Goal: Task Accomplishment & Management: Complete application form

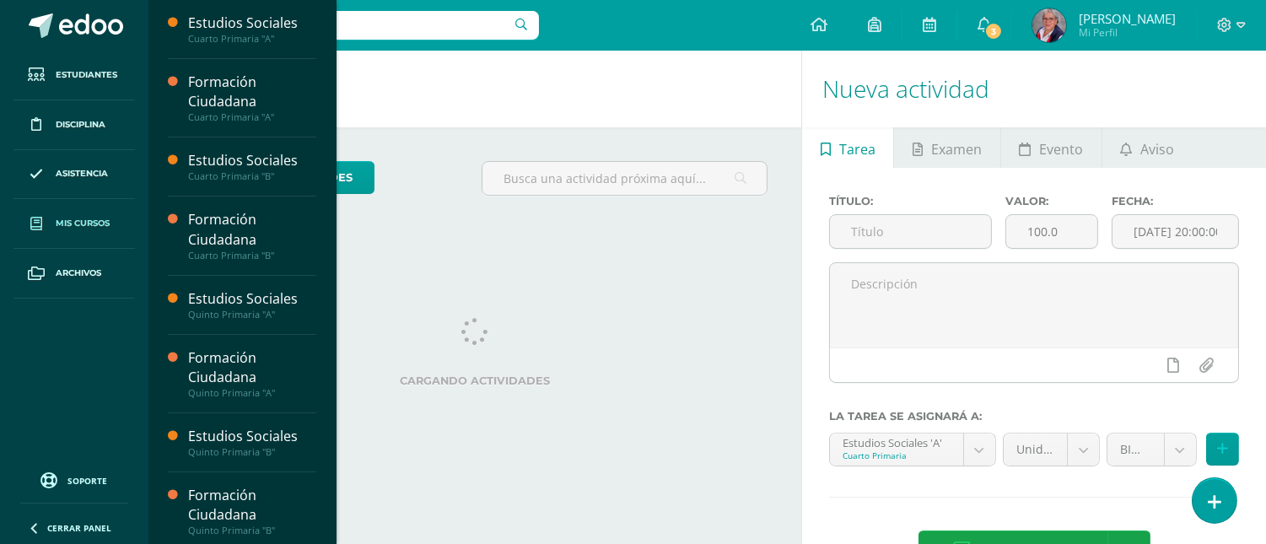
click at [88, 226] on span "Mis cursos" at bounding box center [83, 223] width 54 height 13
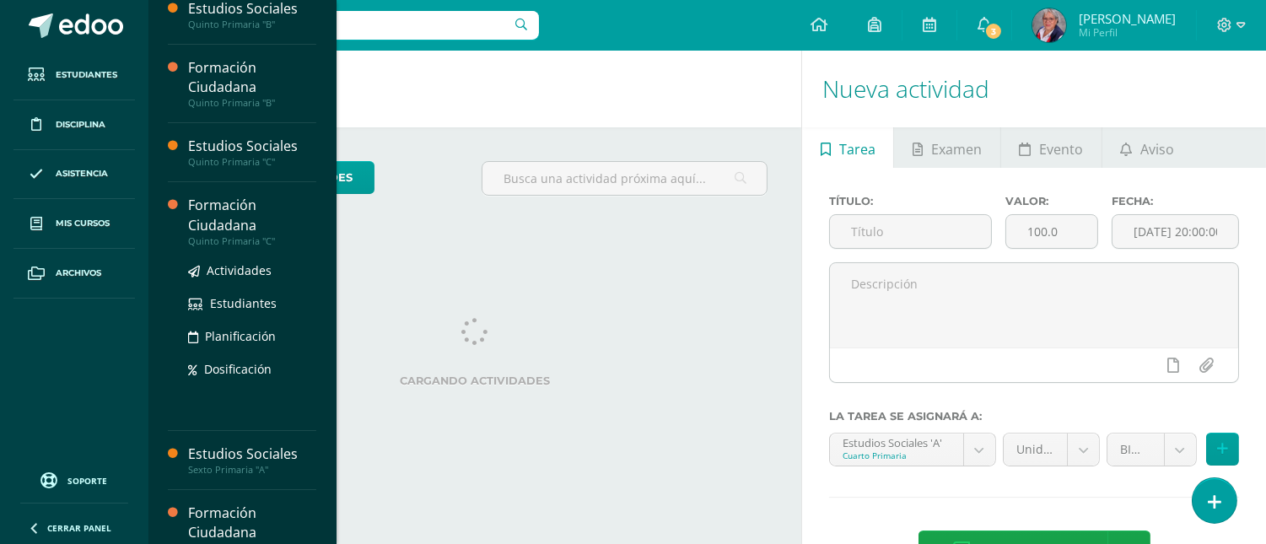
scroll to position [420, 0]
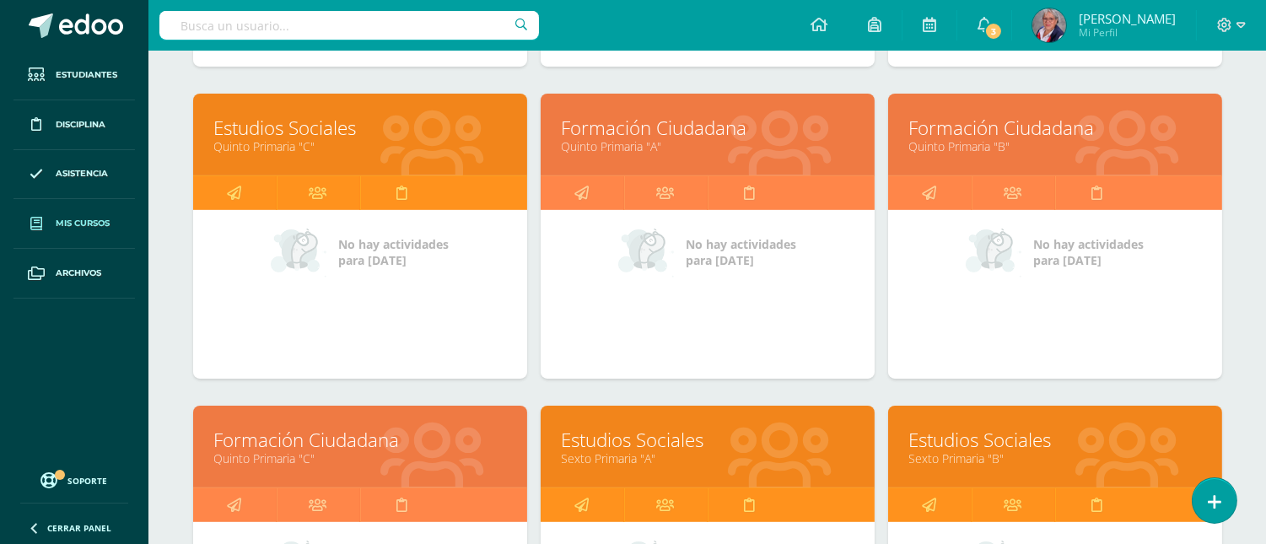
scroll to position [1031, 0]
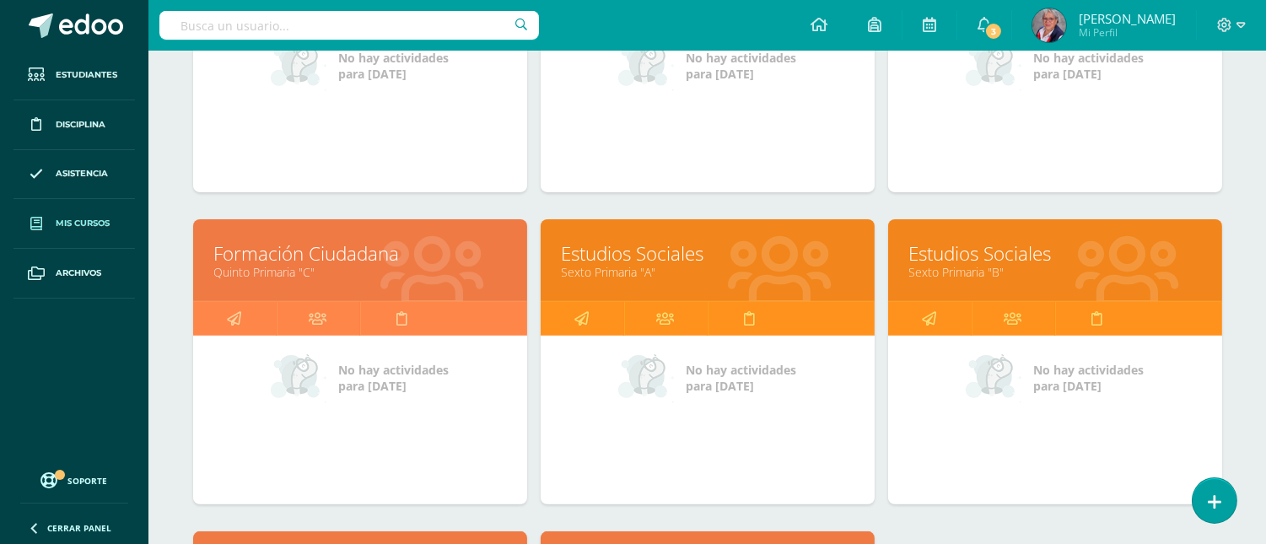
click at [607, 278] on link "Sexto Primaria "A"" at bounding box center [708, 272] width 292 height 16
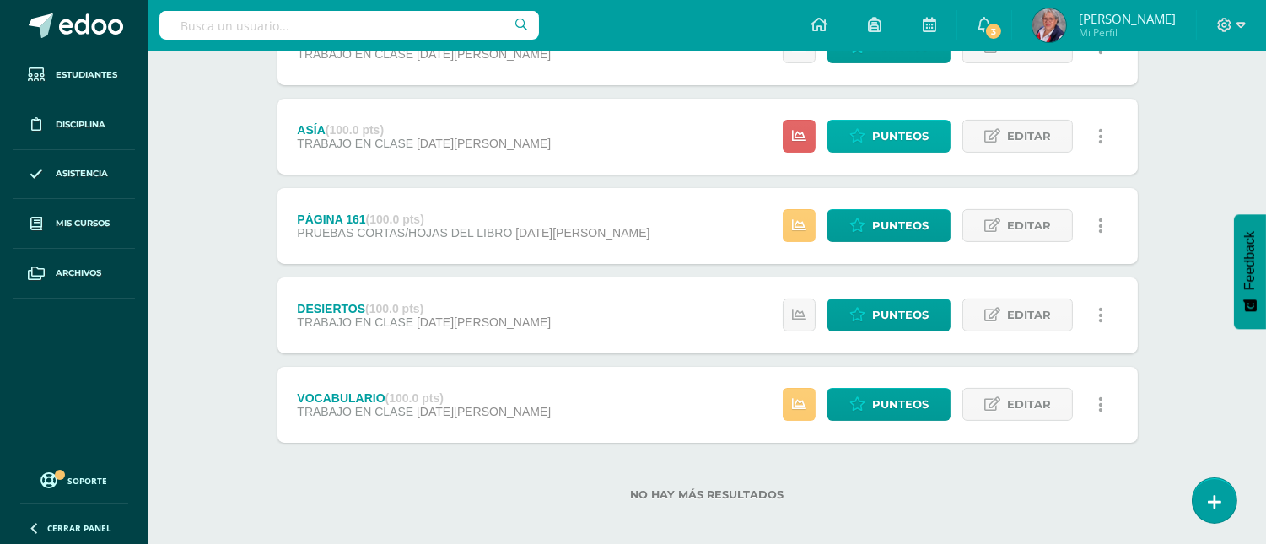
scroll to position [907, 0]
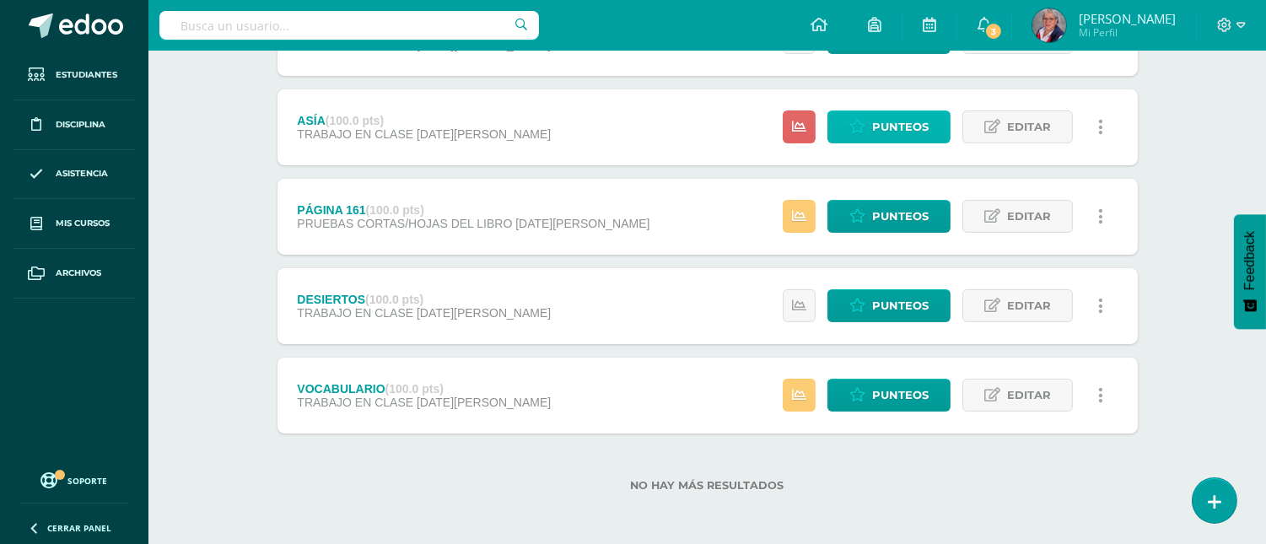
click at [891, 121] on span "Punteos" at bounding box center [900, 126] width 57 height 31
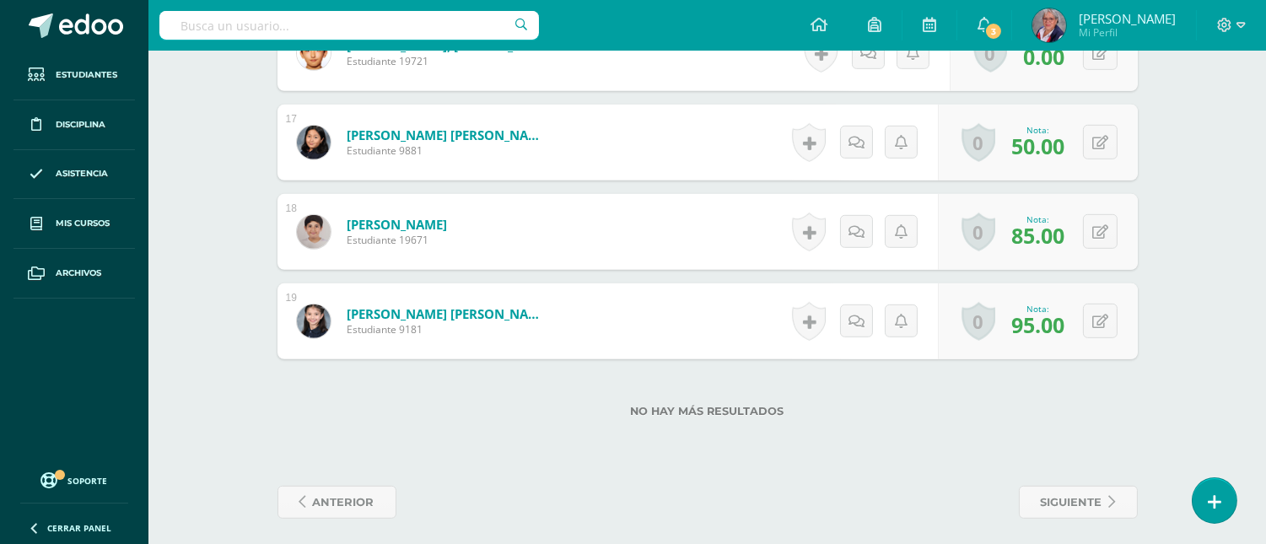
scroll to position [1919, 0]
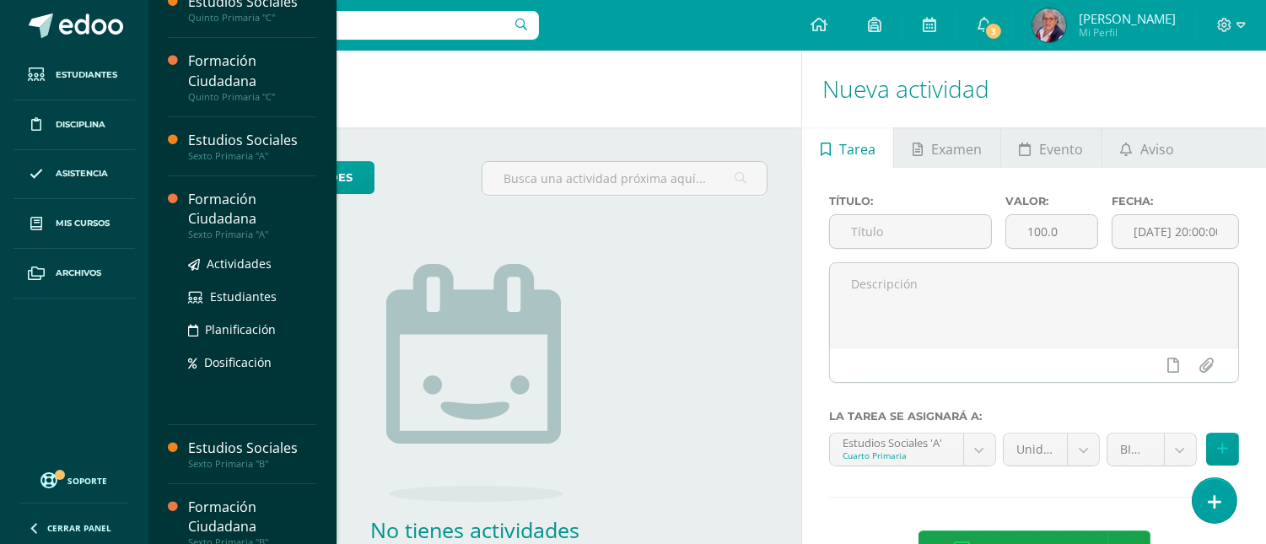
scroll to position [579, 0]
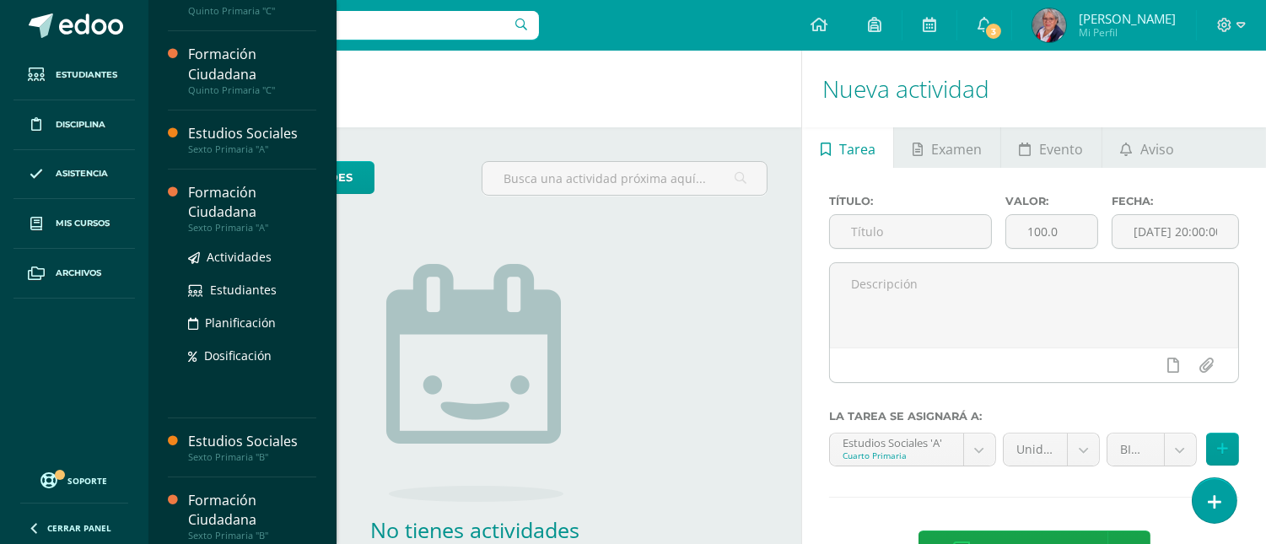
click at [221, 207] on div "Formación Ciudadana" at bounding box center [252, 202] width 128 height 39
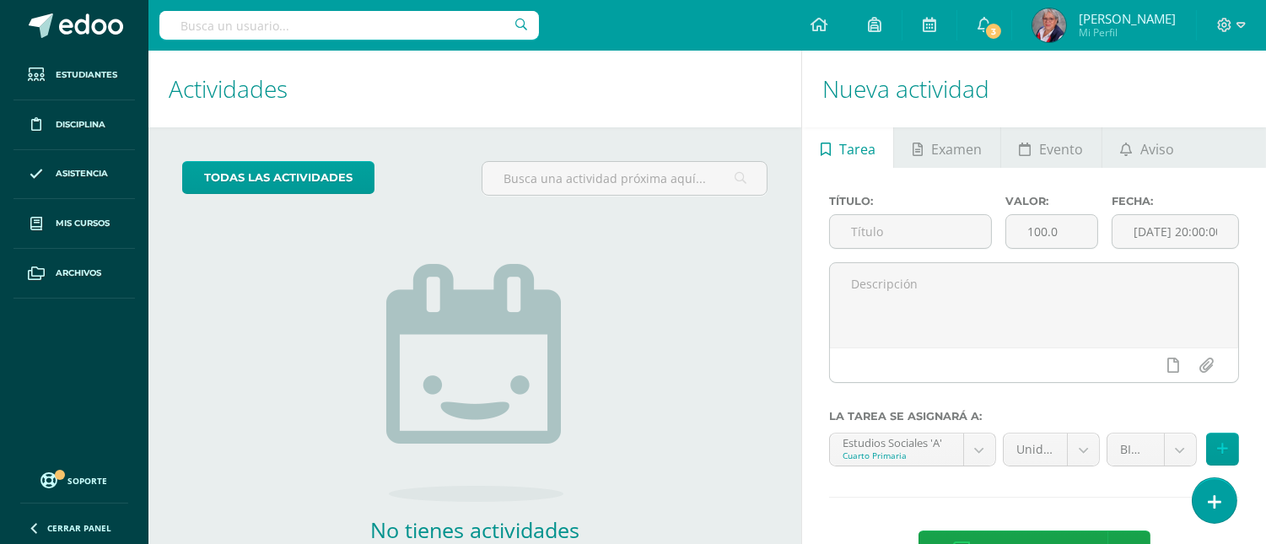
scroll to position [420, 0]
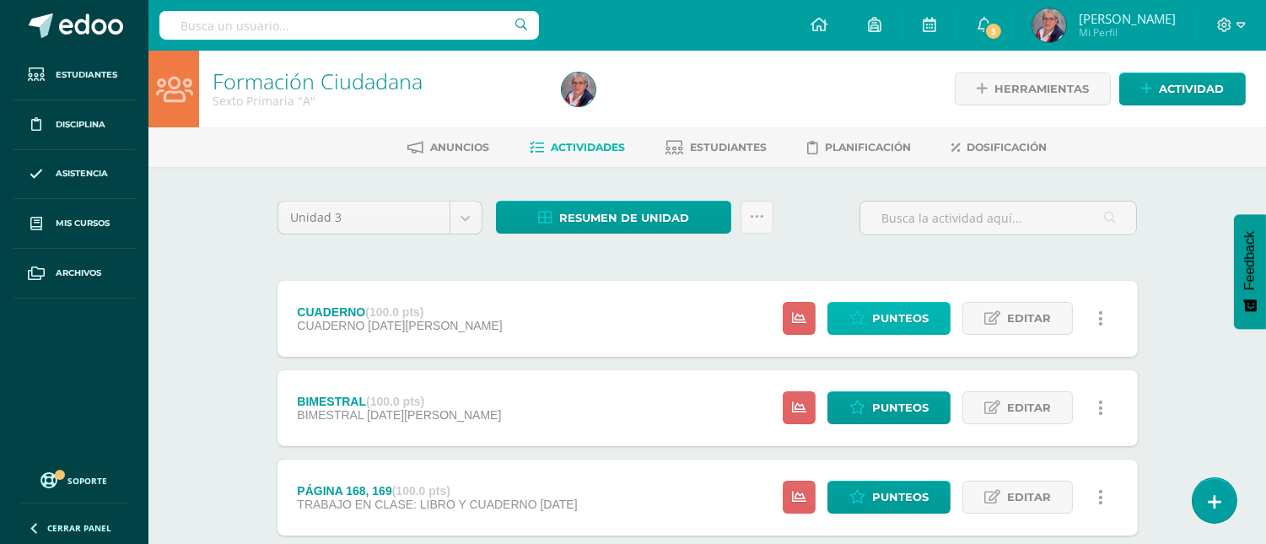
click at [889, 318] on span "Punteos" at bounding box center [900, 318] width 57 height 31
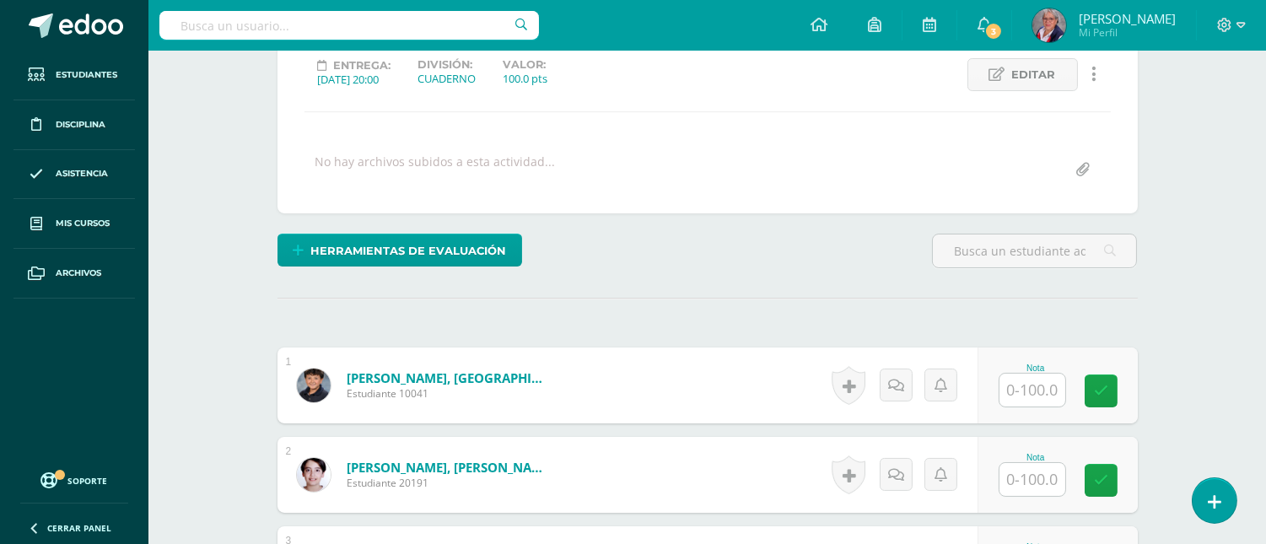
scroll to position [283, 0]
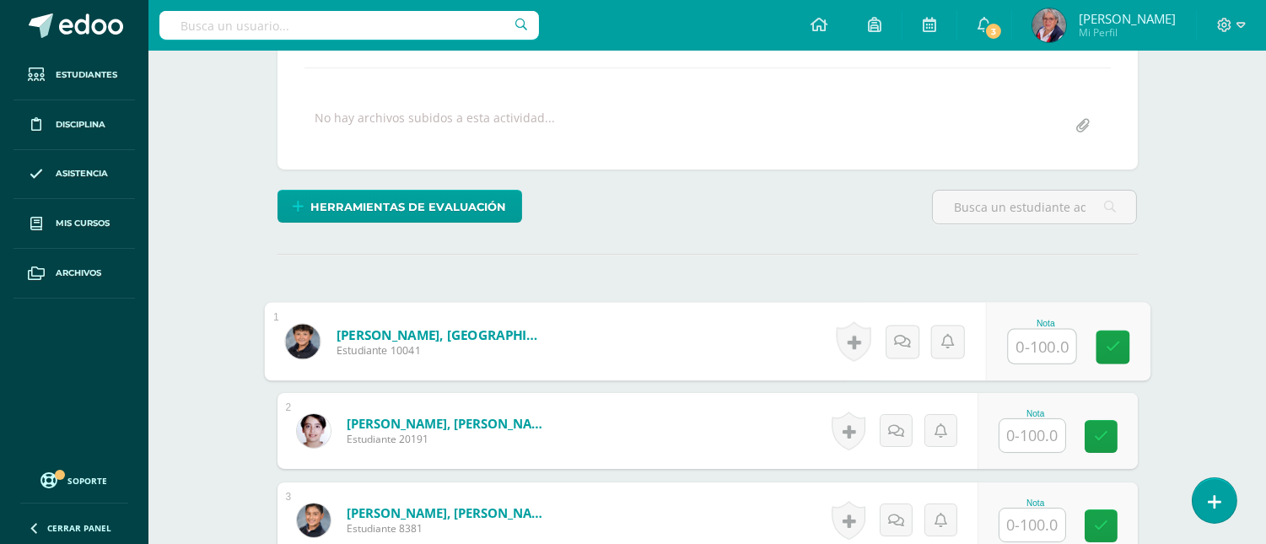
click at [1039, 347] on input "text" at bounding box center [1041, 347] width 67 height 34
type input "72"
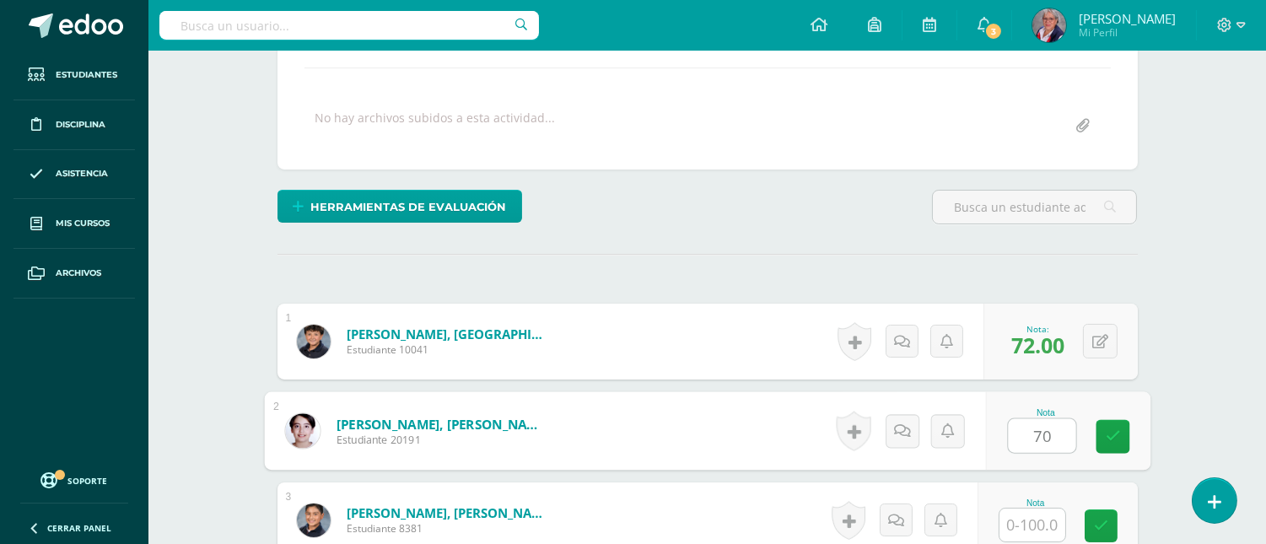
type input "70"
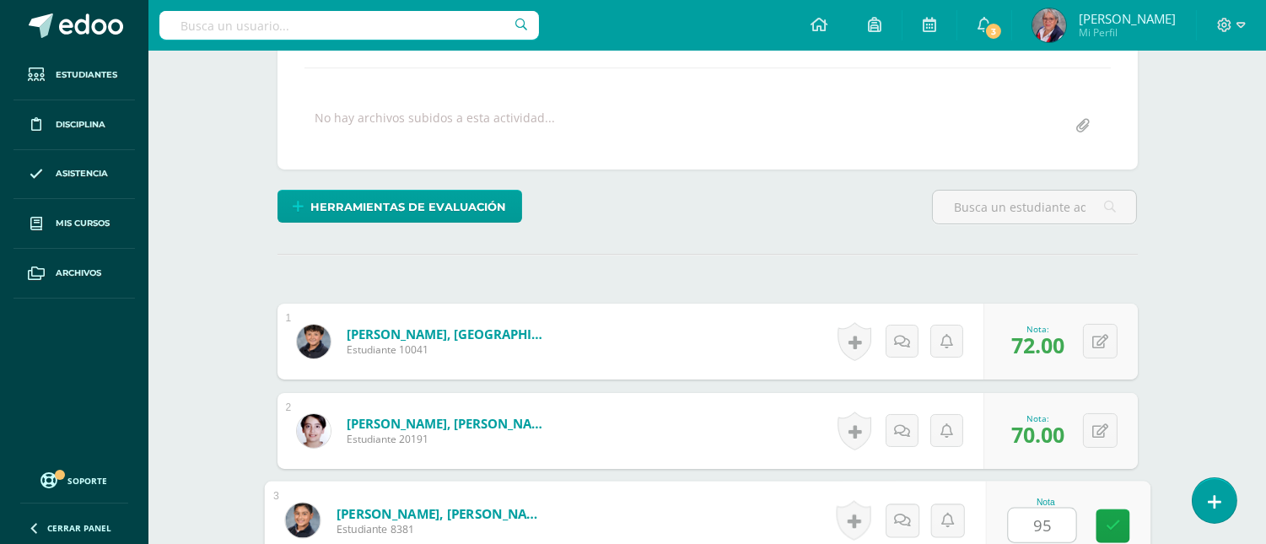
type input "95"
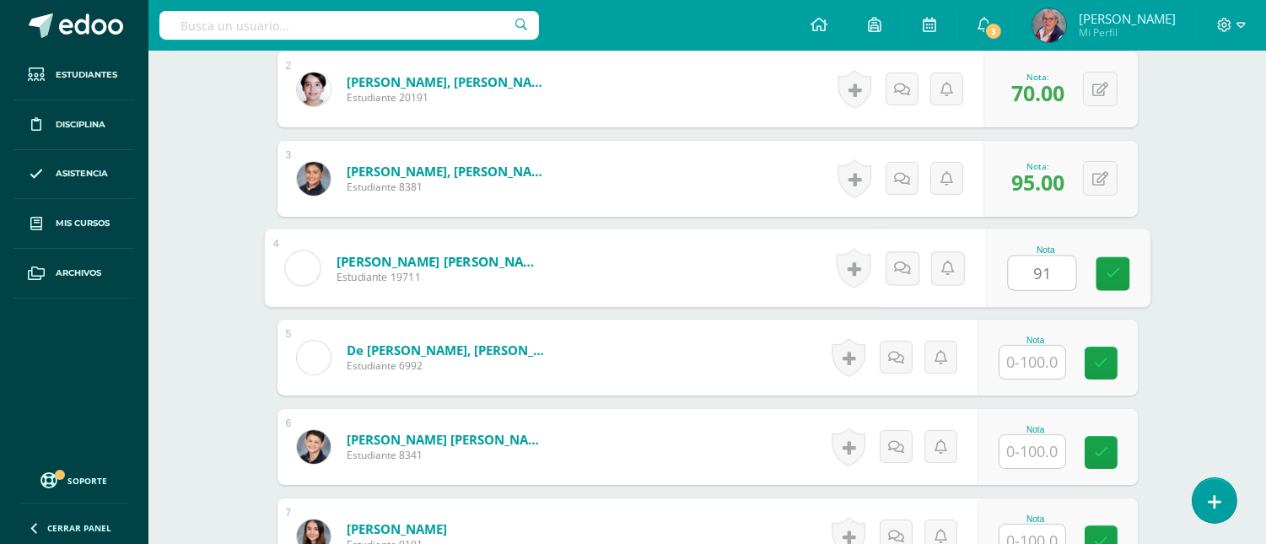
type input "91"
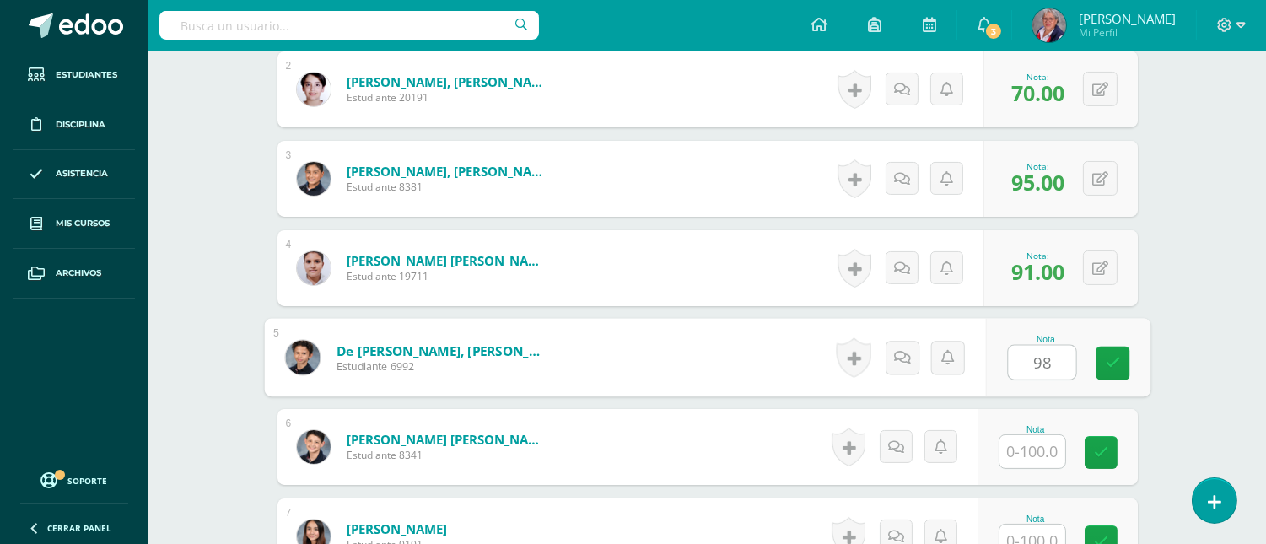
type input "98"
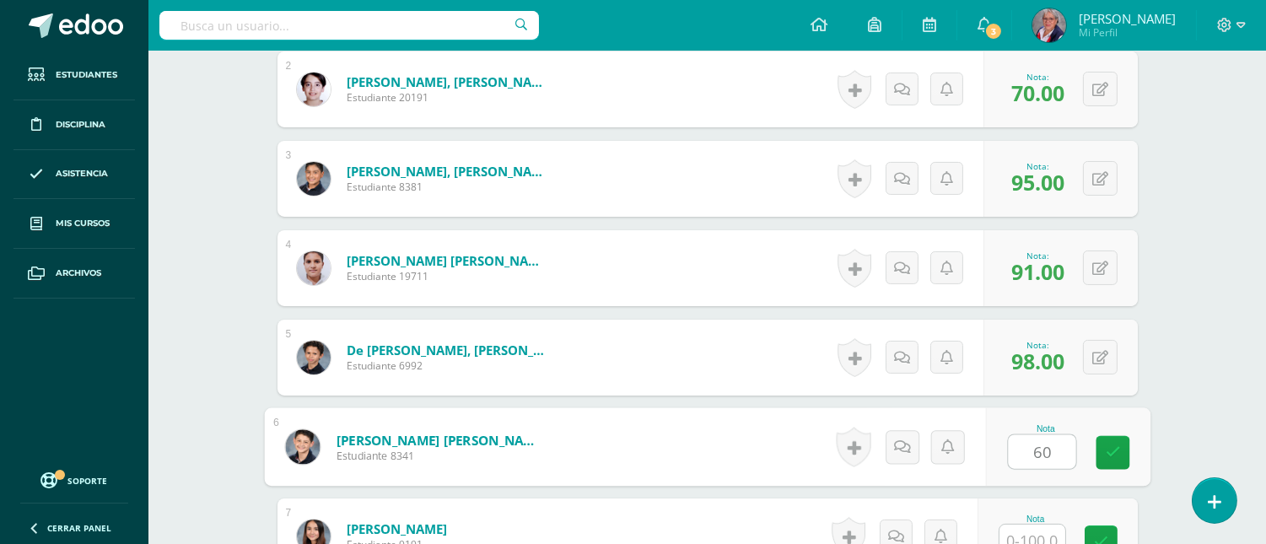
type input "60"
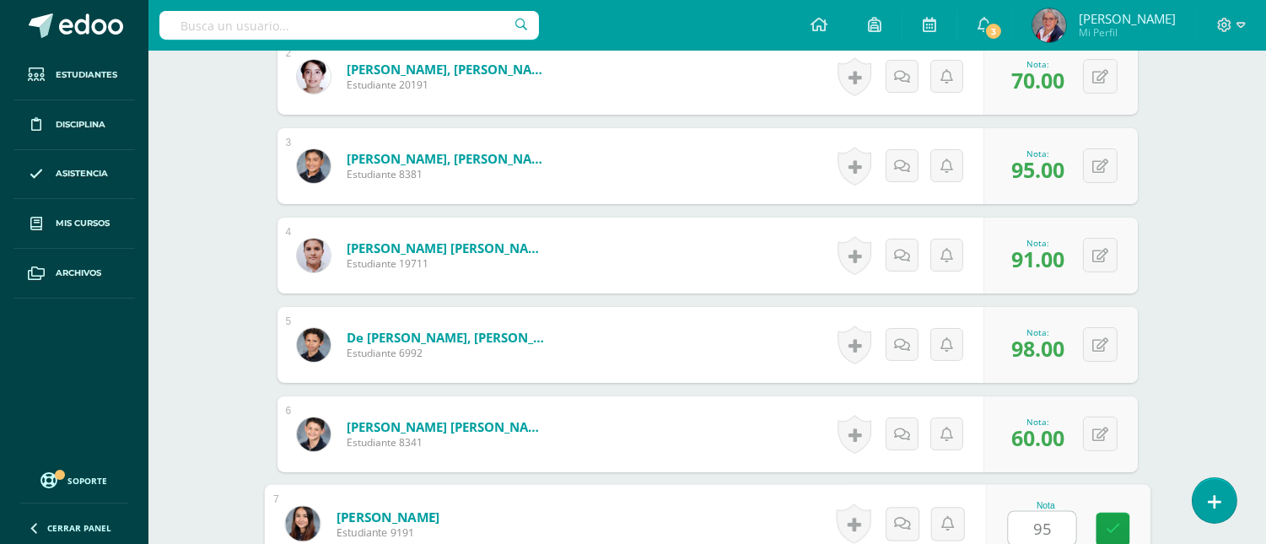
type input "95"
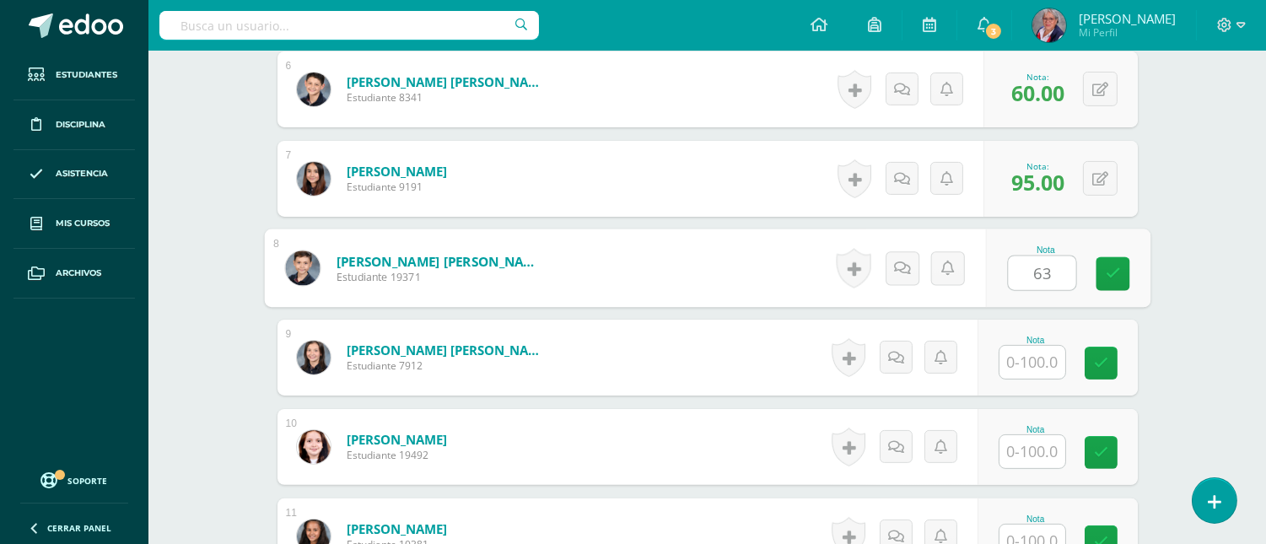
type input "63"
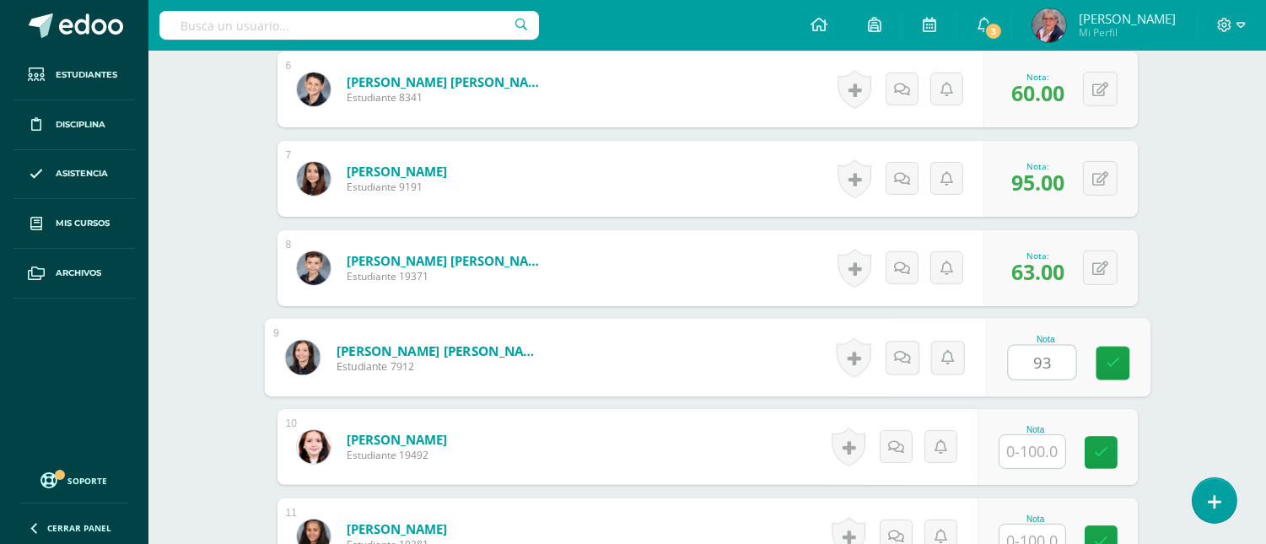
type input "93"
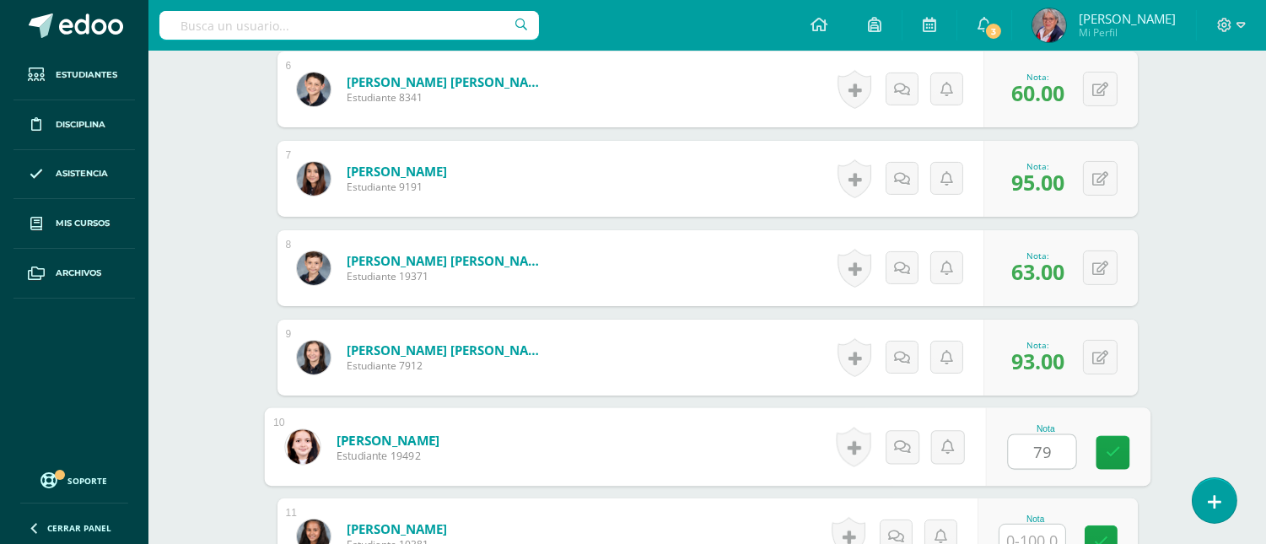
type input "79"
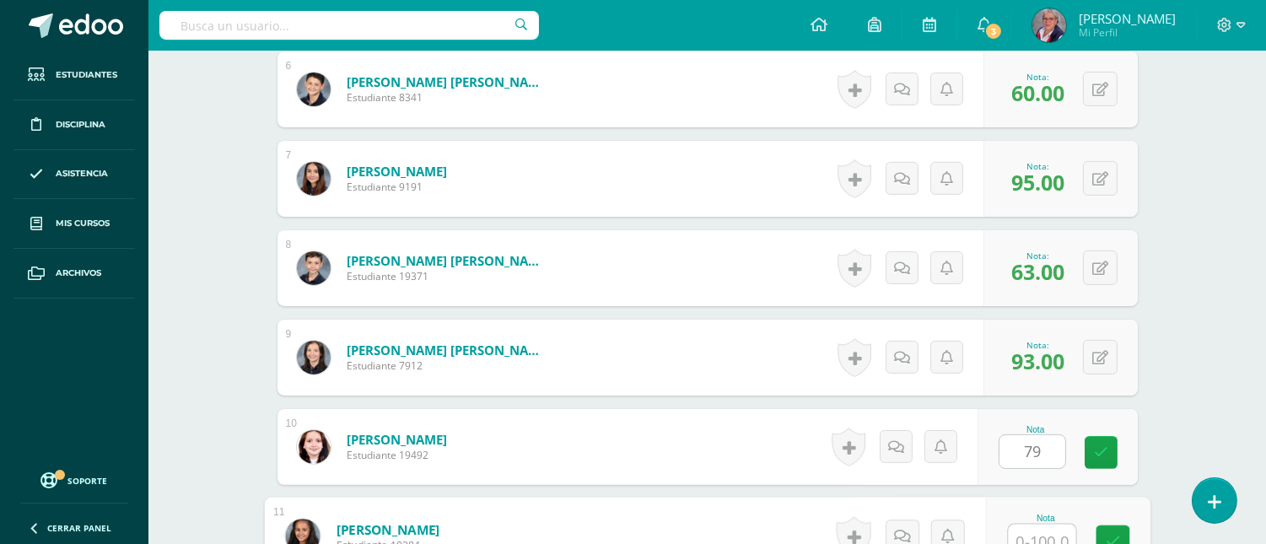
scroll to position [994, 0]
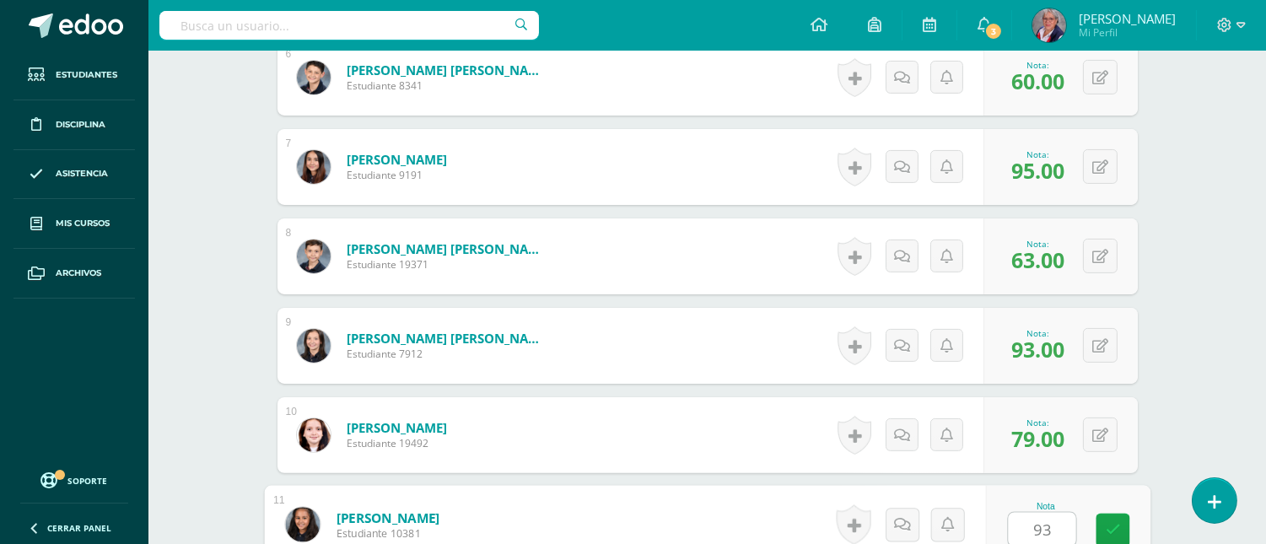
type input "93"
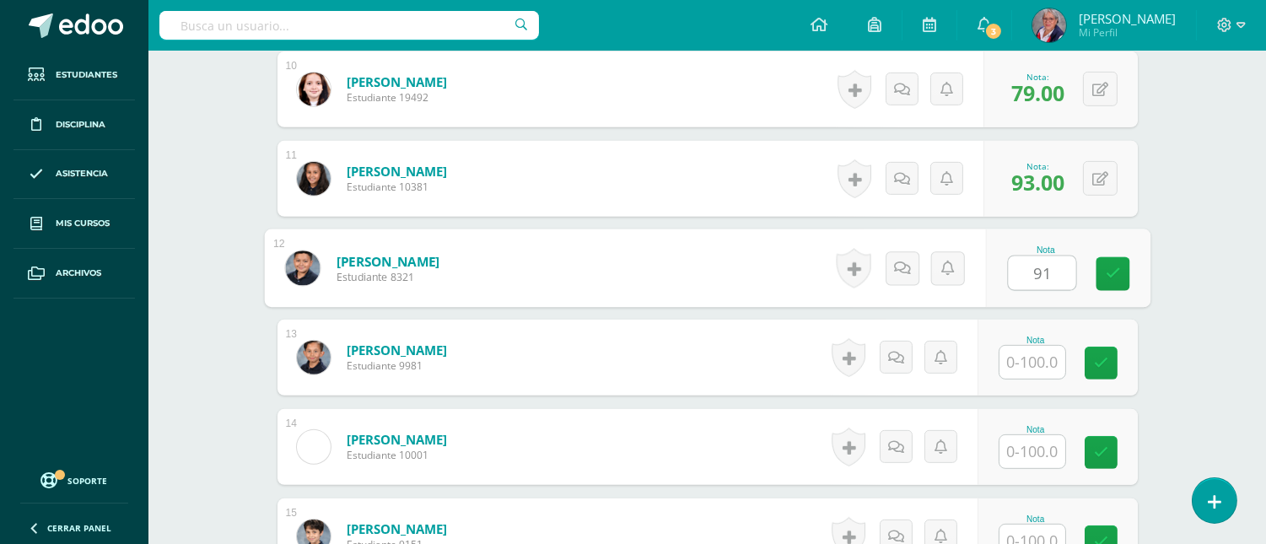
type input "91"
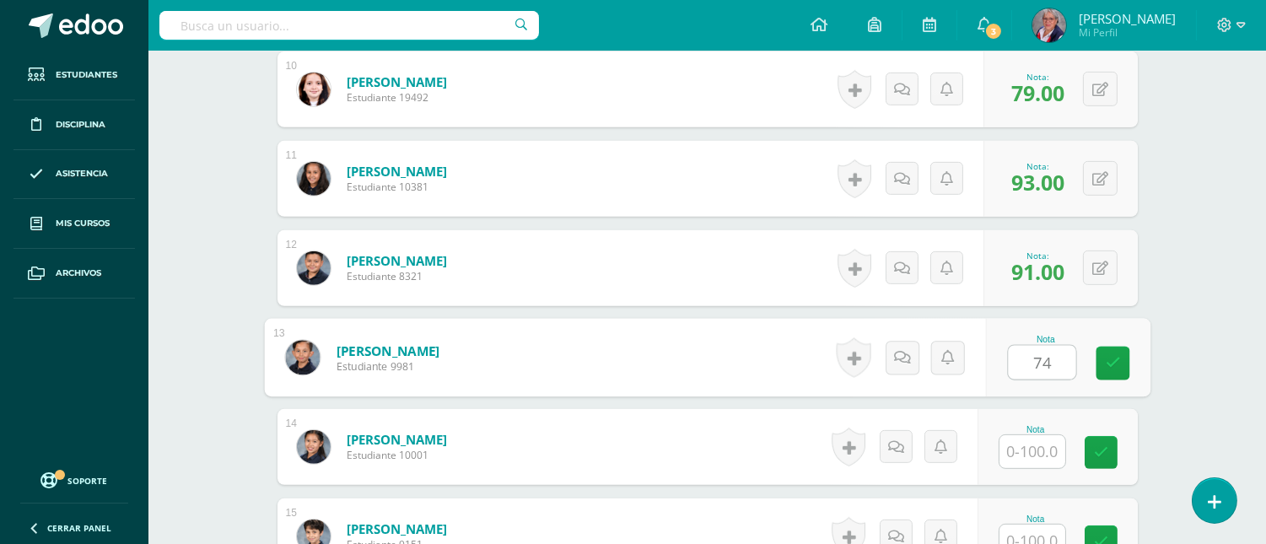
type input "74"
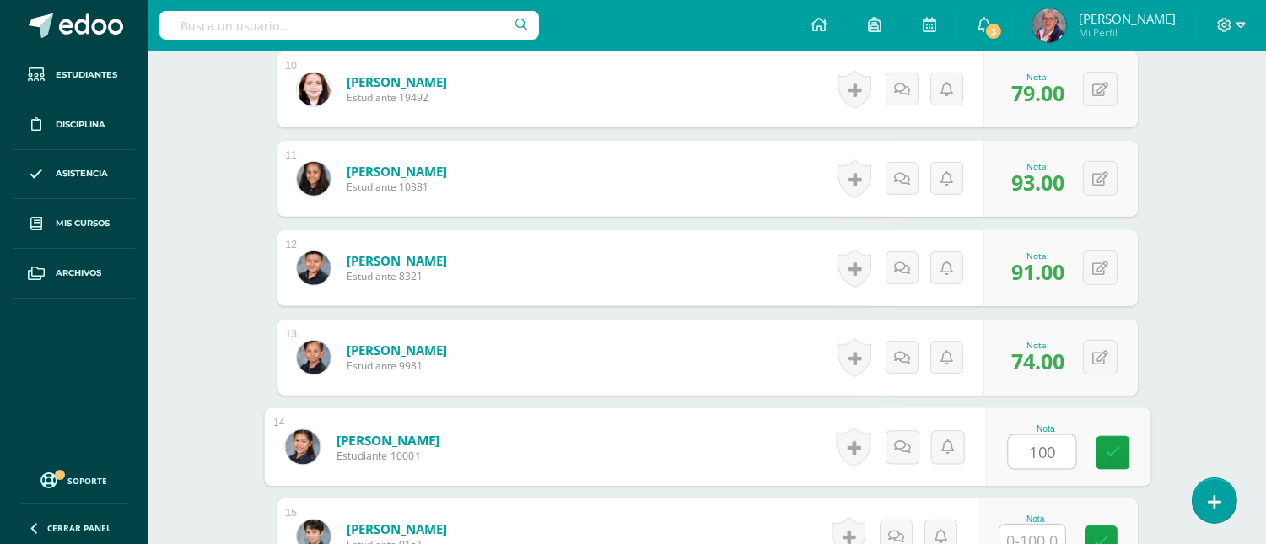
type input "100"
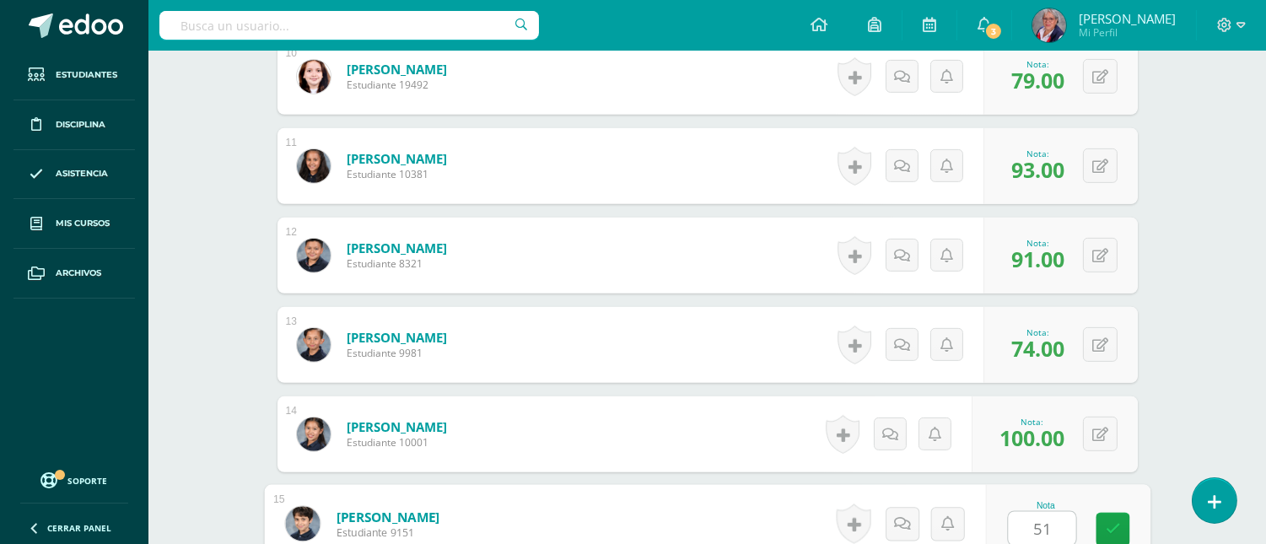
type input "51"
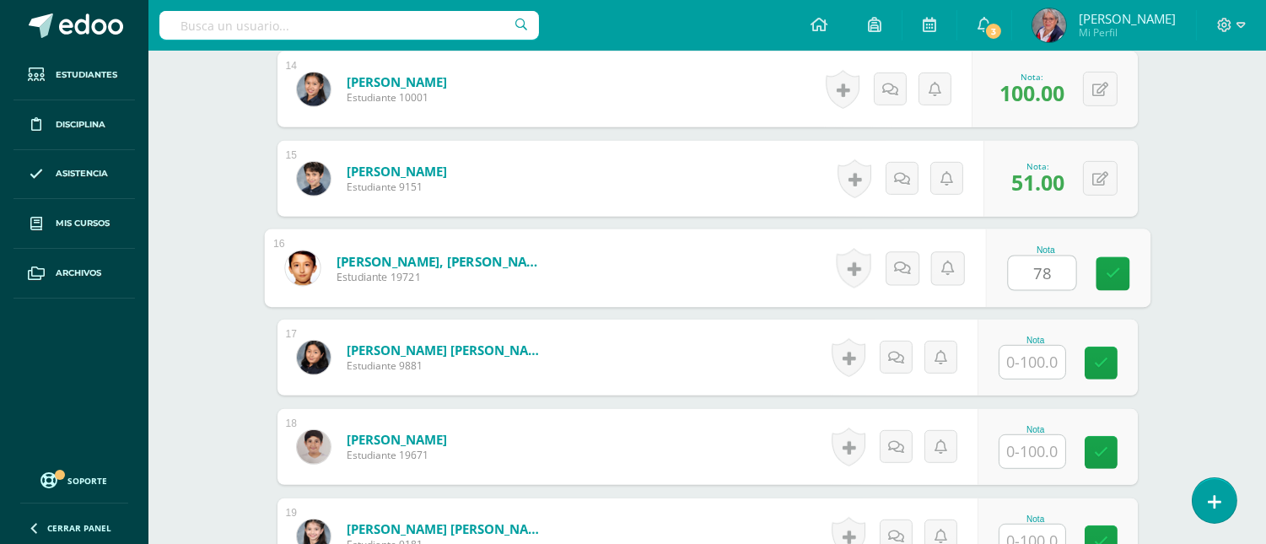
type input "78"
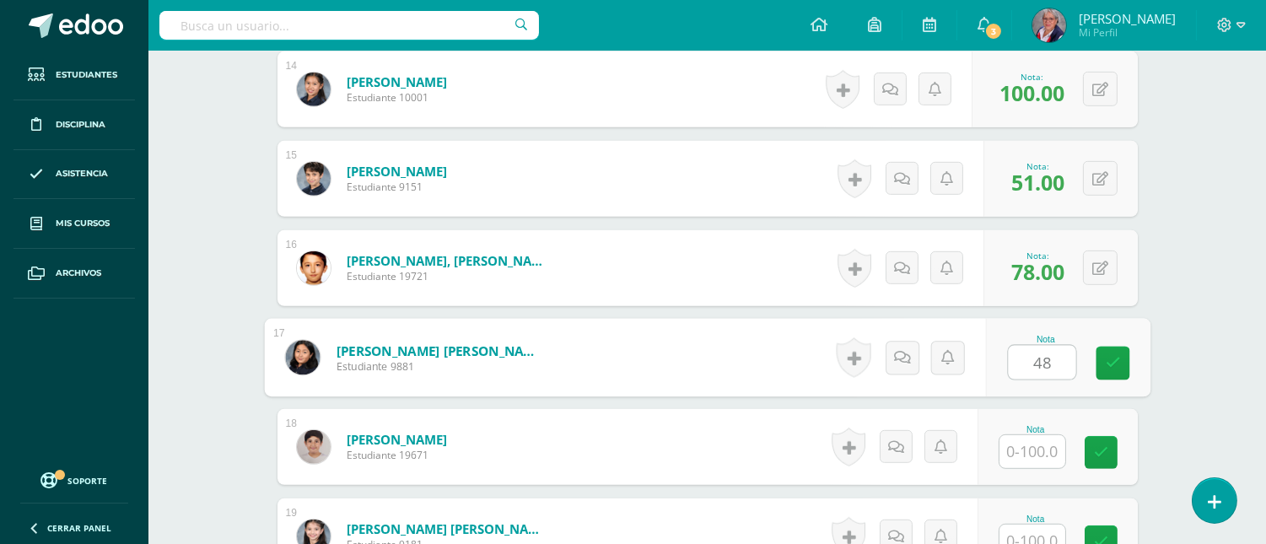
type input "48"
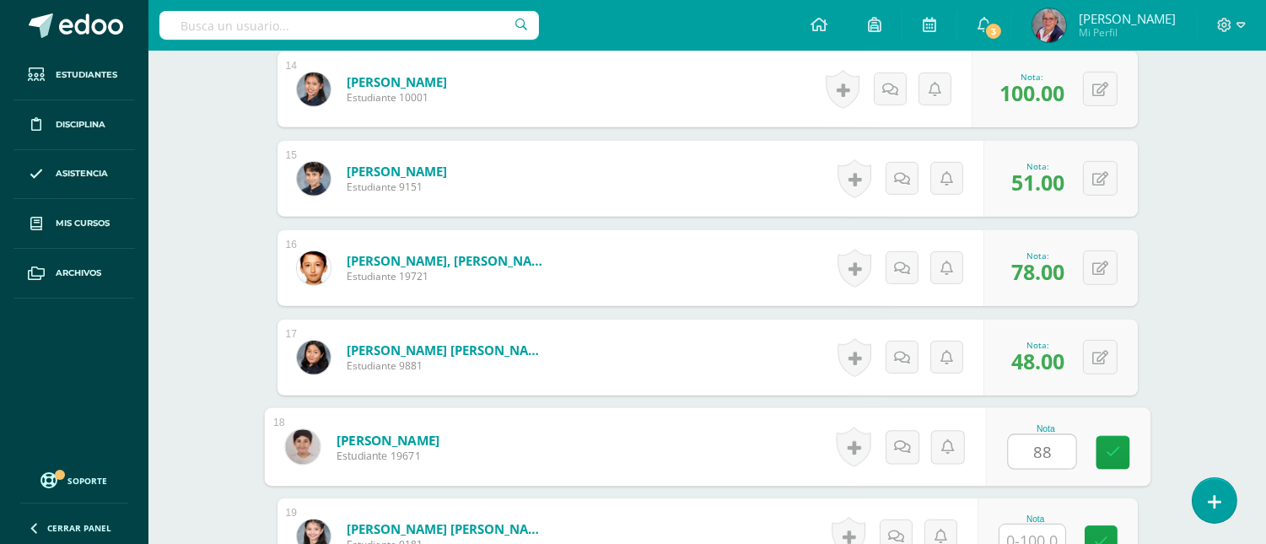
type input "88"
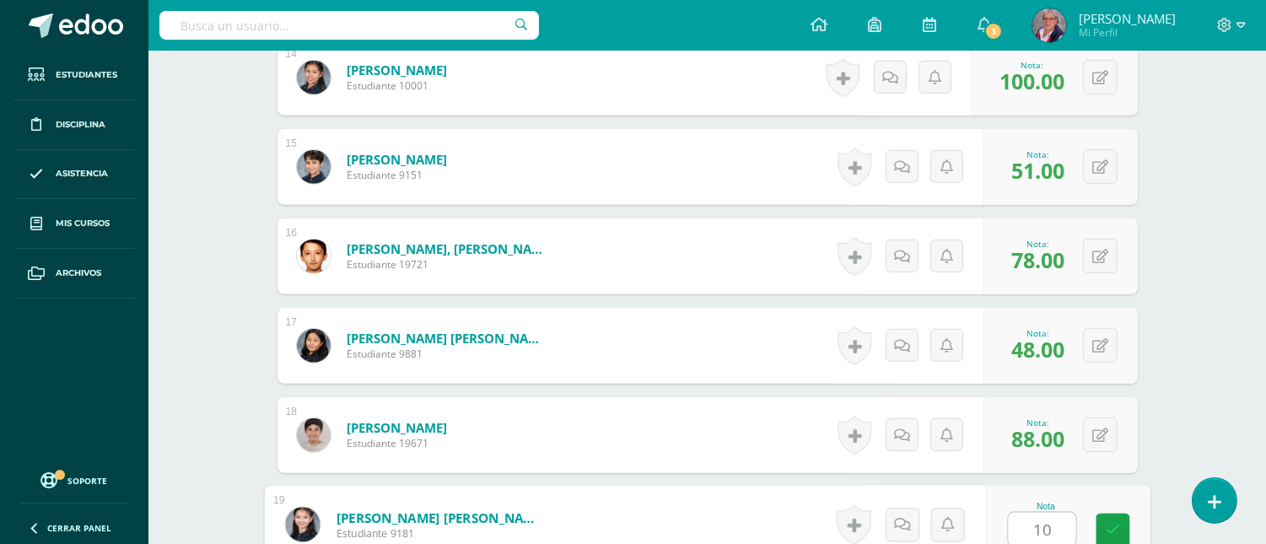
type input "100"
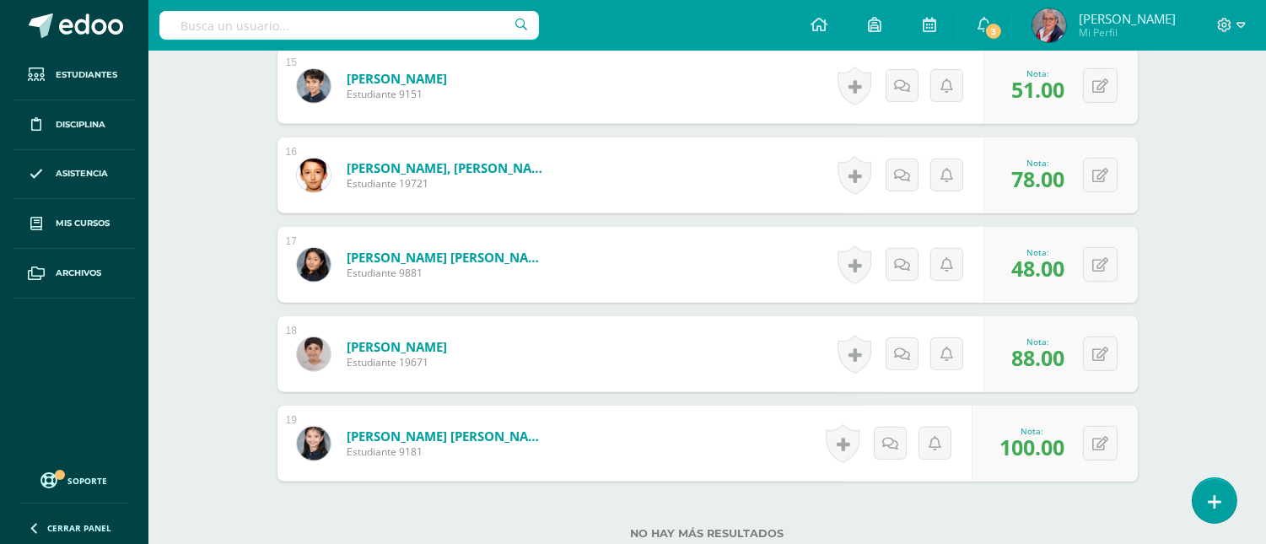
scroll to position [1896, 0]
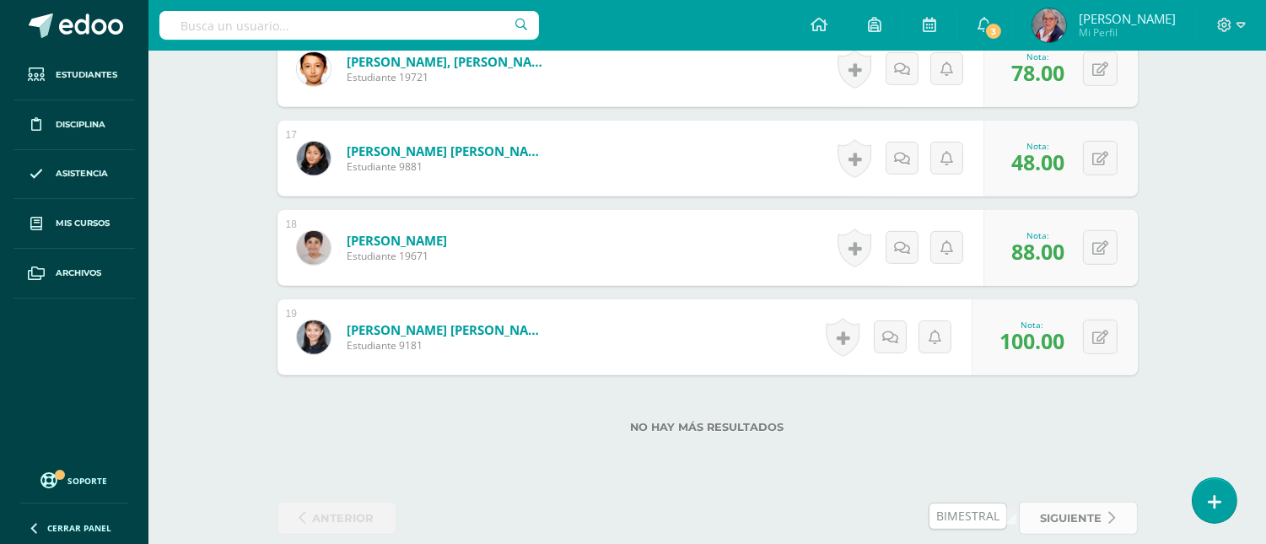
click at [1056, 515] on span "siguiente" at bounding box center [1072, 518] width 62 height 31
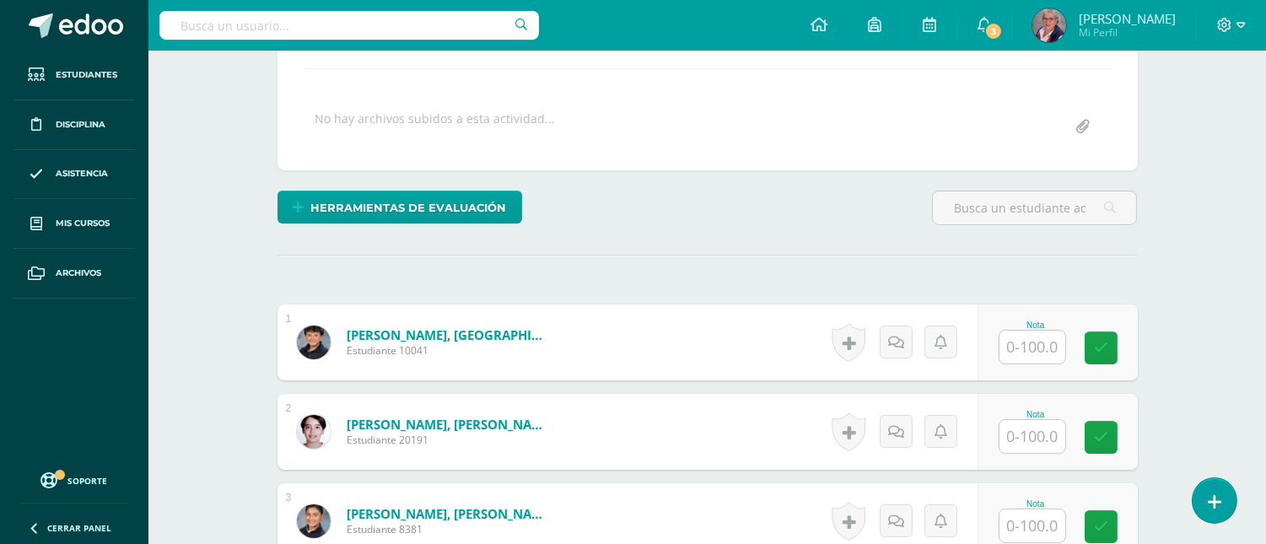
scroll to position [283, 0]
click at [1048, 348] on input "text" at bounding box center [1032, 346] width 66 height 33
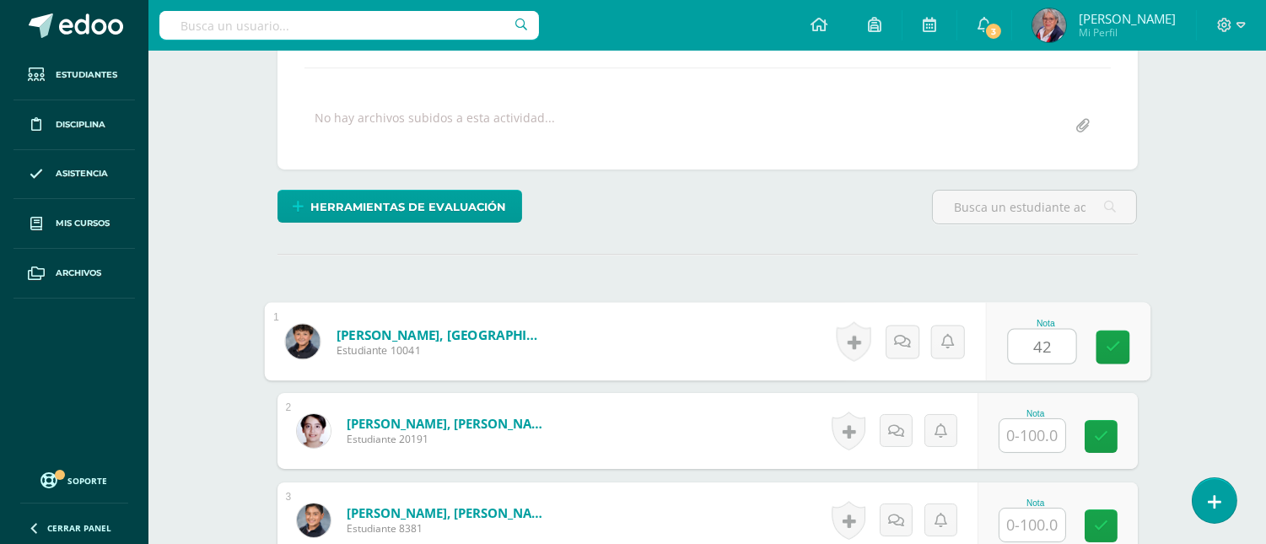
type input "42"
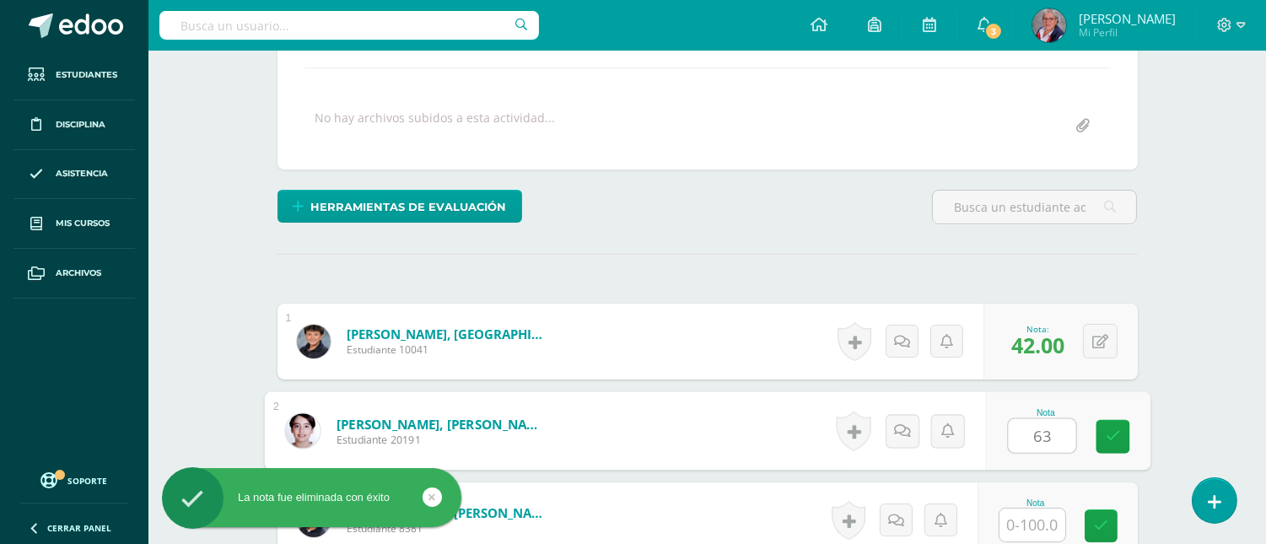
type input "63"
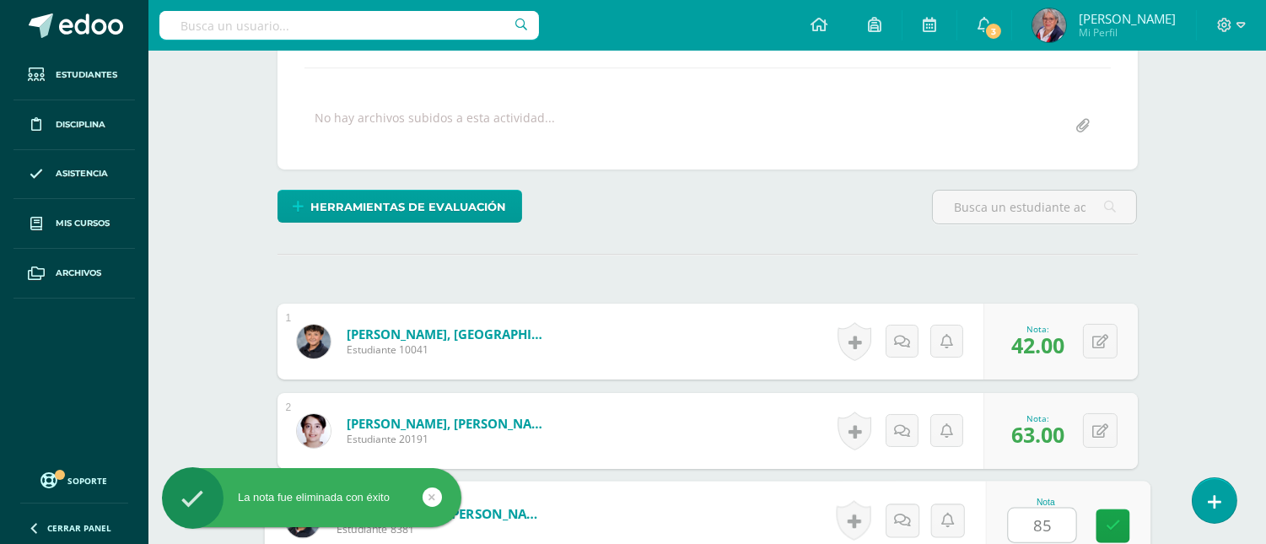
type input "85"
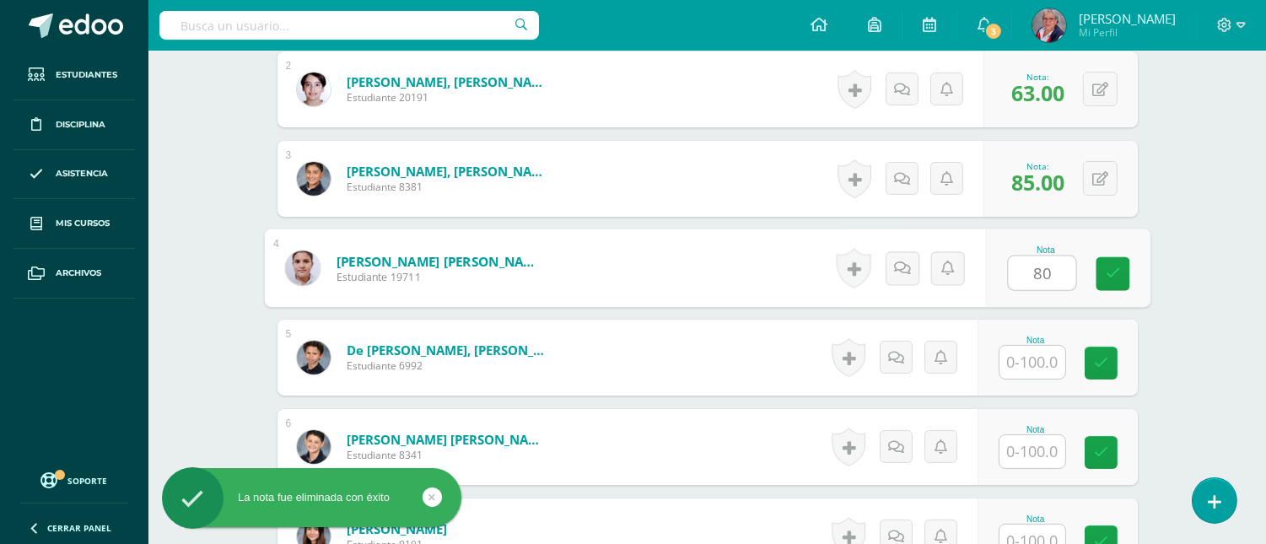
type input "80"
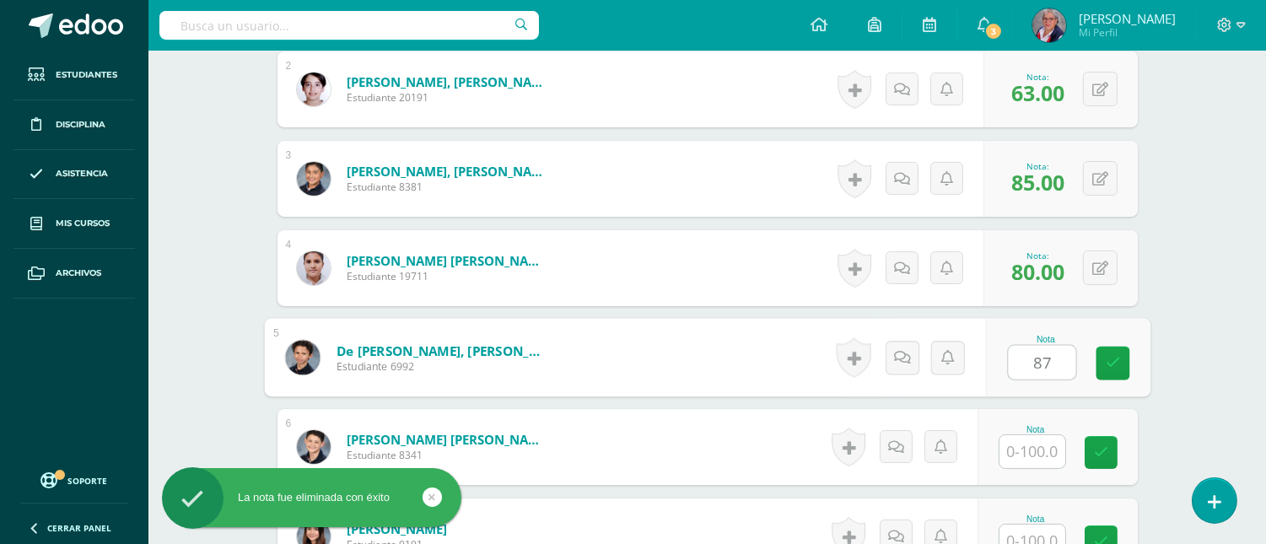
type input "87"
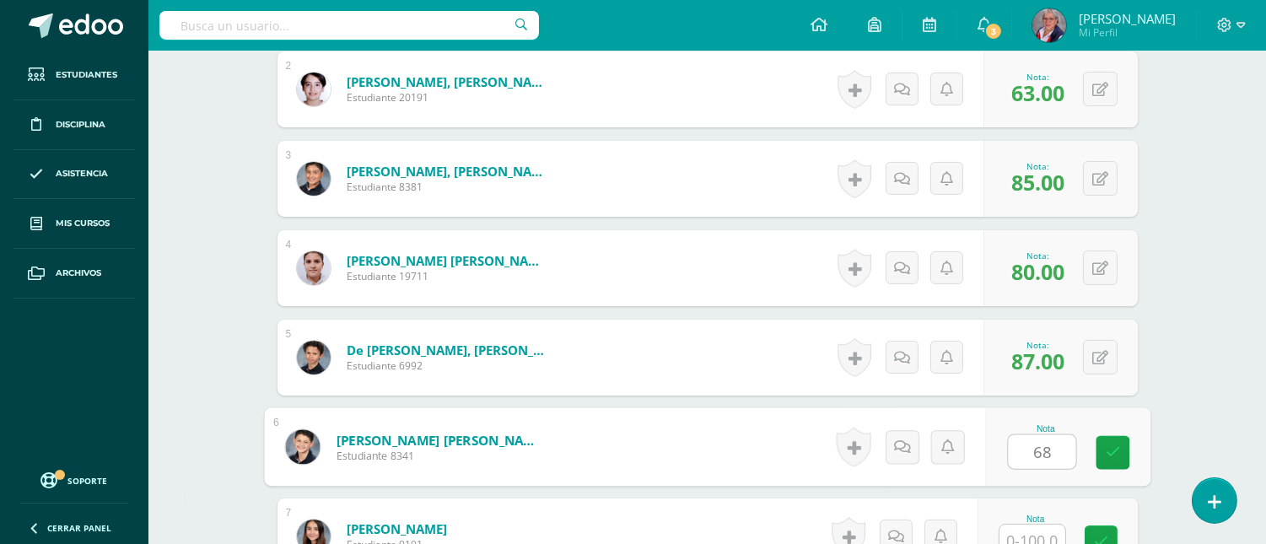
type input "68"
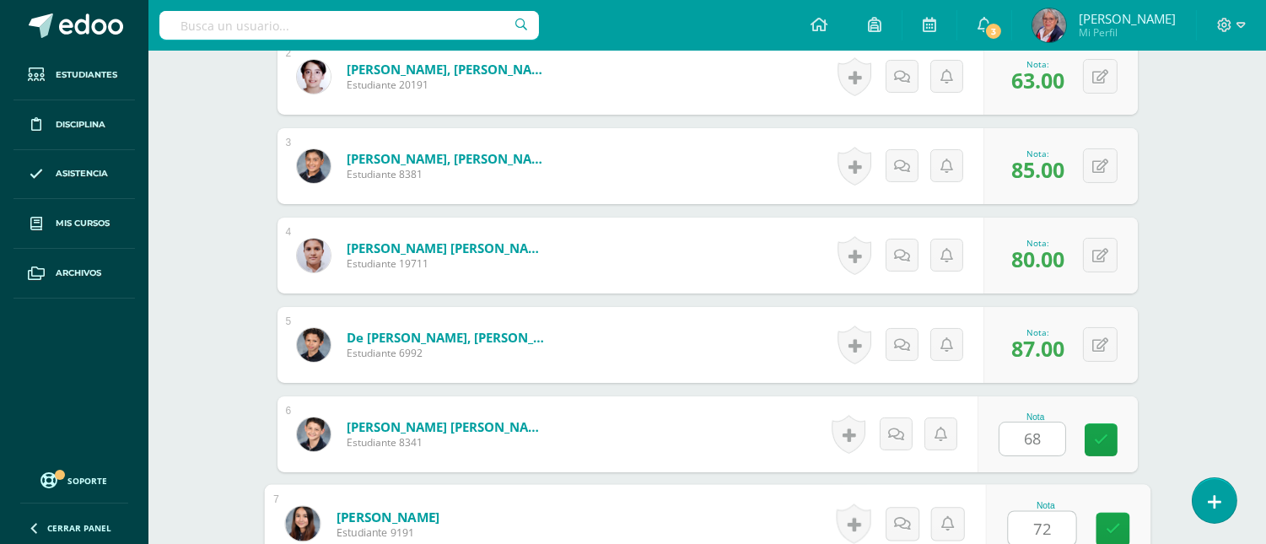
type input "72"
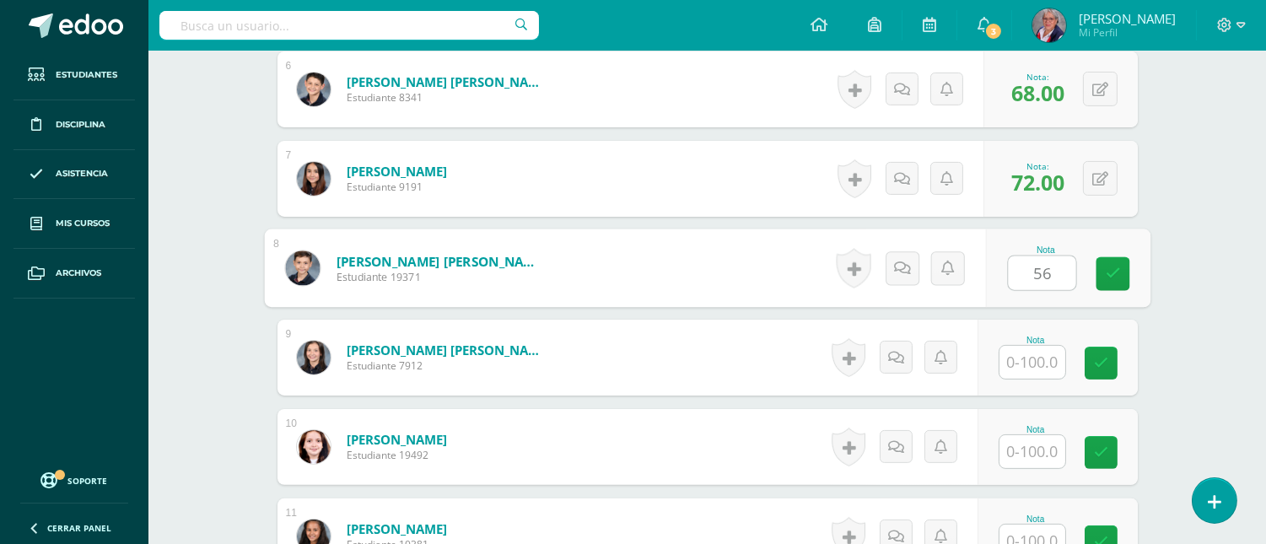
type input "56"
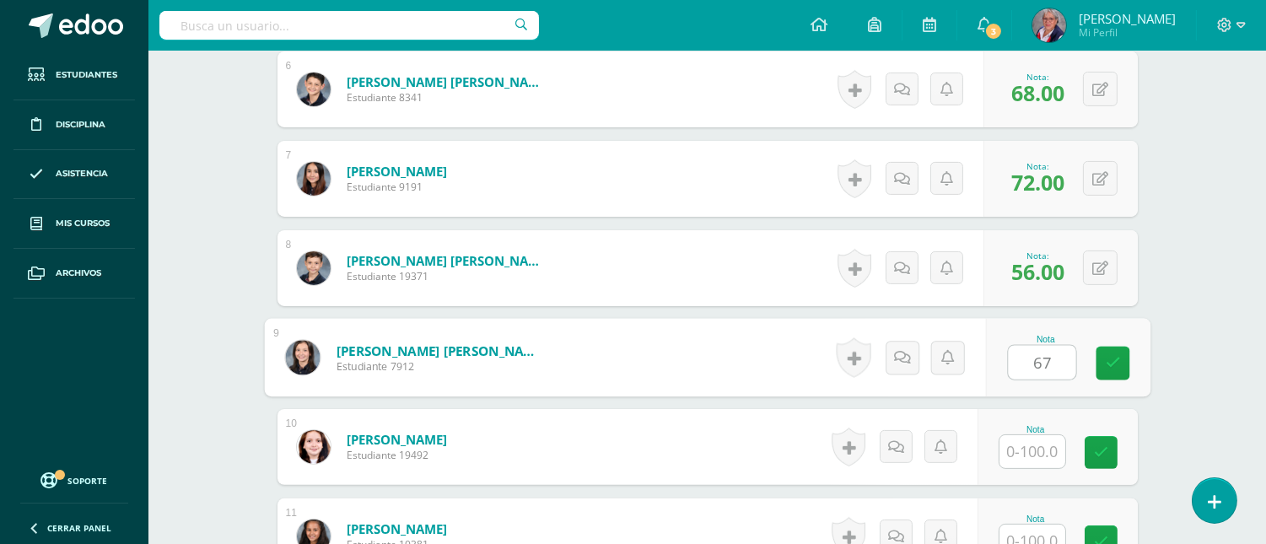
type input "67"
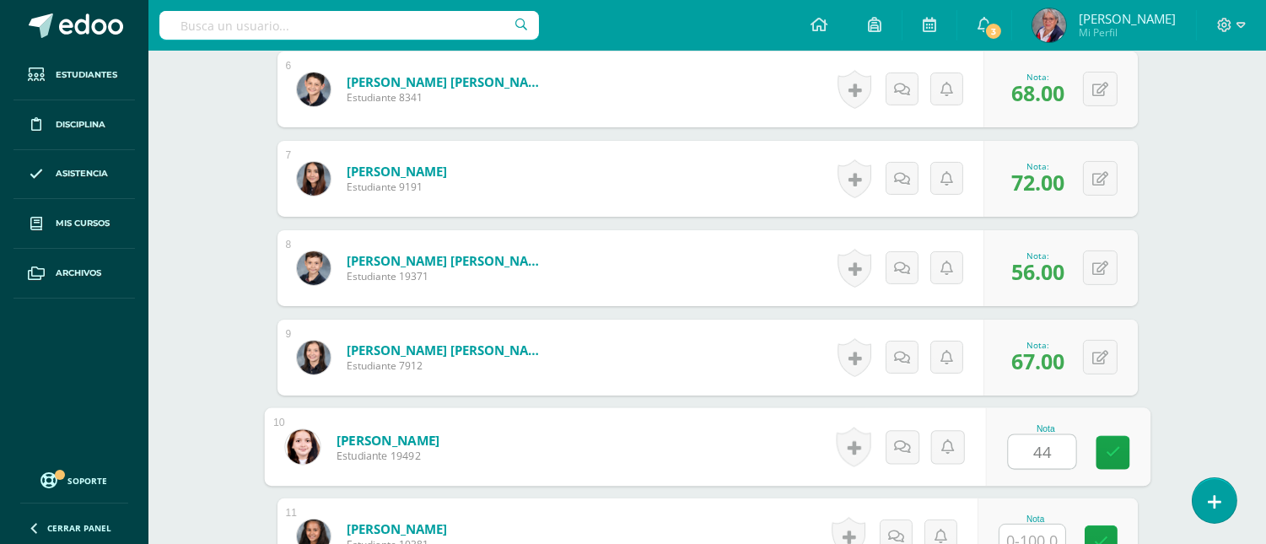
type input "44"
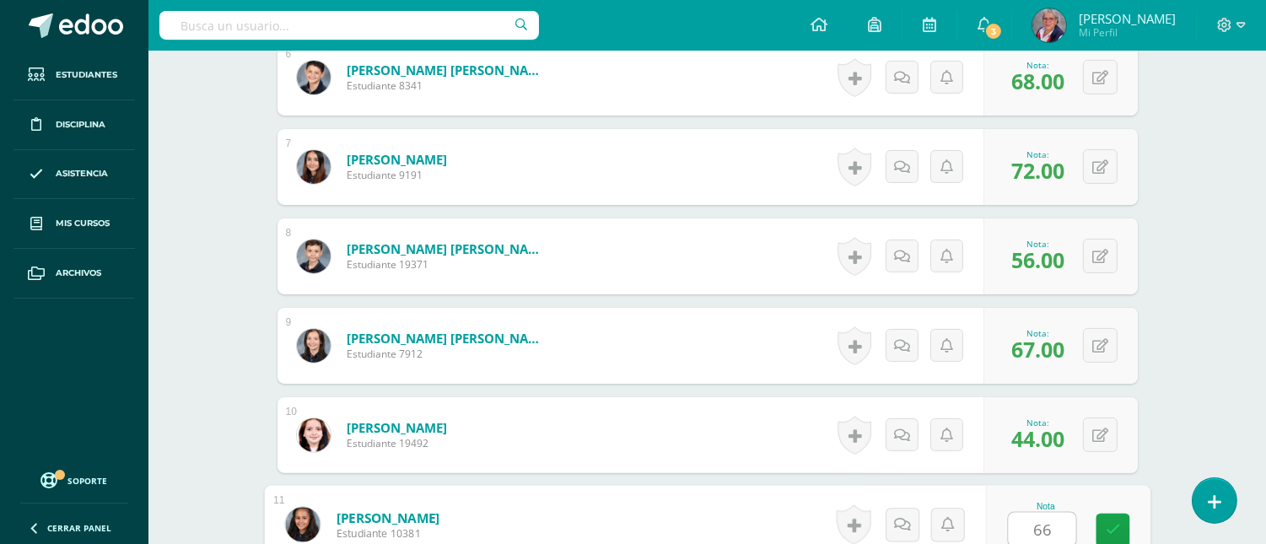
type input "66"
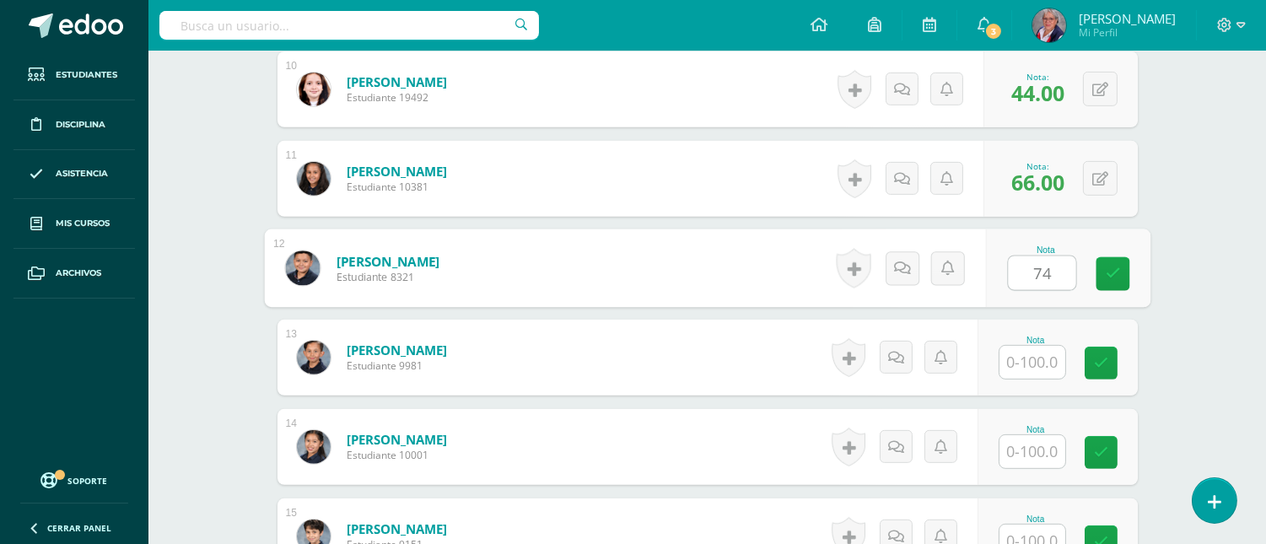
type input "74"
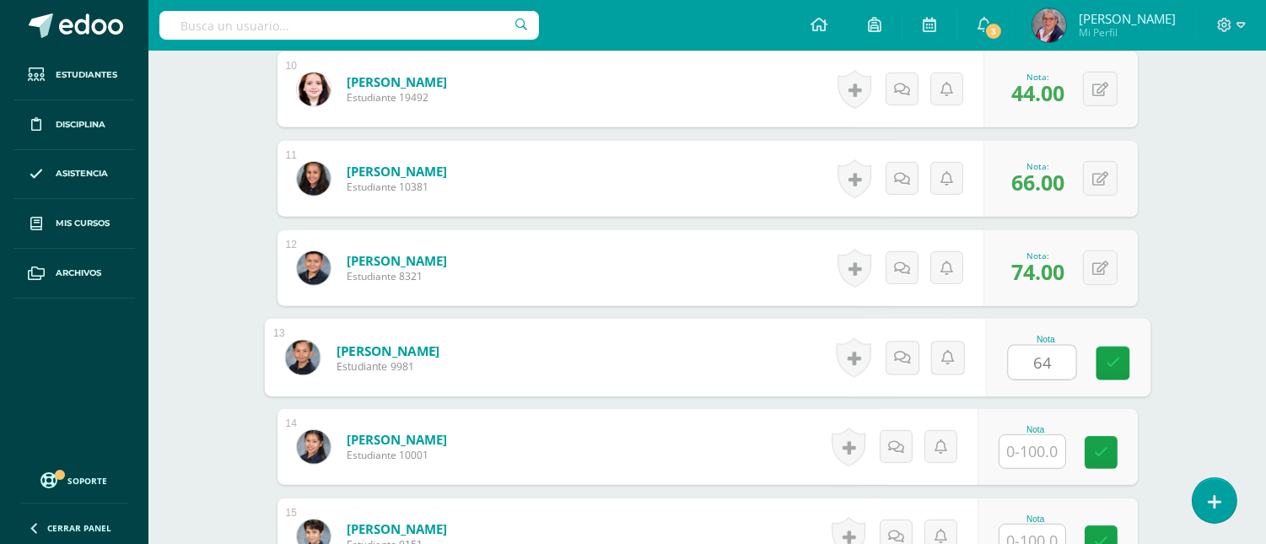
type input "64"
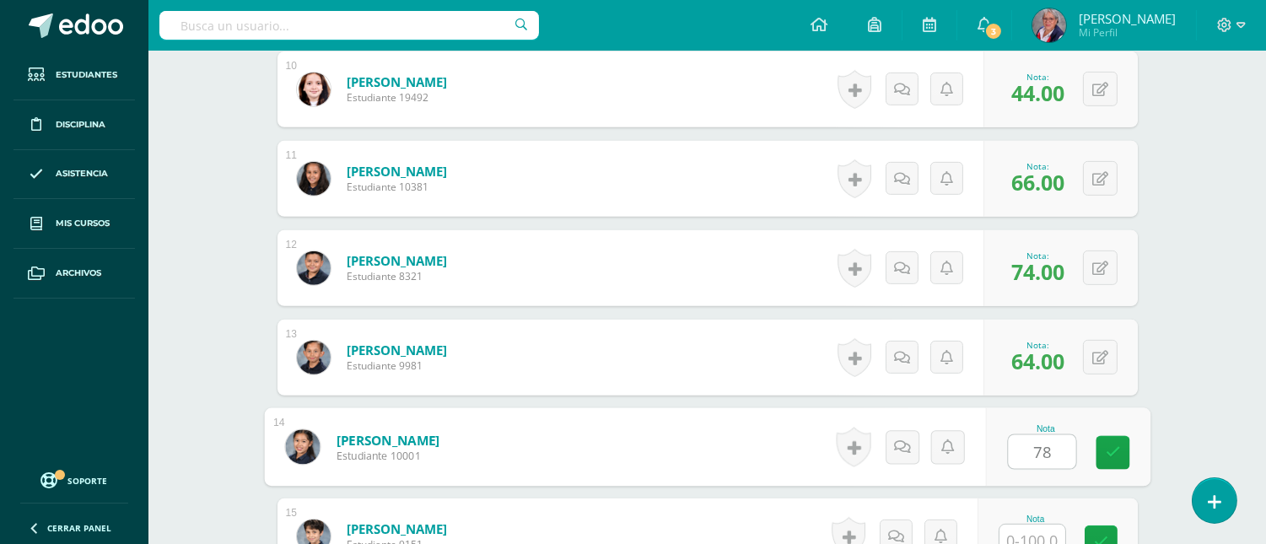
type input "78"
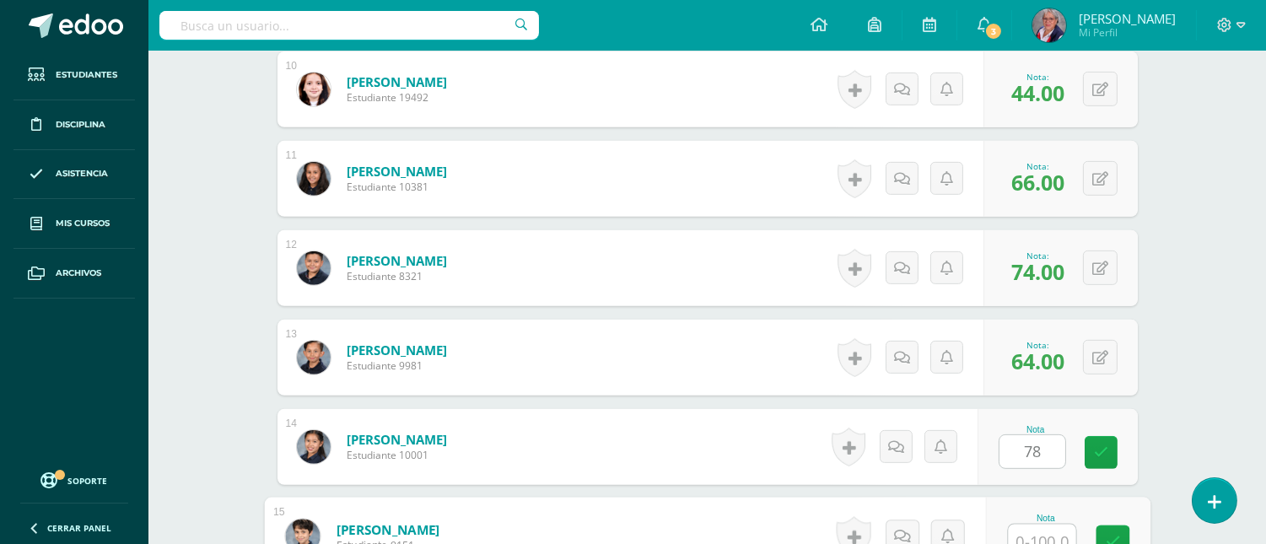
scroll to position [1352, 0]
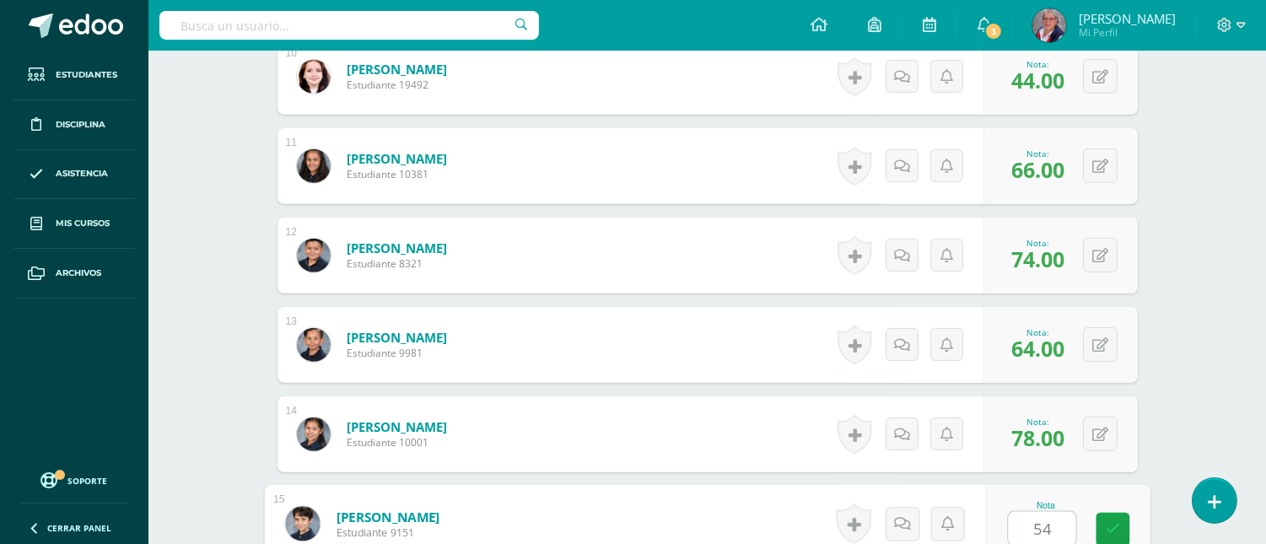
type input "54"
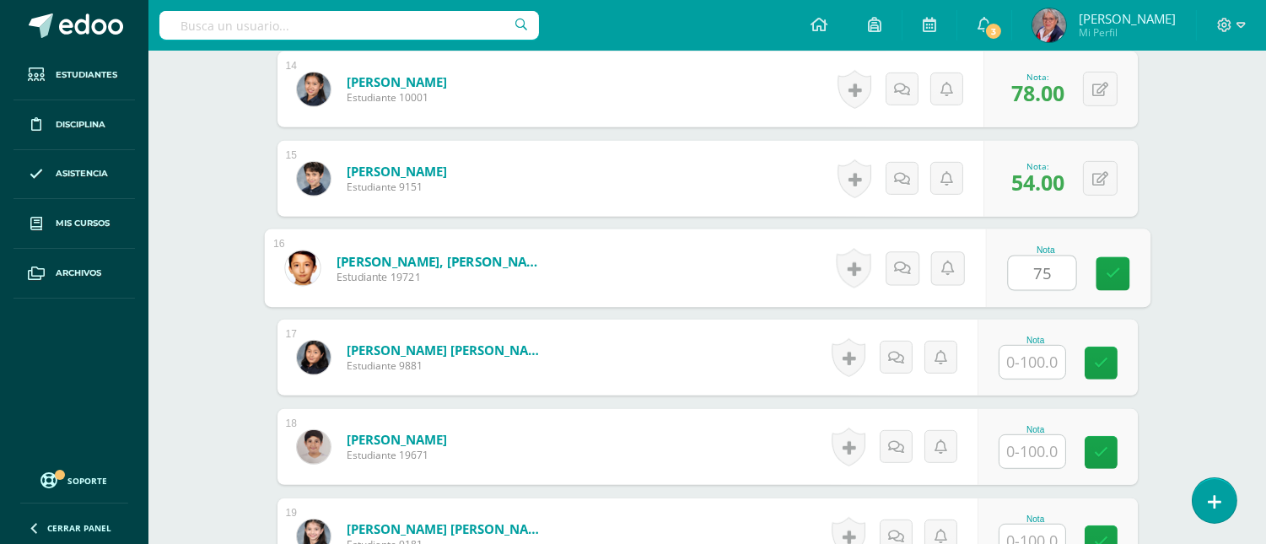
type input "75"
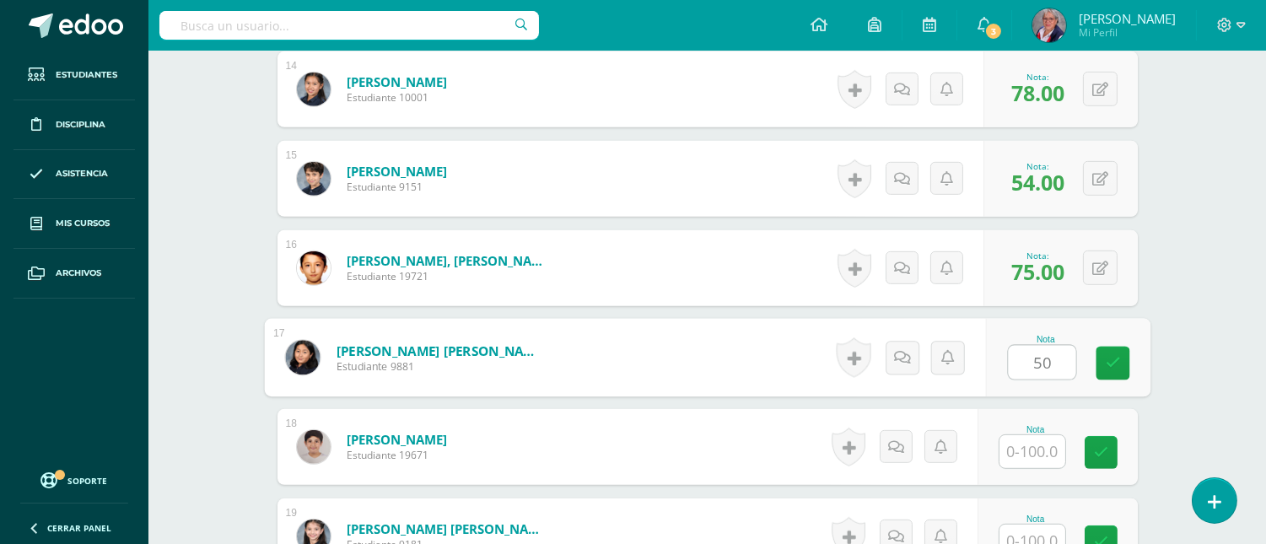
type input "50"
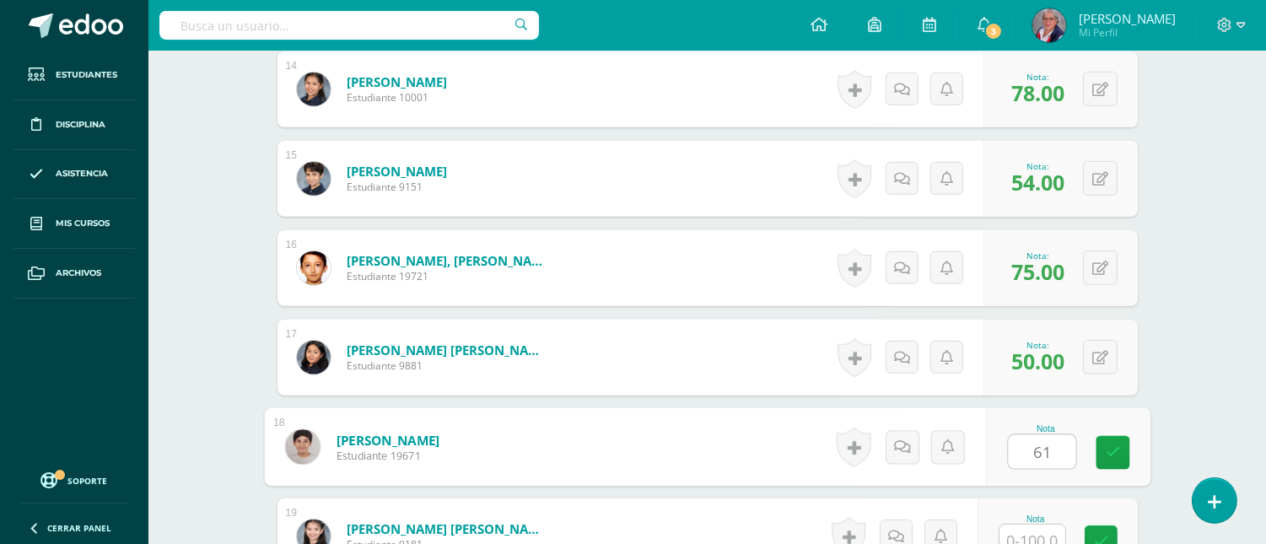
type input "61"
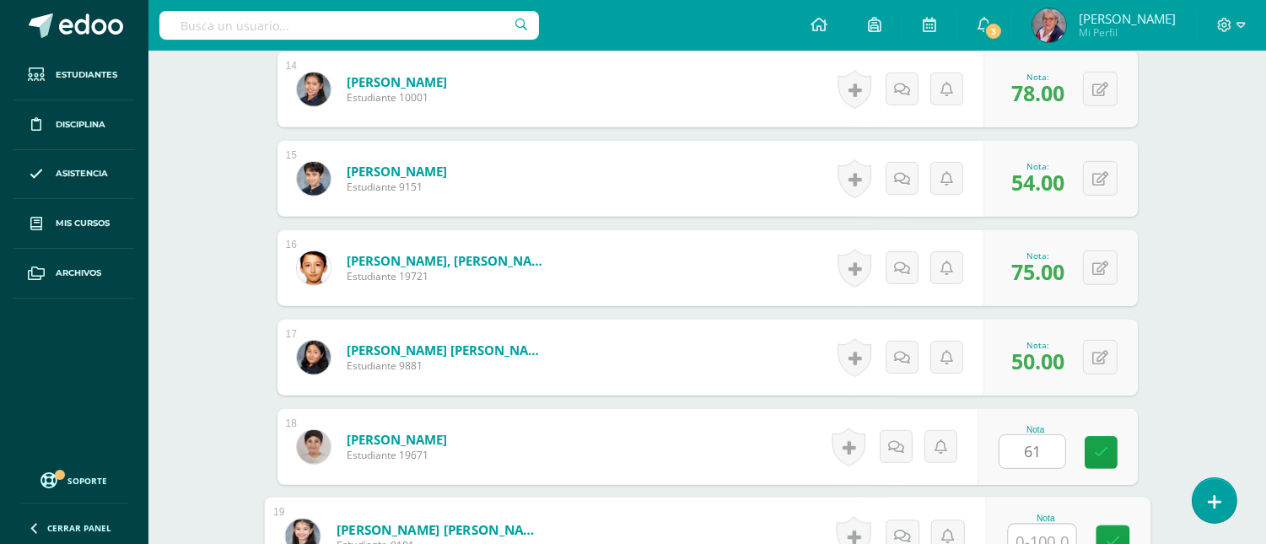
scroll to position [1709, 0]
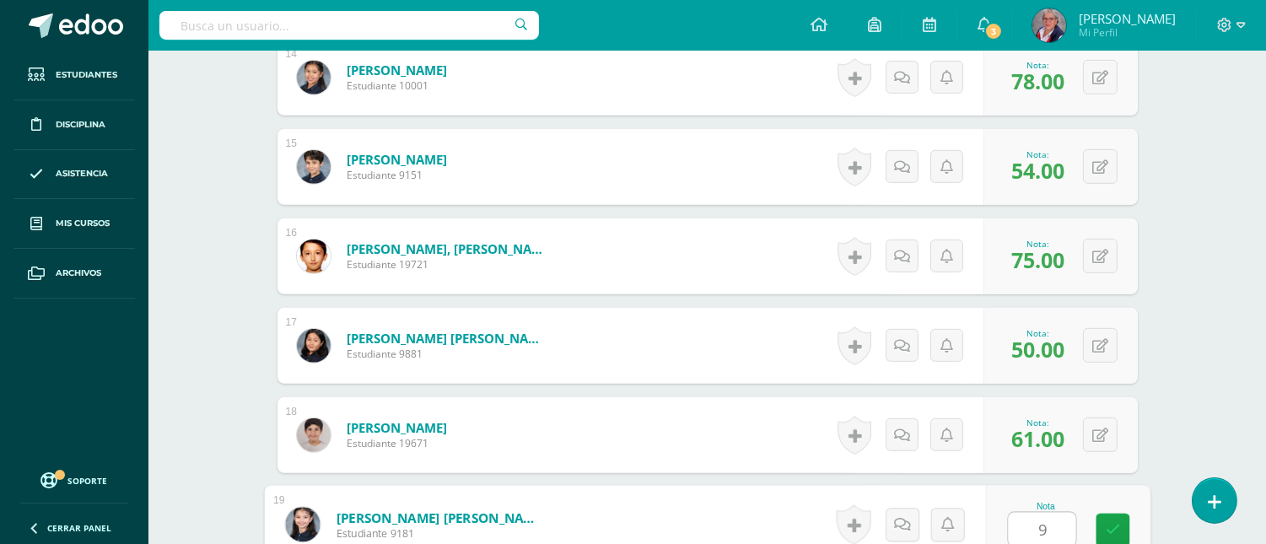
type input "90"
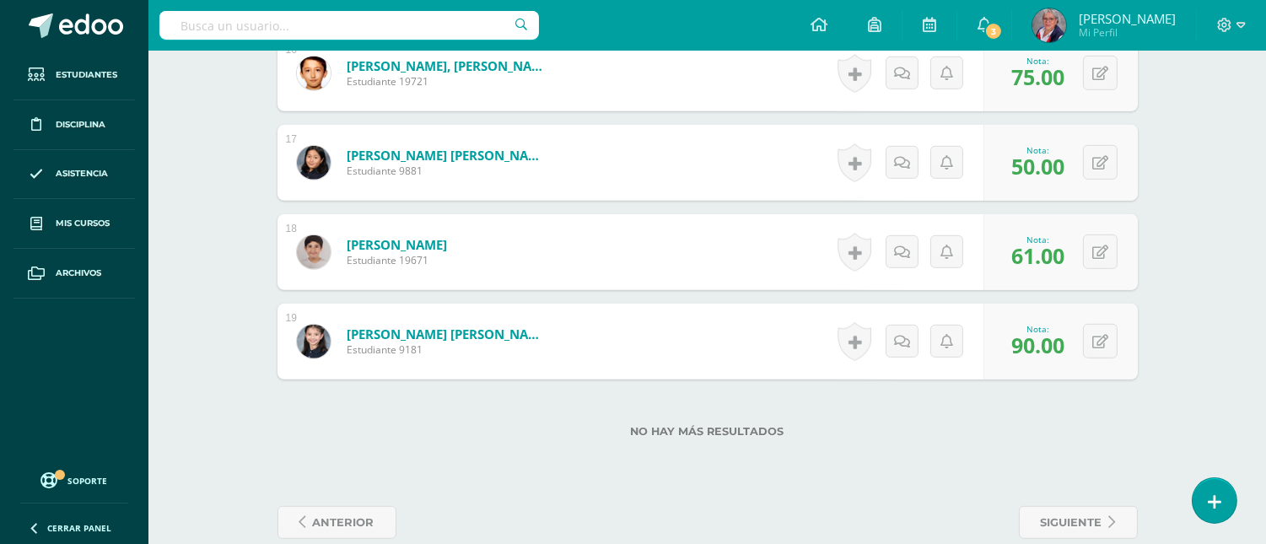
scroll to position [1919, 0]
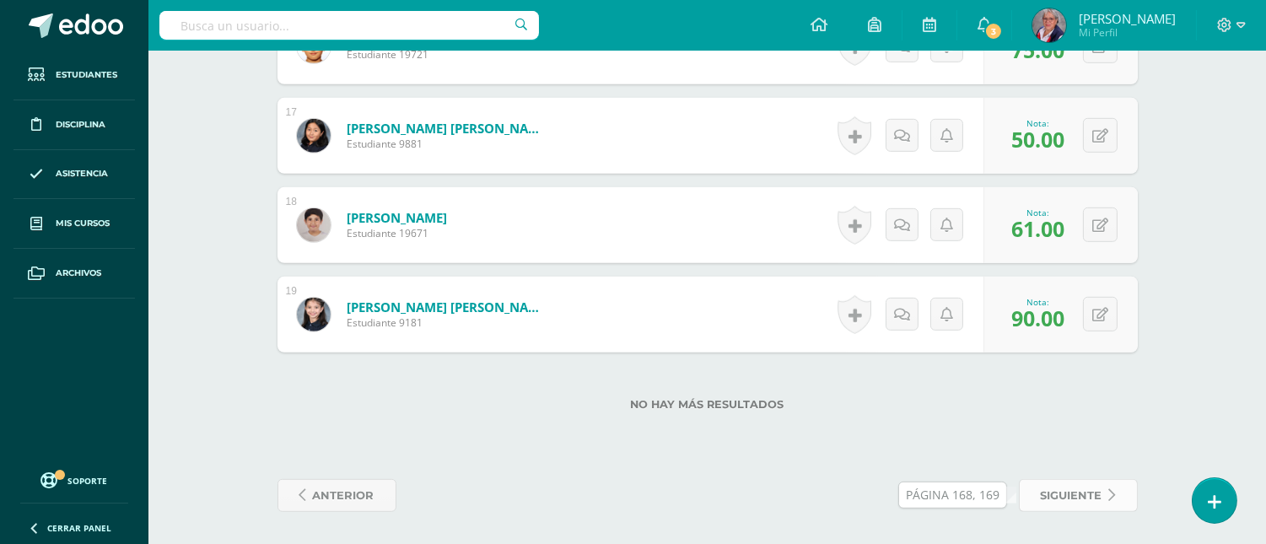
click at [1069, 503] on span "siguiente" at bounding box center [1072, 495] width 62 height 31
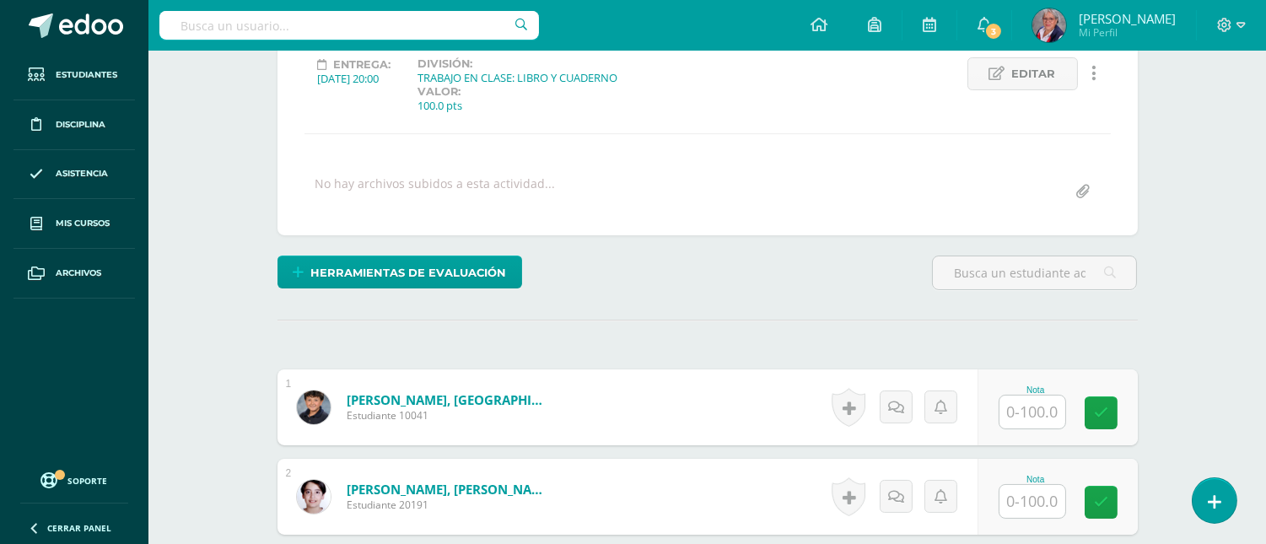
scroll to position [299, 0]
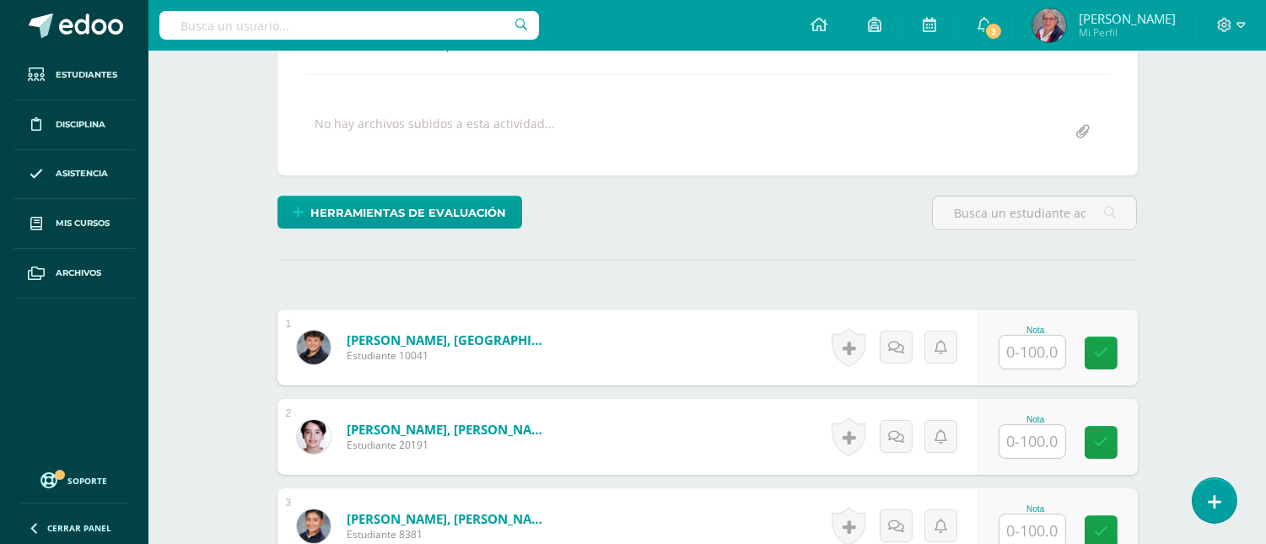
click at [1024, 355] on input "text" at bounding box center [1032, 352] width 66 height 33
type input "25"
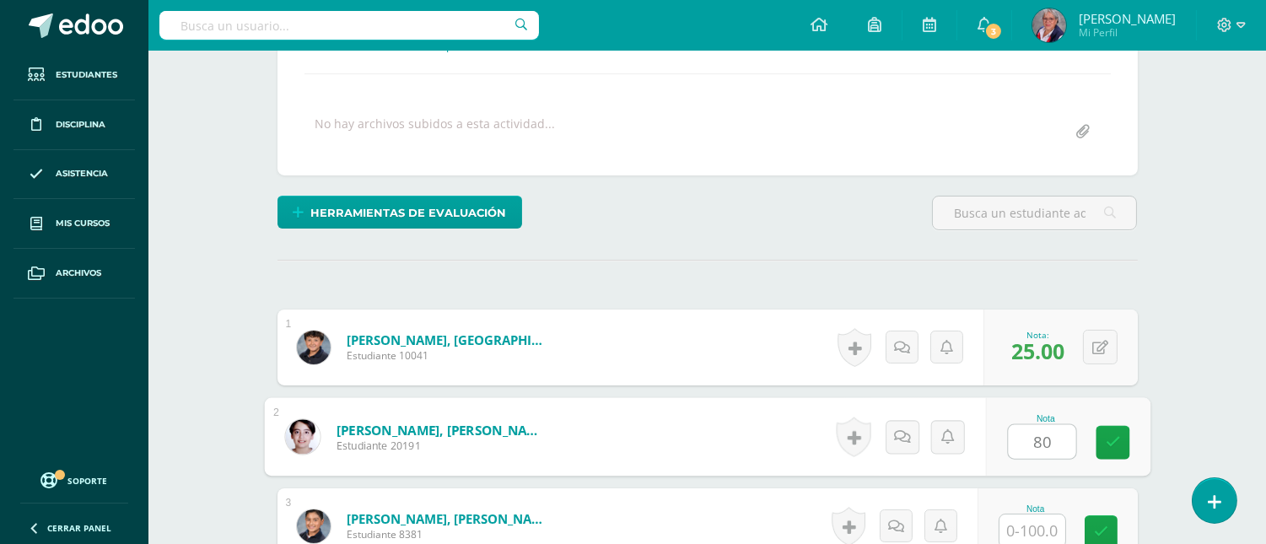
type input "80"
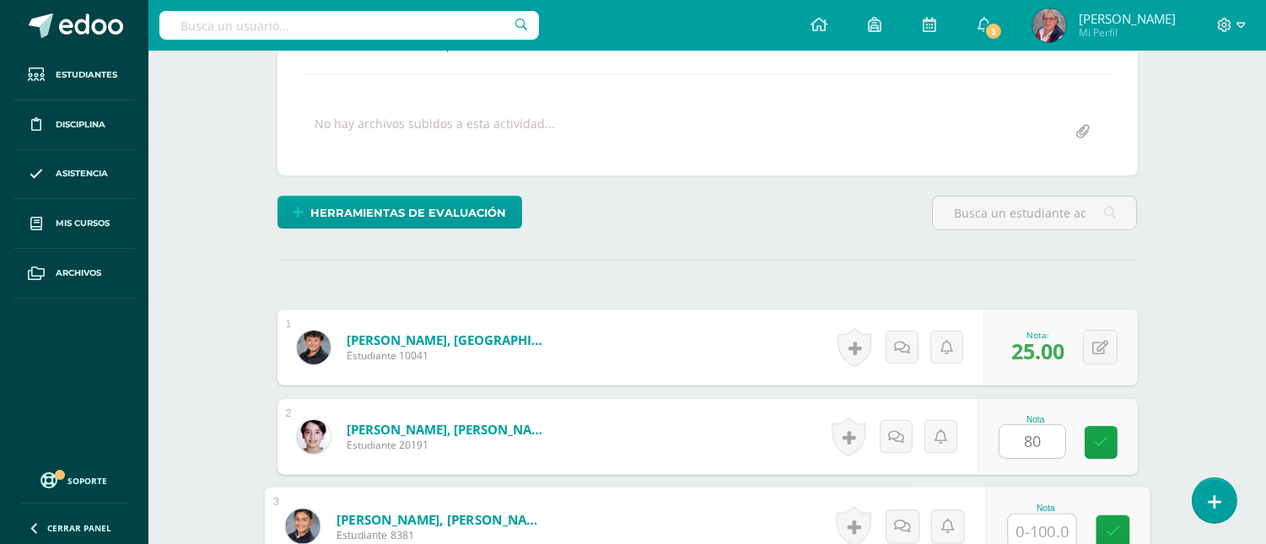
scroll to position [302, 0]
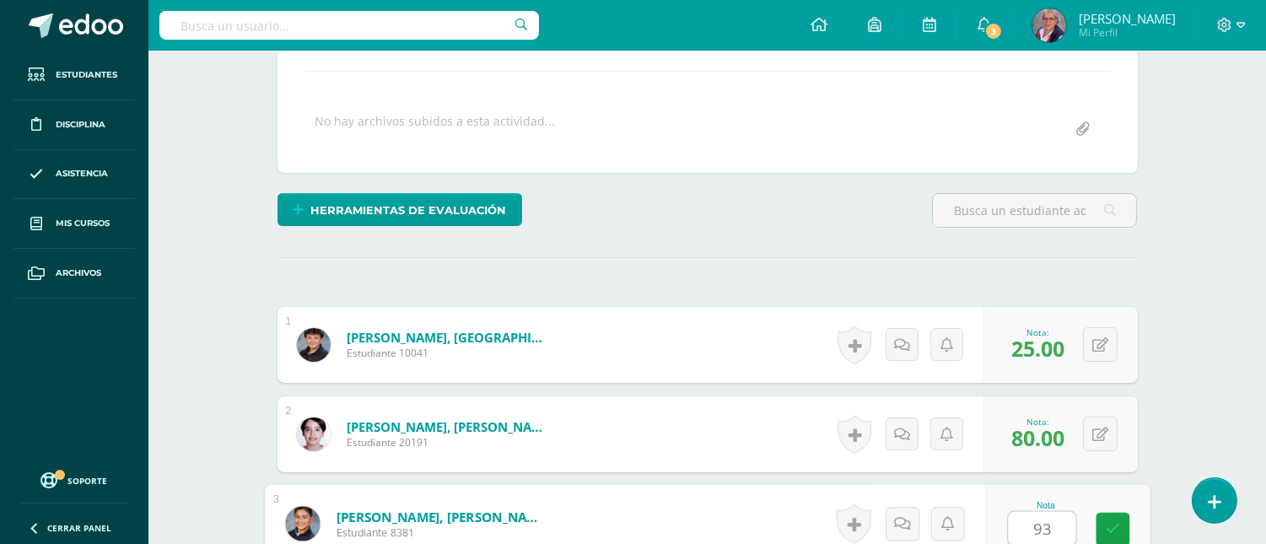
type input "93"
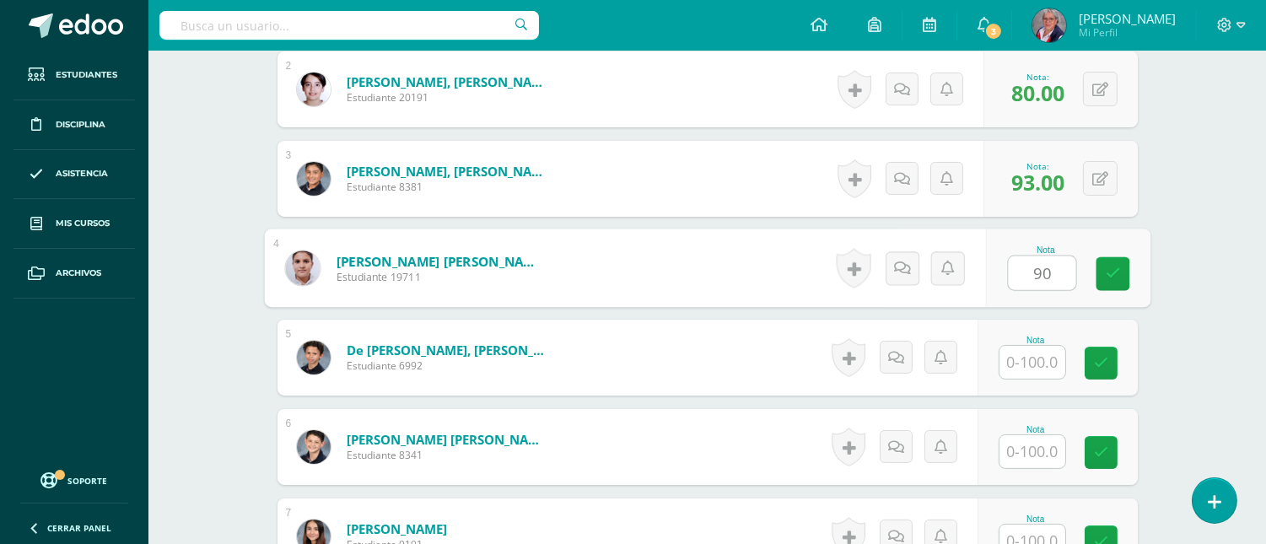
type input "90"
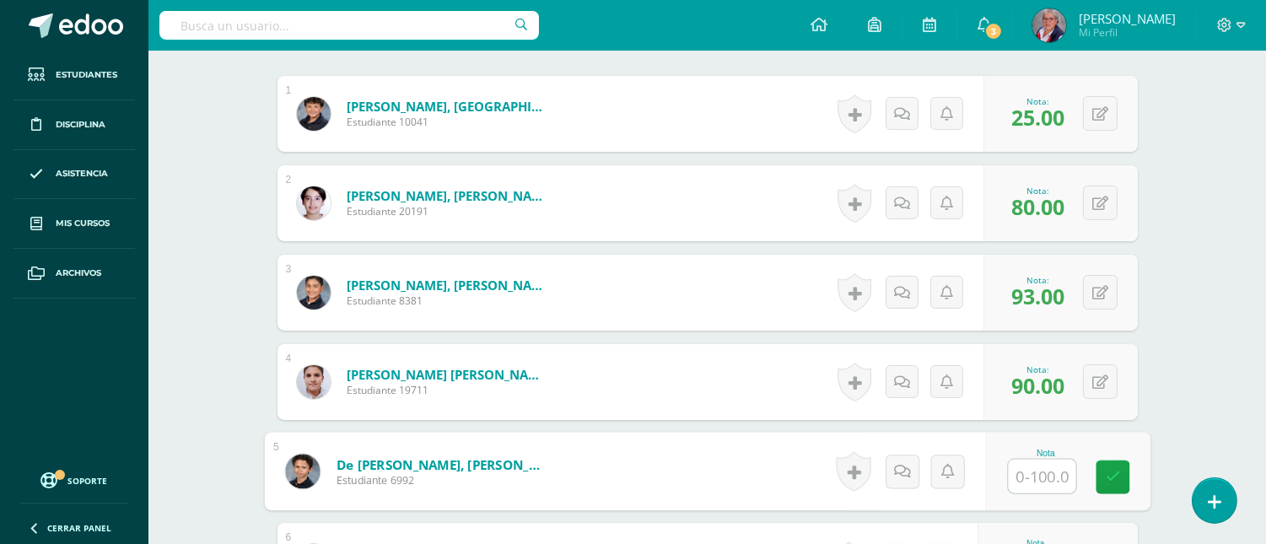
scroll to position [553, 0]
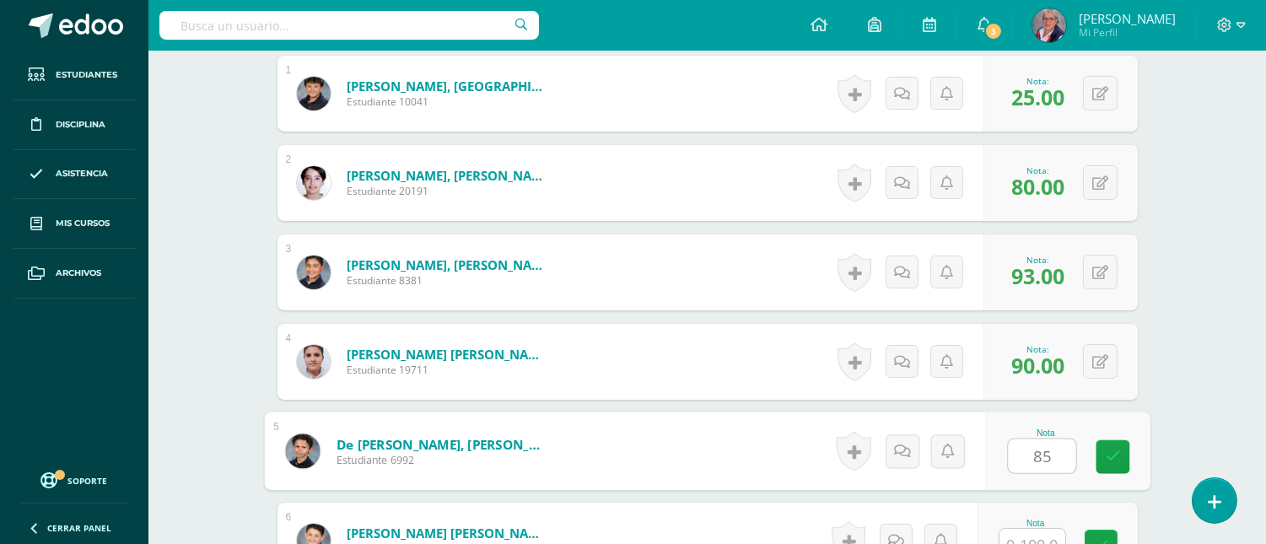
type input "85"
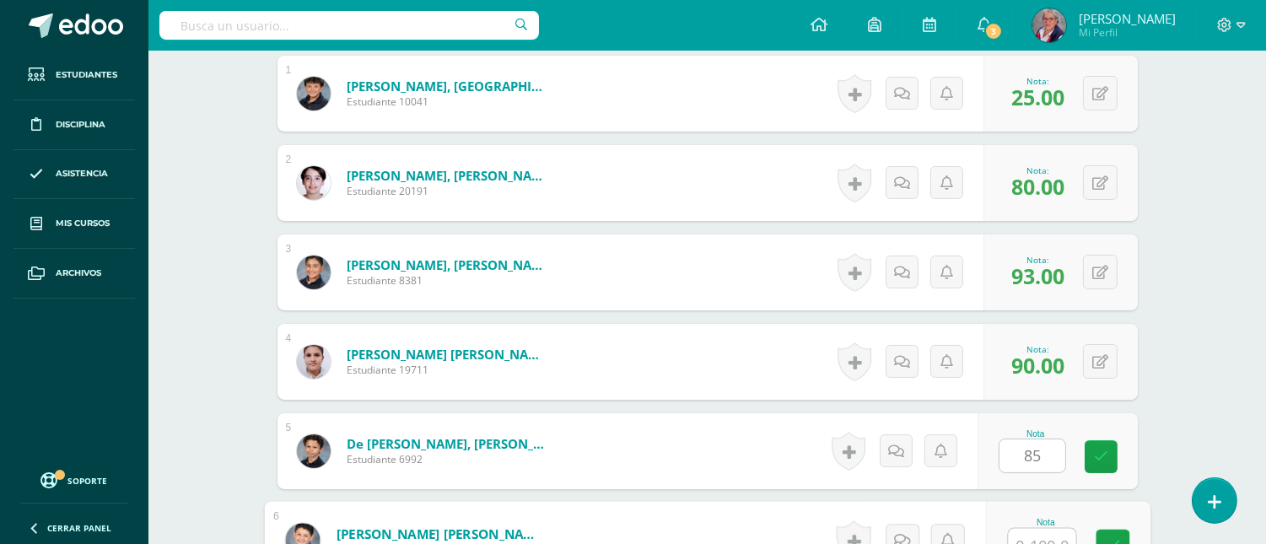
scroll to position [570, 0]
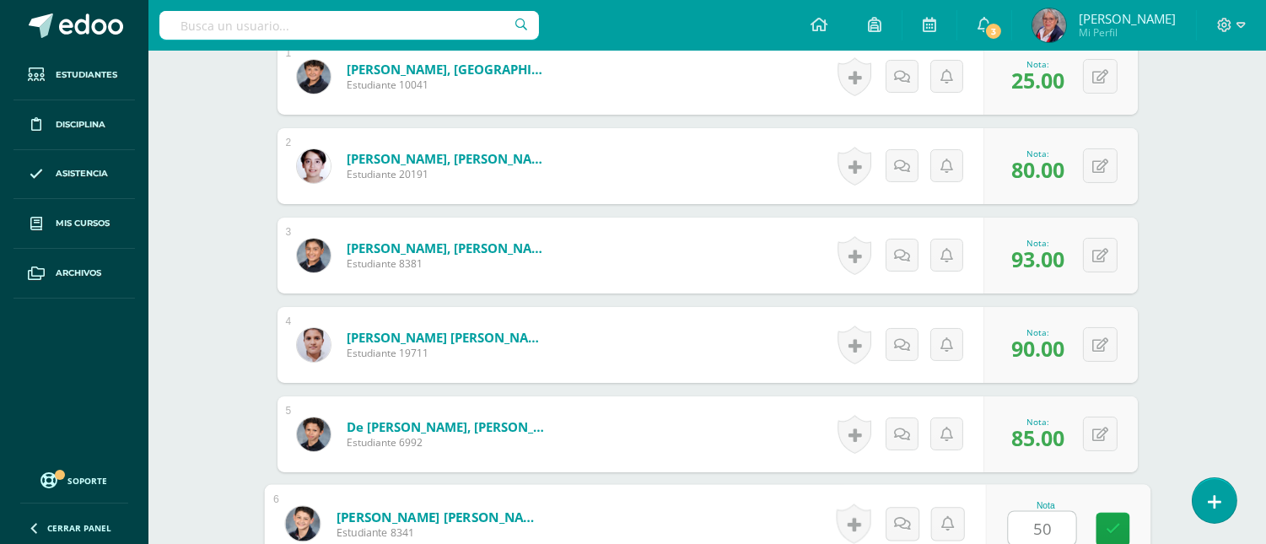
type input "50"
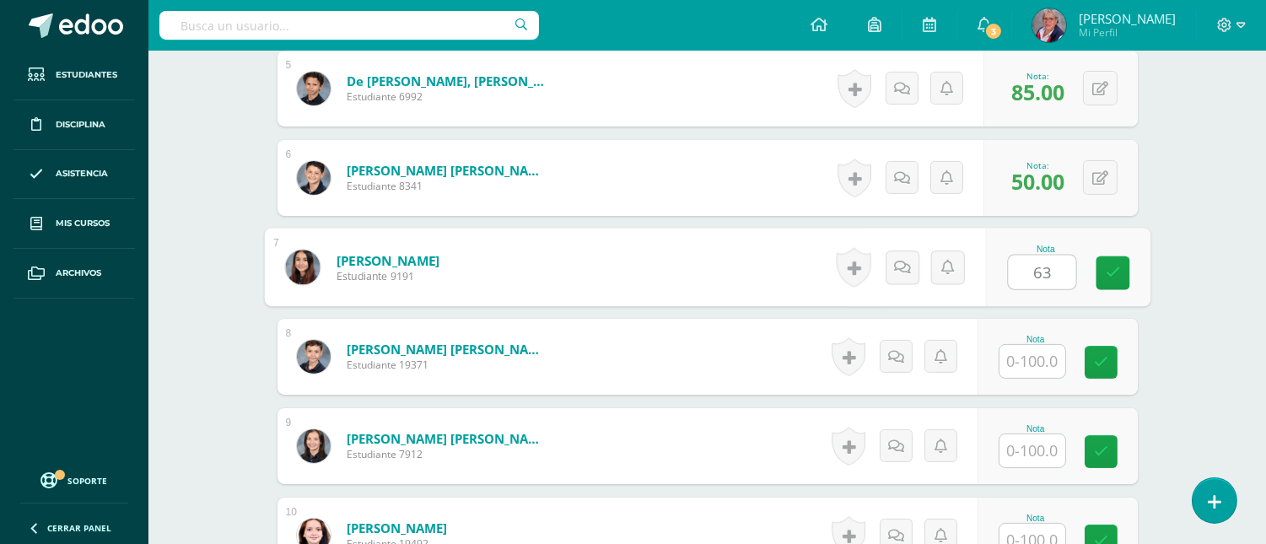
type input "63"
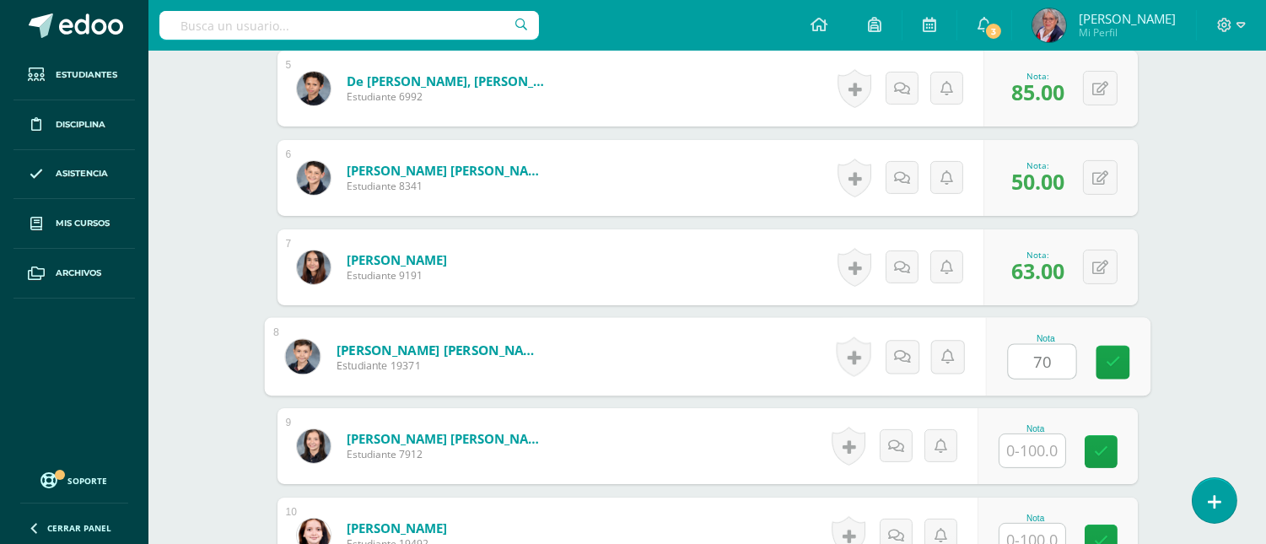
type input "70"
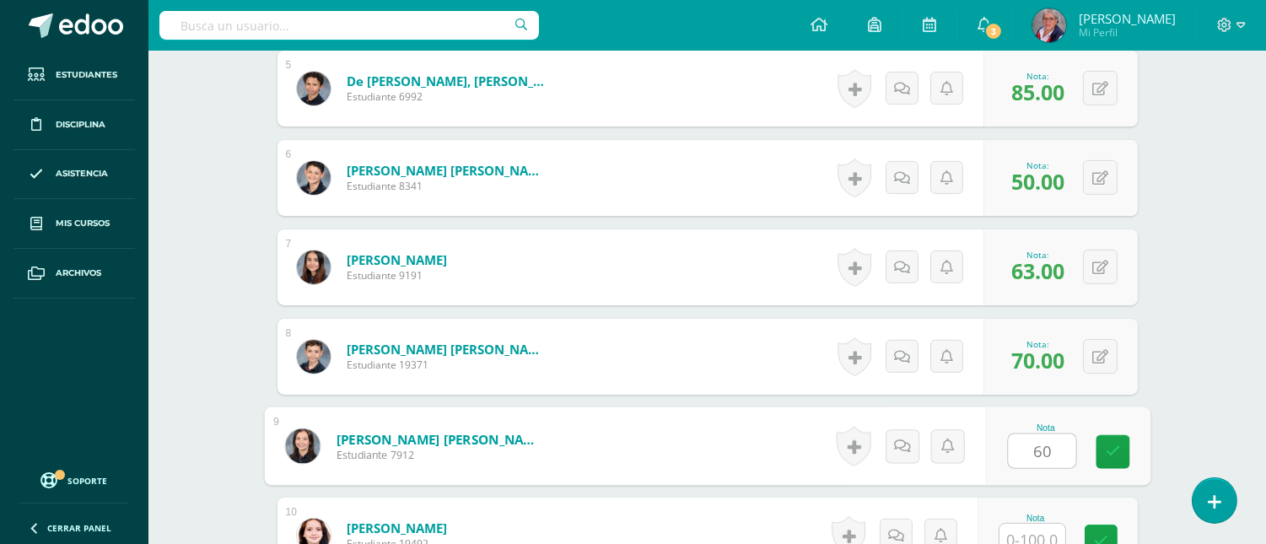
type input "60"
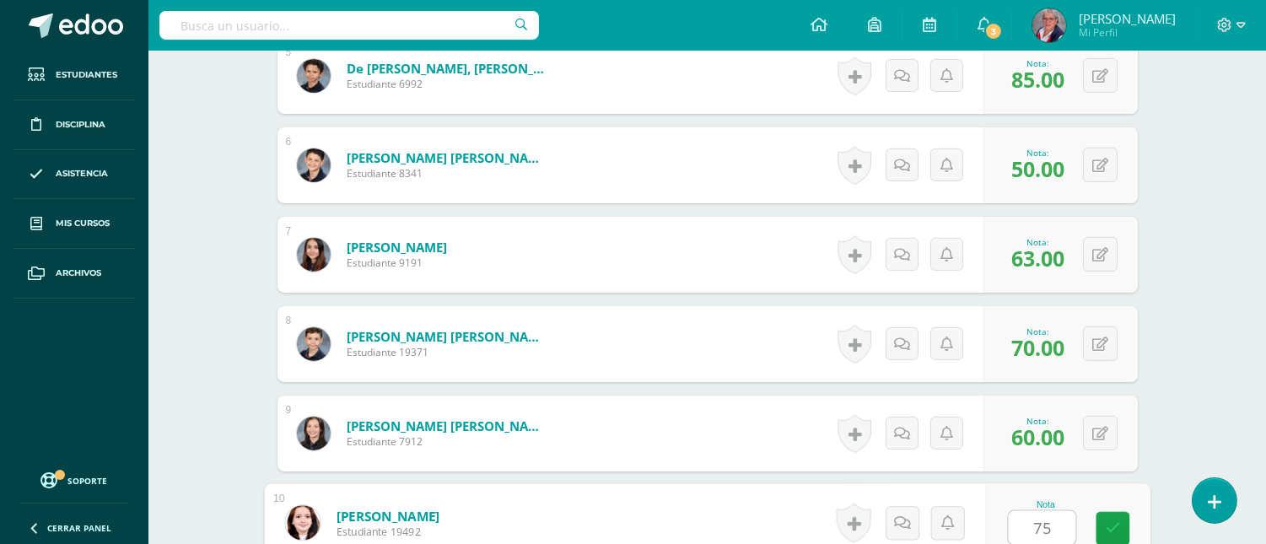
type input "75"
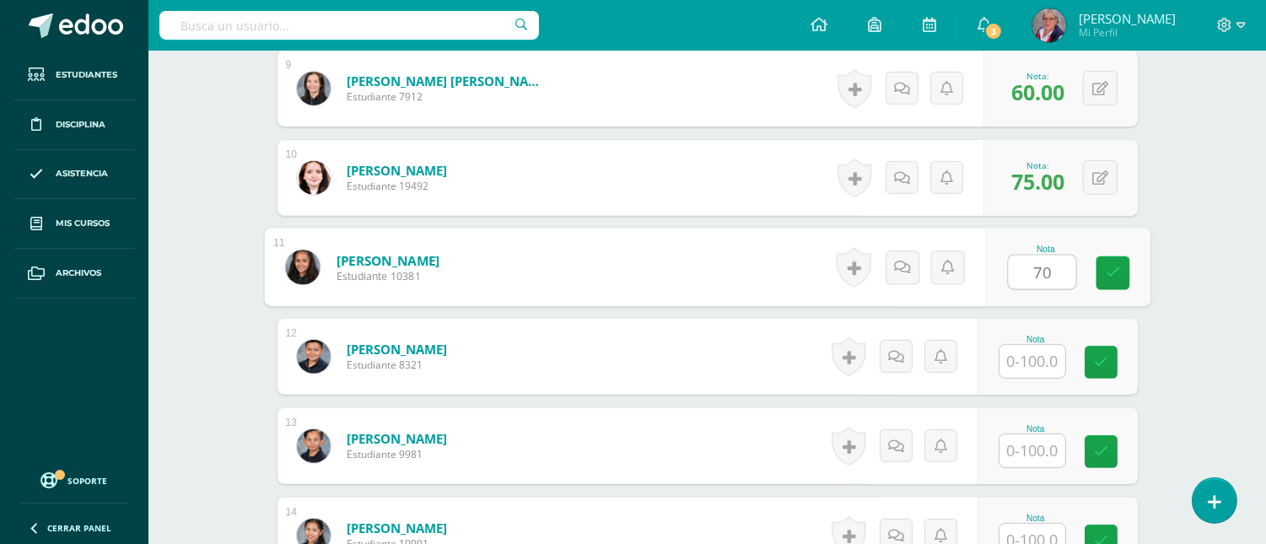
type input "70"
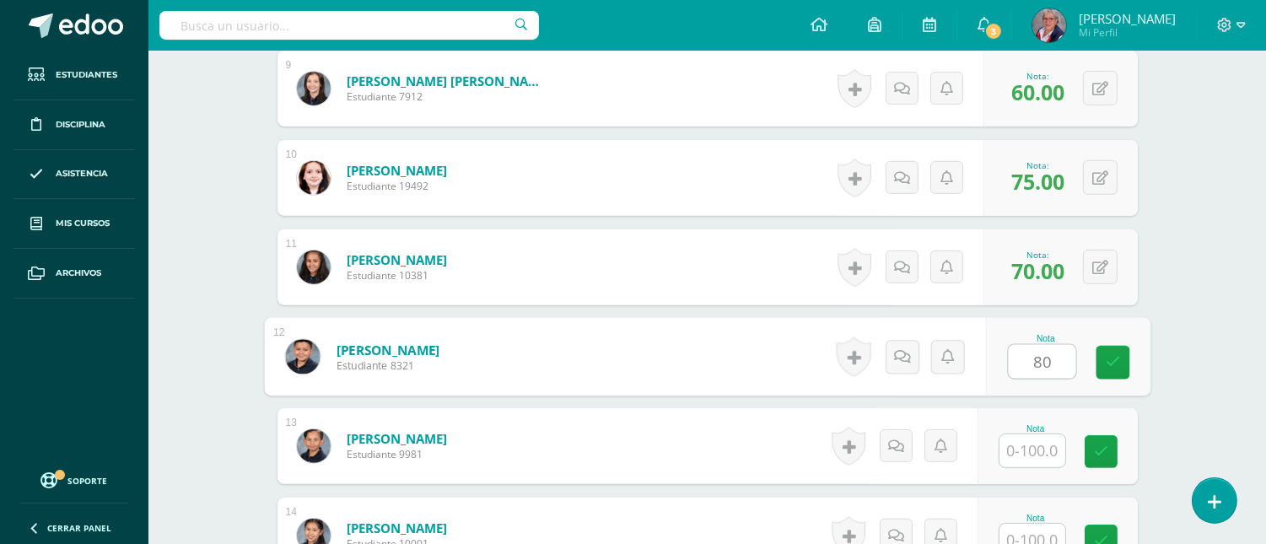
type input "80"
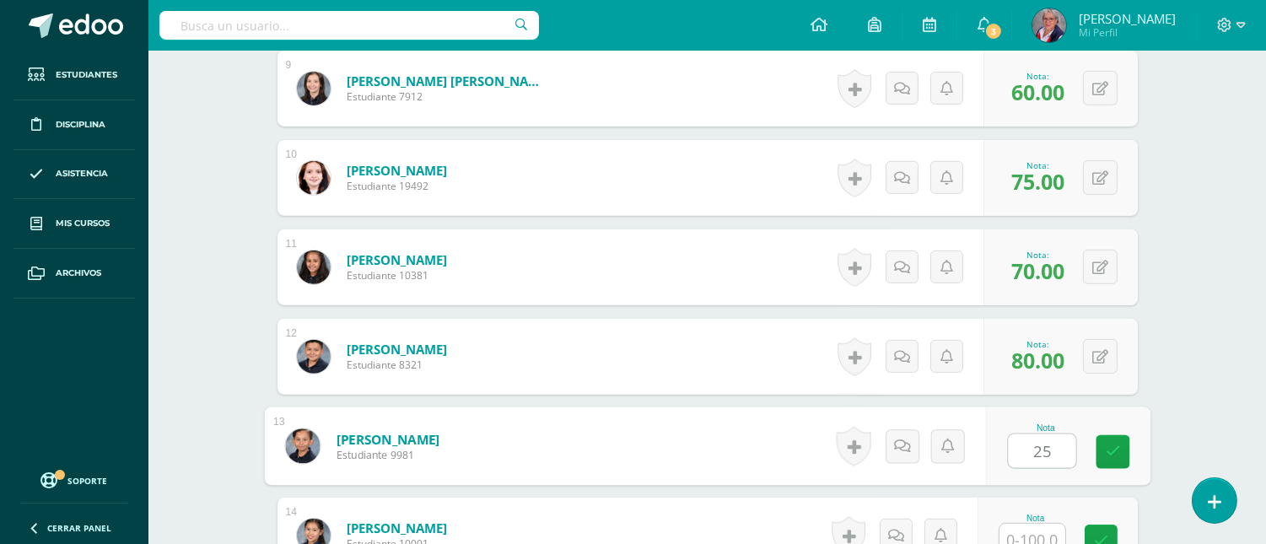
type input "25"
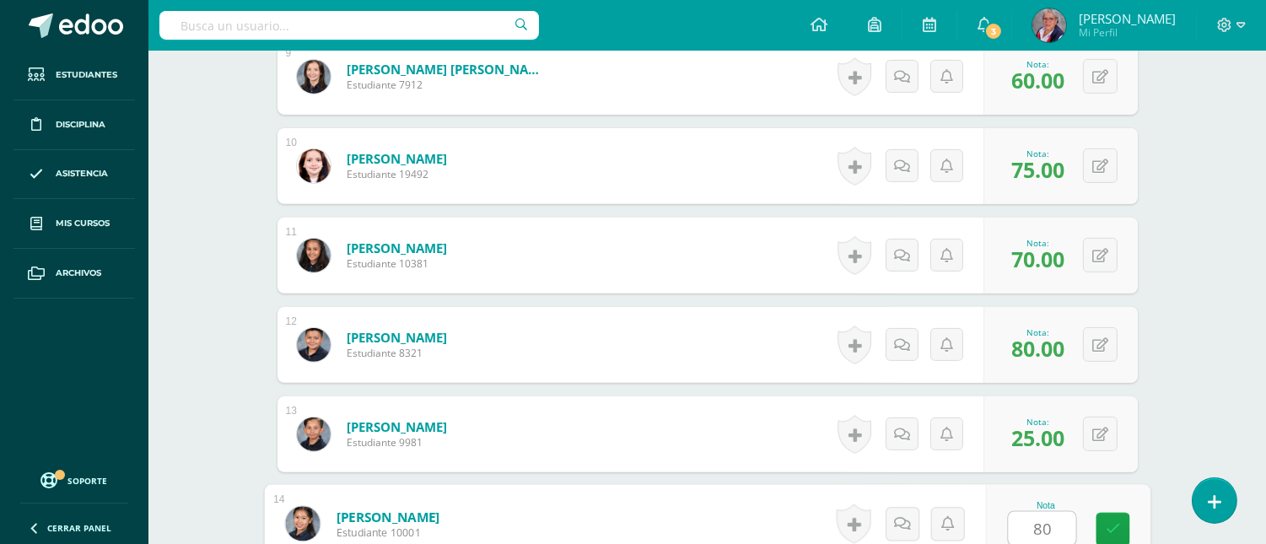
type input "80"
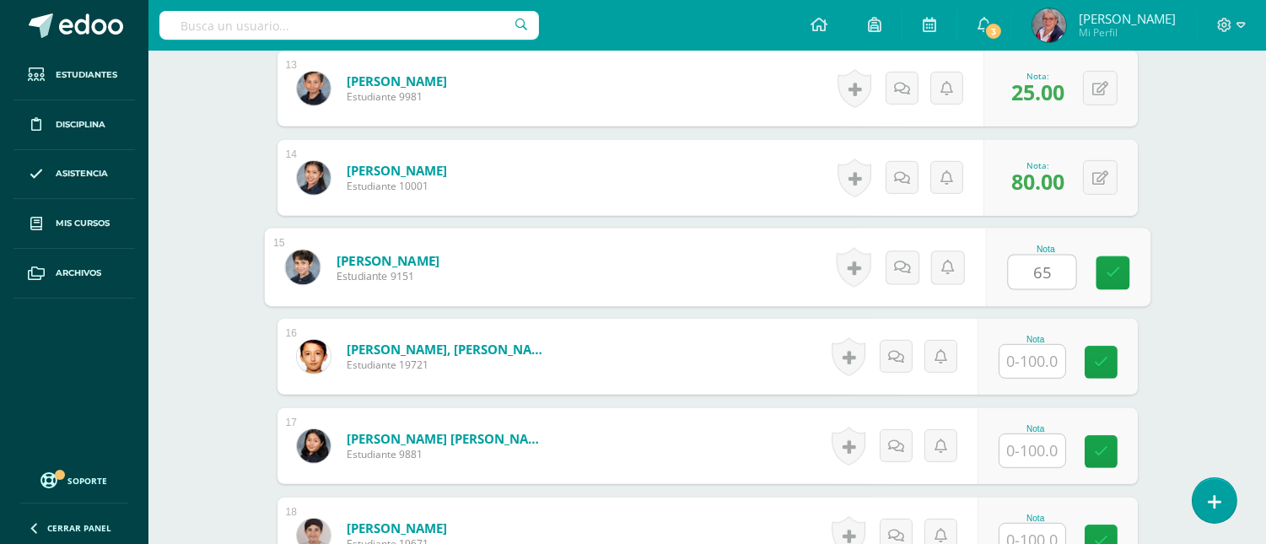
type input "65"
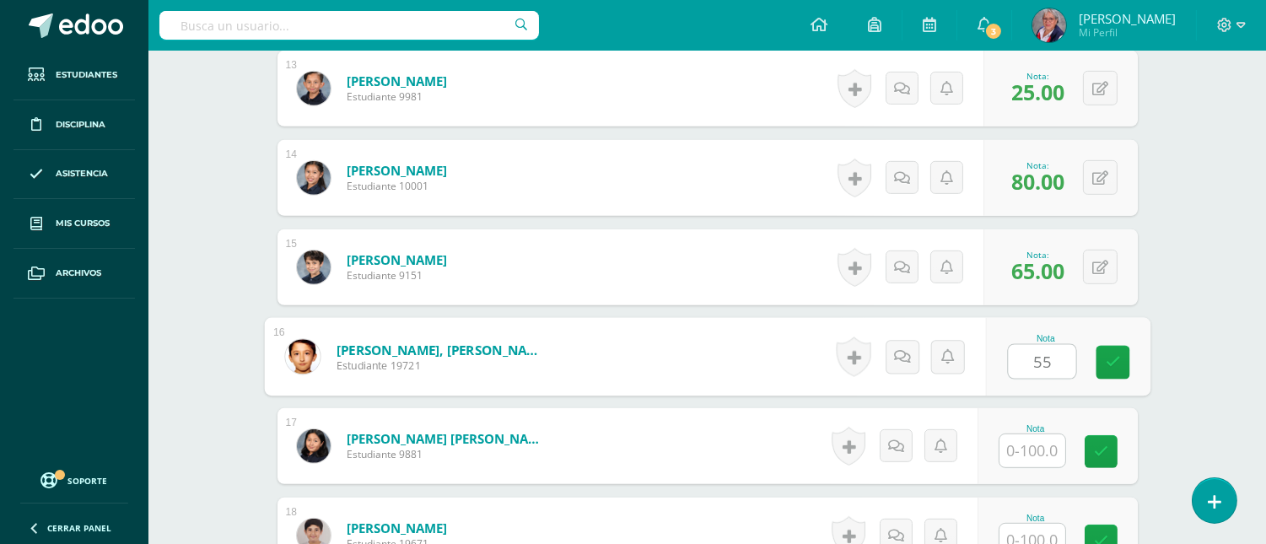
type input "55"
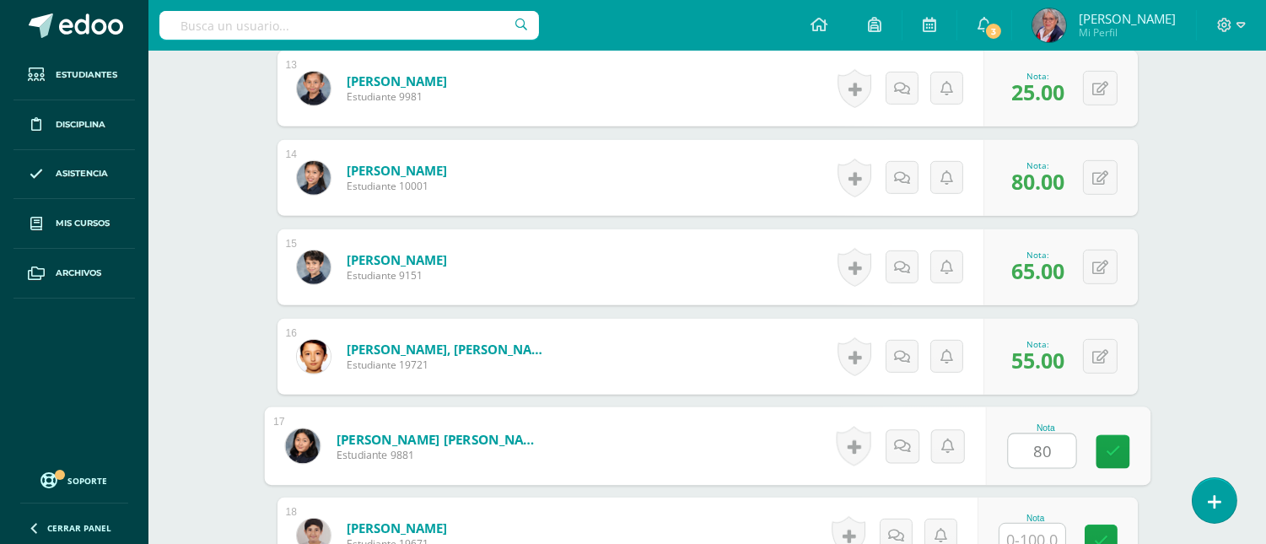
type input "80"
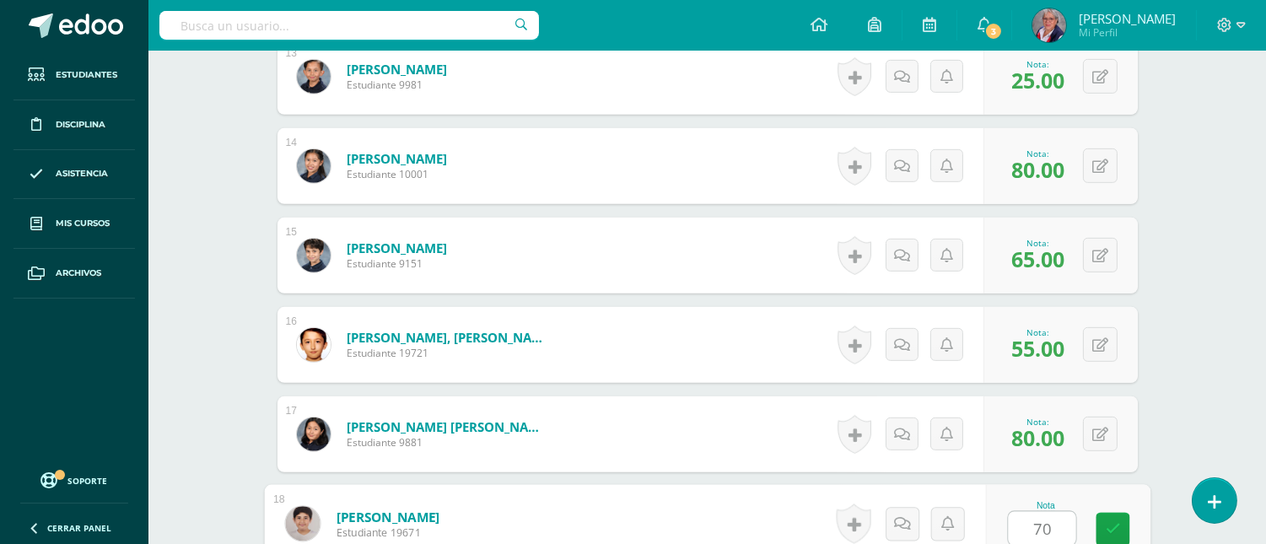
type input "70"
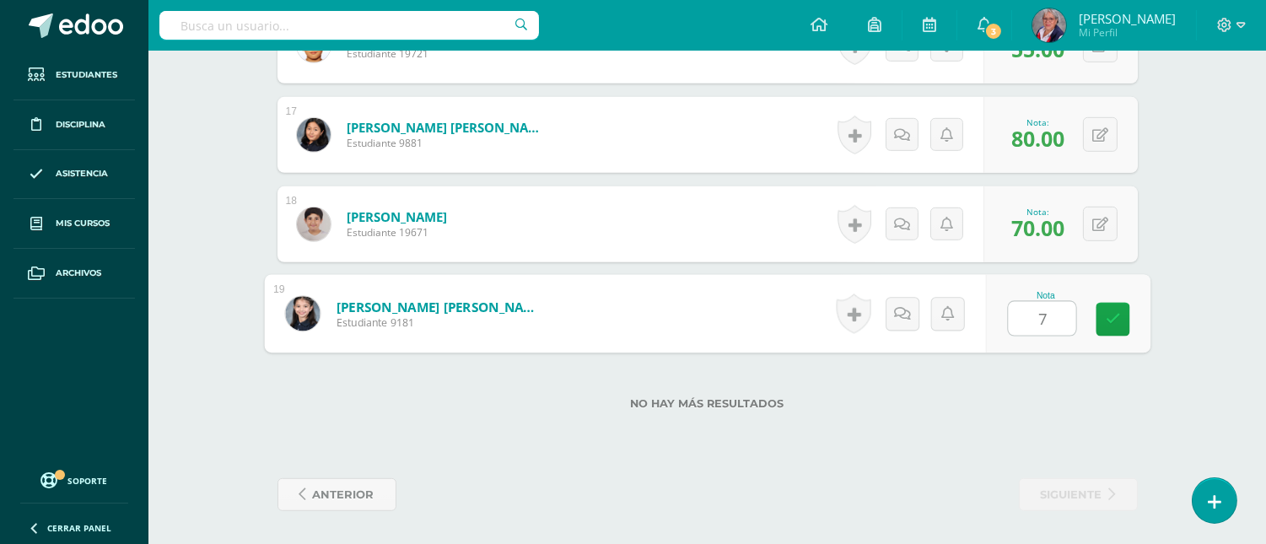
type input "73"
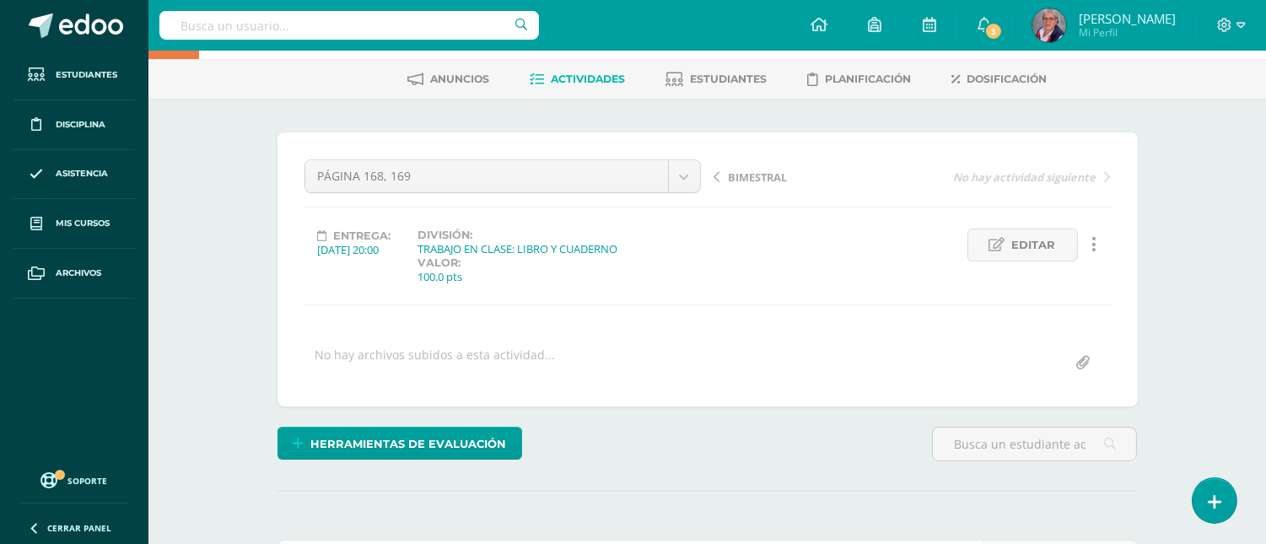
scroll to position [0, 0]
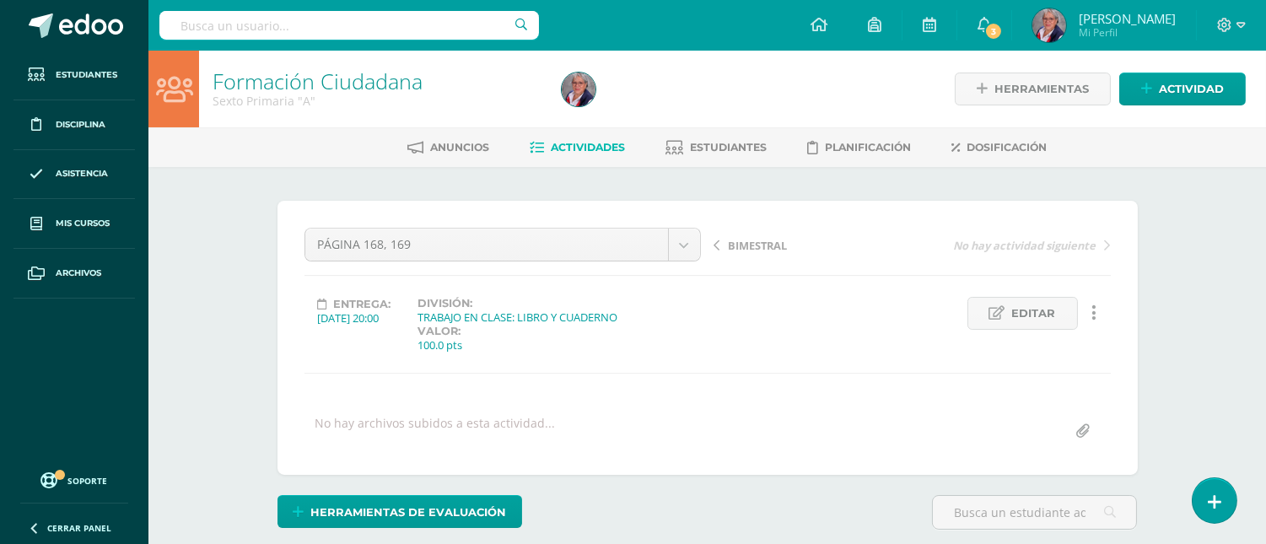
click at [595, 146] on span "Actividades" at bounding box center [589, 147] width 74 height 13
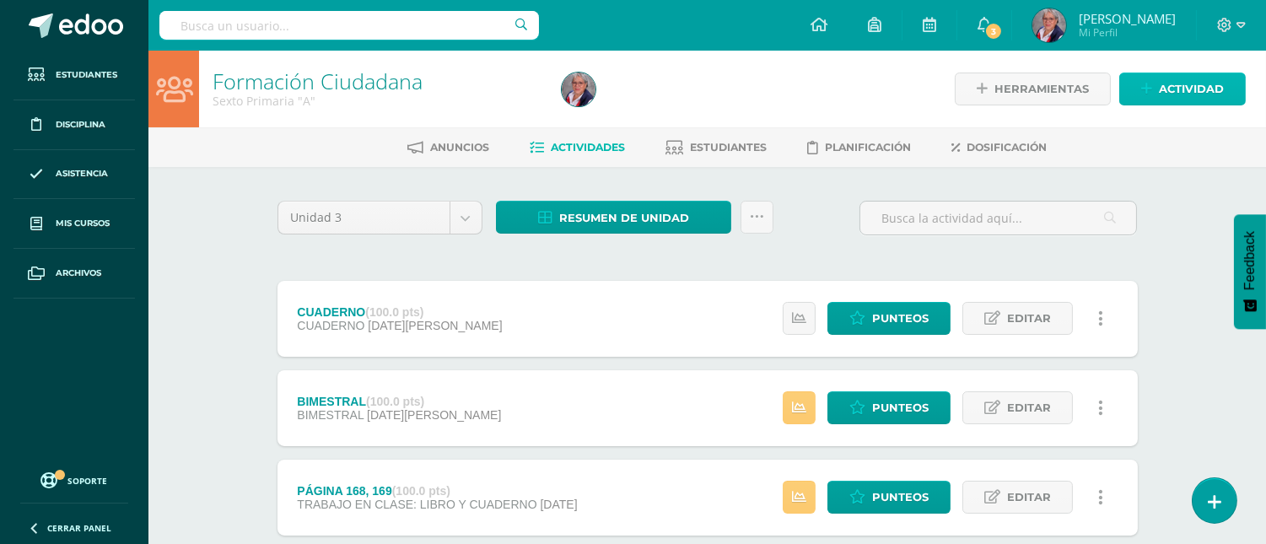
click at [1187, 84] on span "Actividad" at bounding box center [1191, 88] width 65 height 31
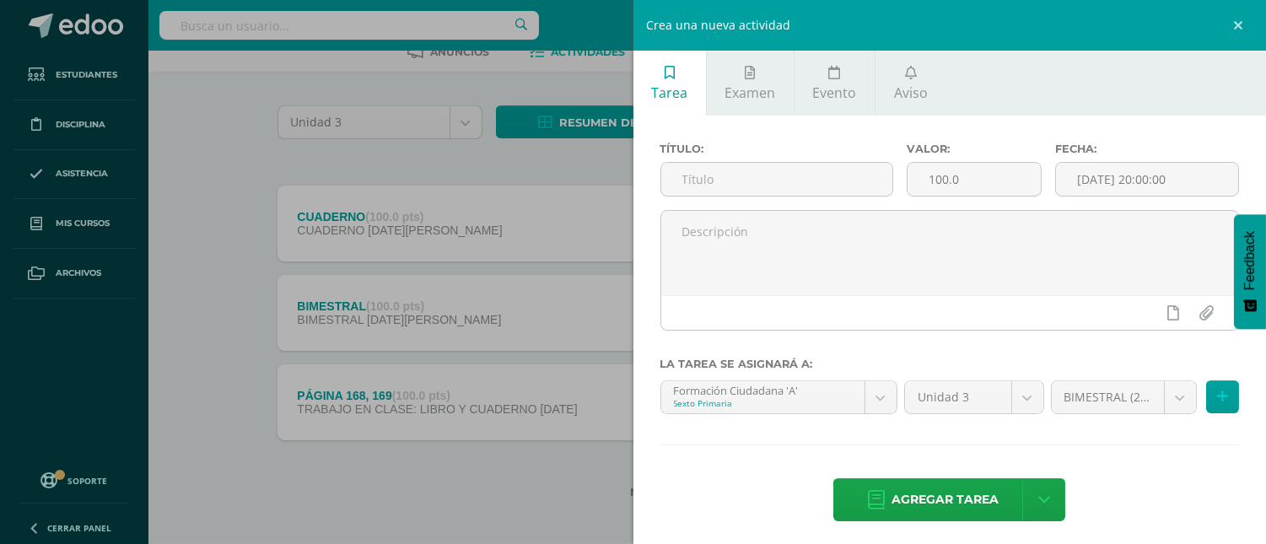
scroll to position [102, 0]
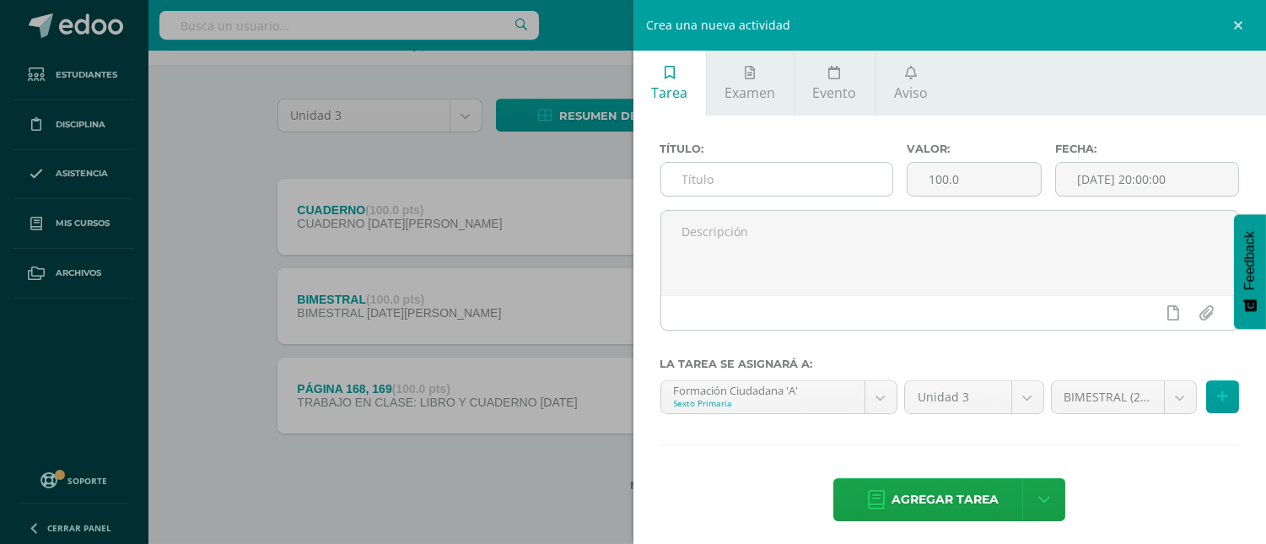
click at [779, 188] on input "text" at bounding box center [777, 179] width 232 height 33
click at [779, 188] on input "[DEMOGRAPHIC_DATA]" at bounding box center [777, 179] width 232 height 33
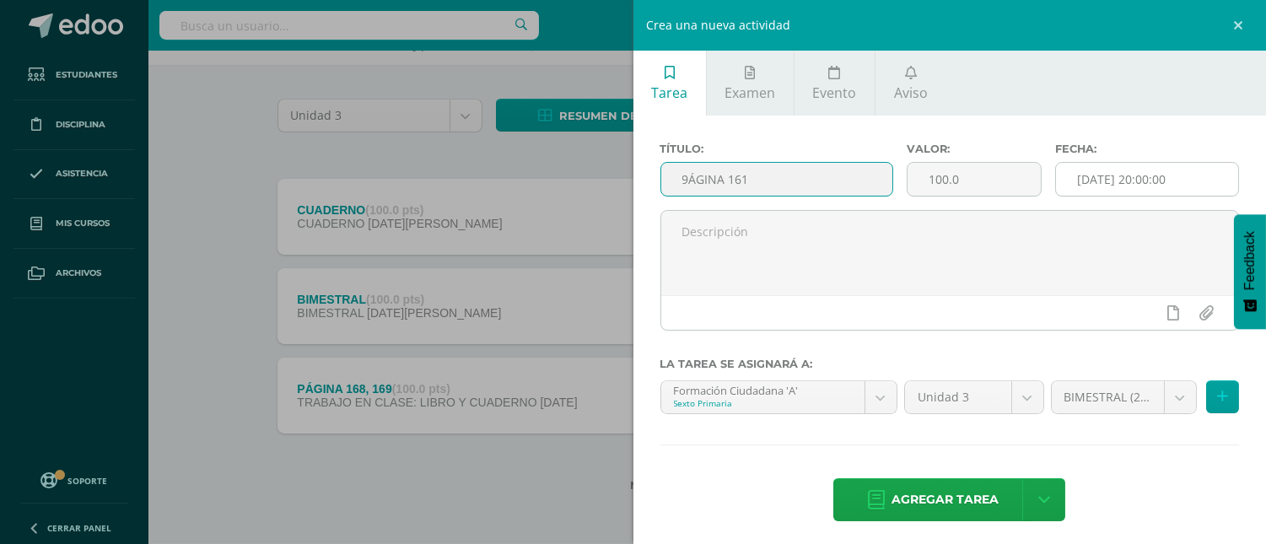
type input "9ÁGINA 161"
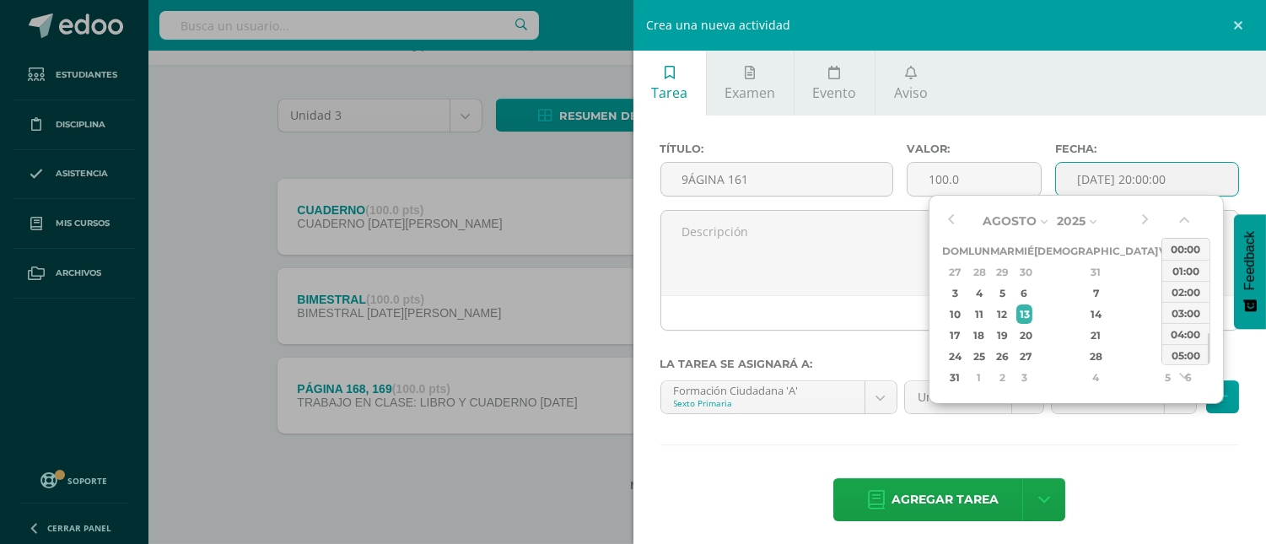
click at [1095, 179] on input "[DATE] 20:00:00" at bounding box center [1147, 179] width 182 height 33
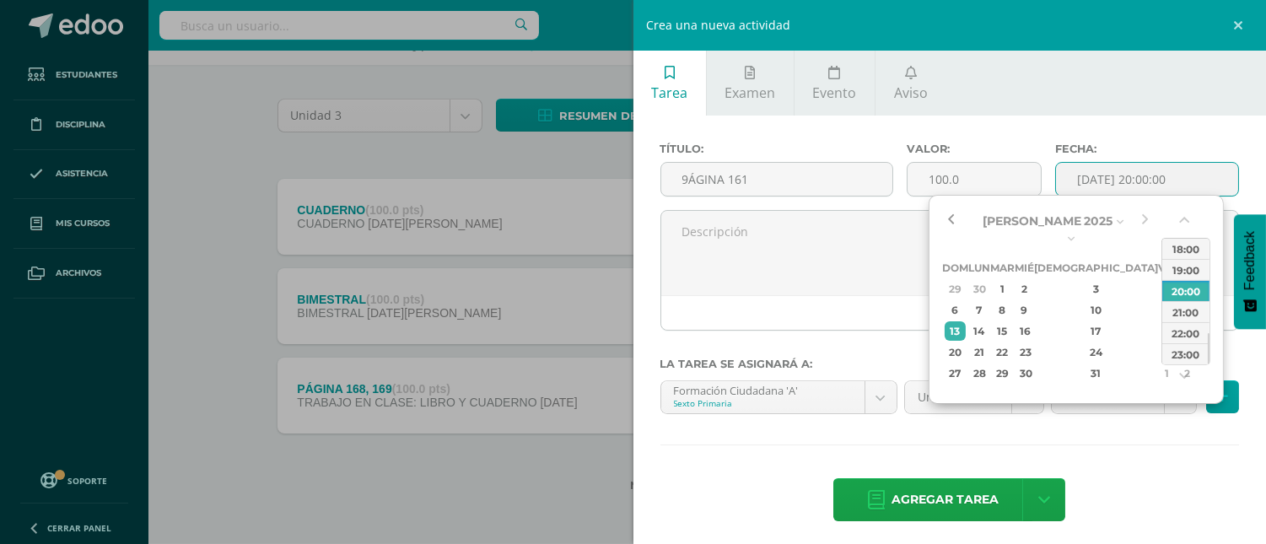
click at [950, 224] on button "button" at bounding box center [950, 220] width 17 height 25
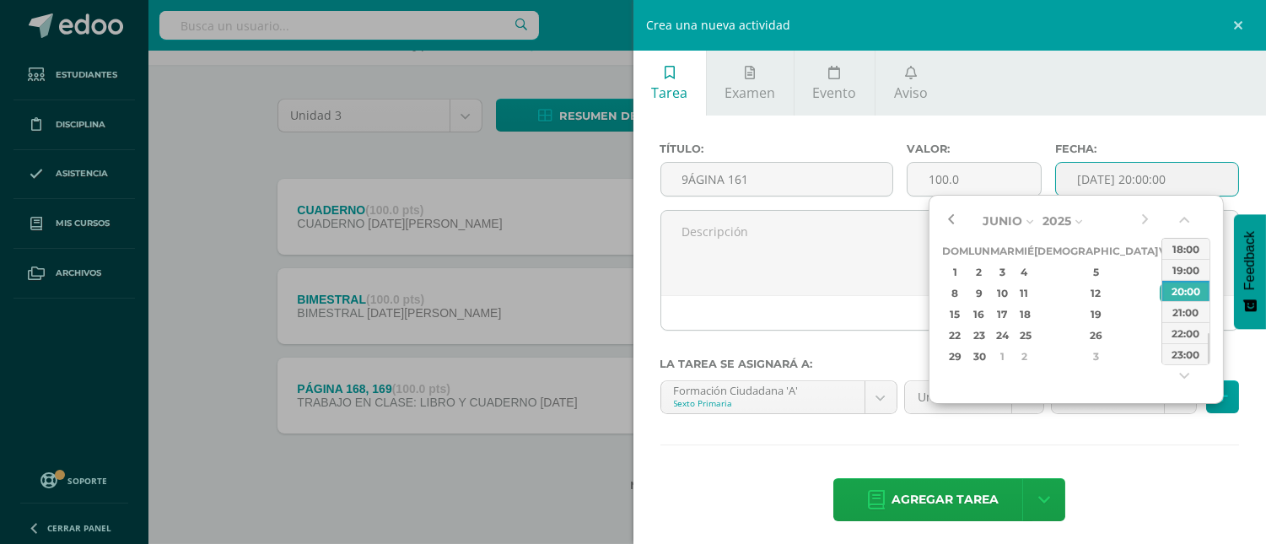
click at [950, 224] on button "button" at bounding box center [950, 220] width 17 height 25
click at [988, 274] on div "2" at bounding box center [979, 271] width 18 height 19
type input "2025-06-02 20:00"
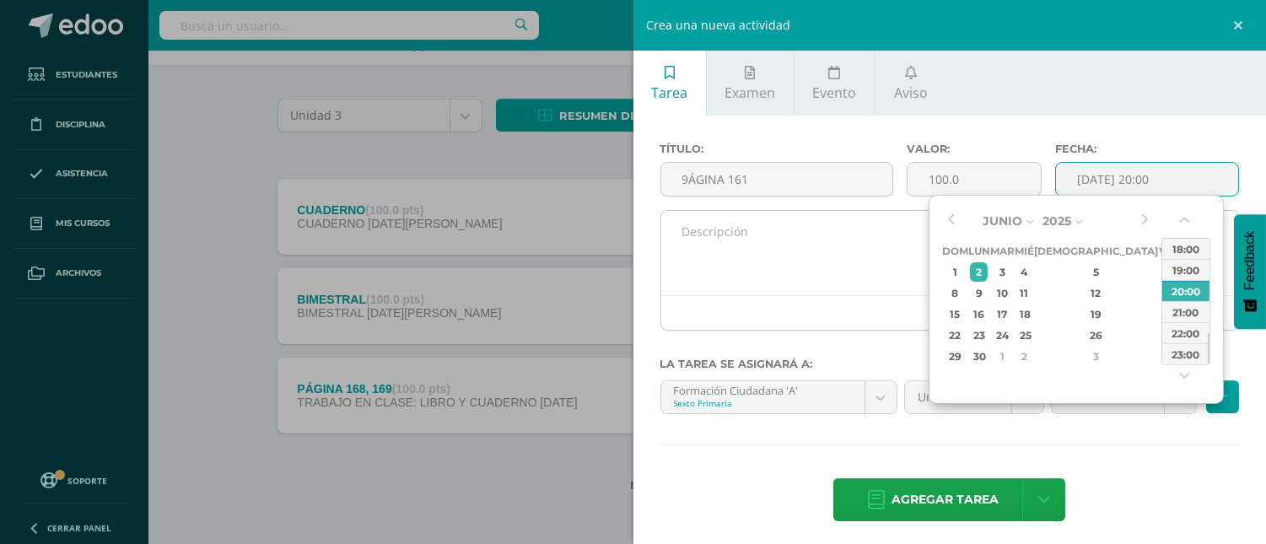
click at [797, 223] on textarea at bounding box center [950, 253] width 578 height 84
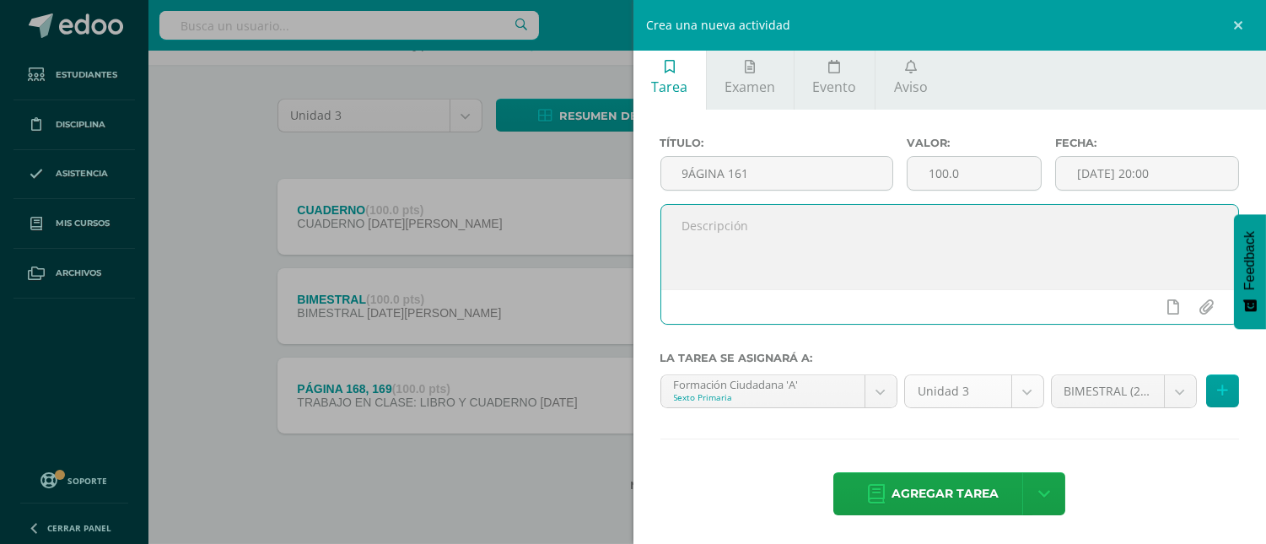
scroll to position [8, 0]
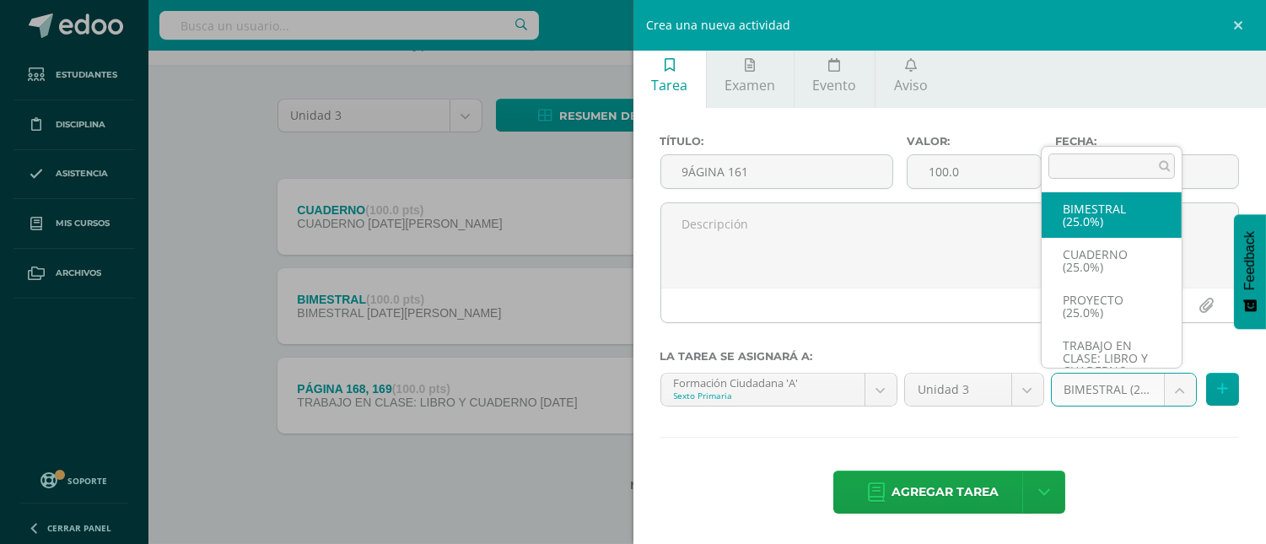
click at [1166, 390] on body "Estudiantes Disciplina Asistencia Mis cursos Archivos Soporte Centro de ayuda Ú…" at bounding box center [633, 222] width 1266 height 648
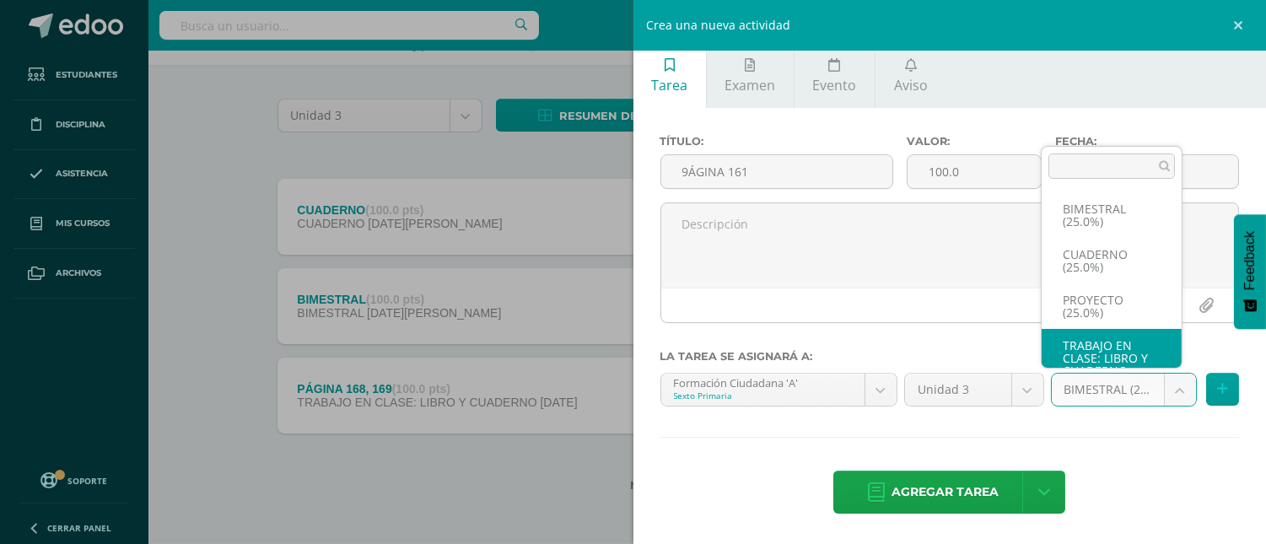
scroll to position [31, 0]
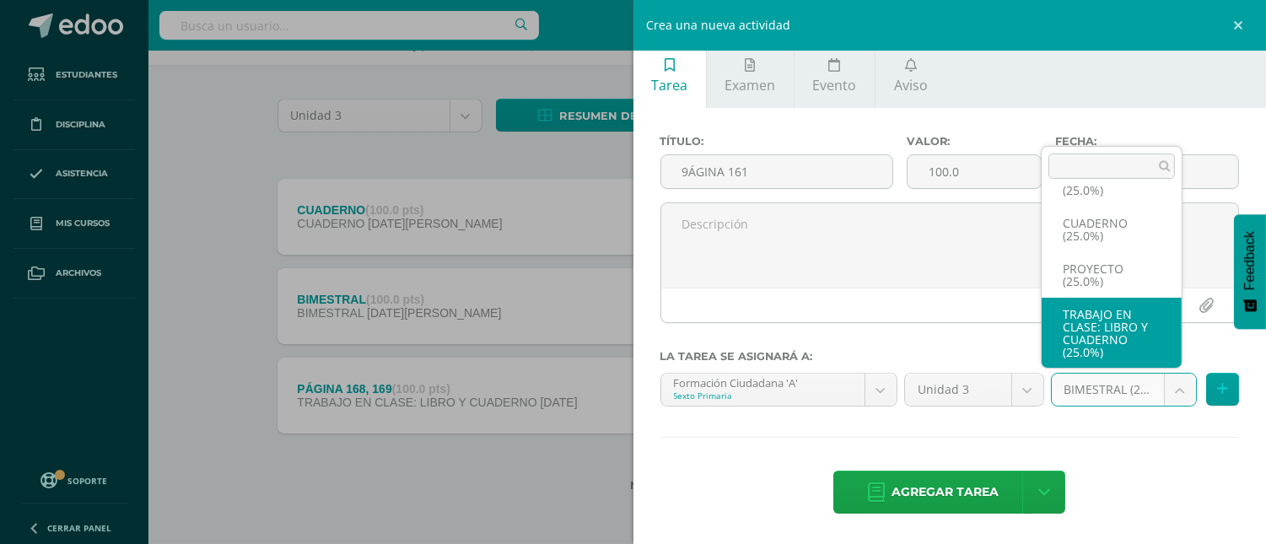
select select "228236"
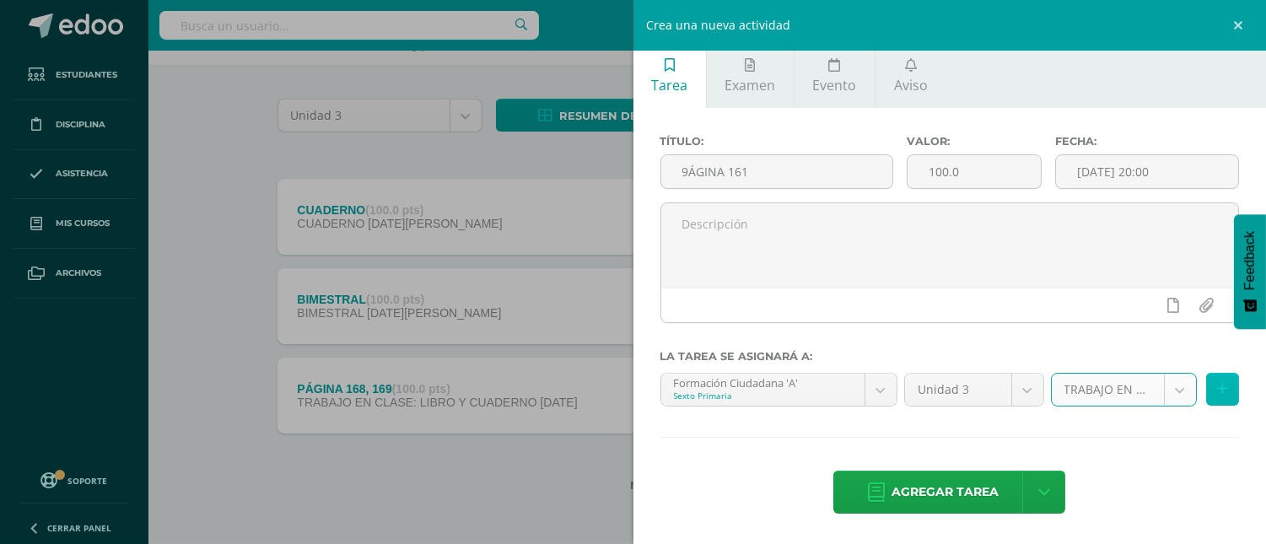
click at [1209, 396] on button at bounding box center [1222, 389] width 33 height 33
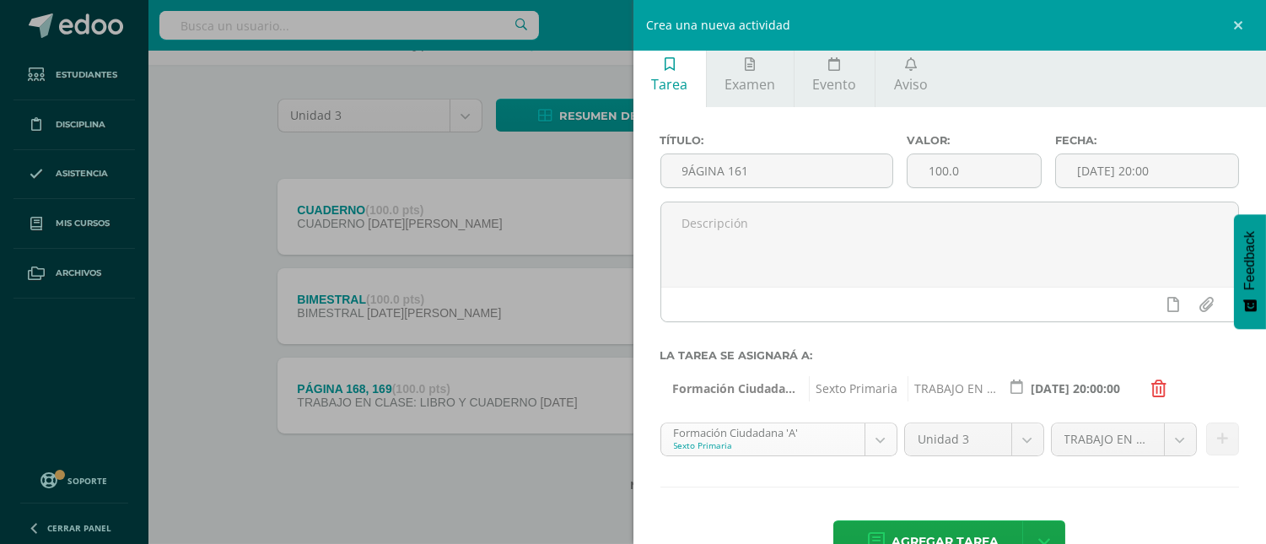
scroll to position [450, 0]
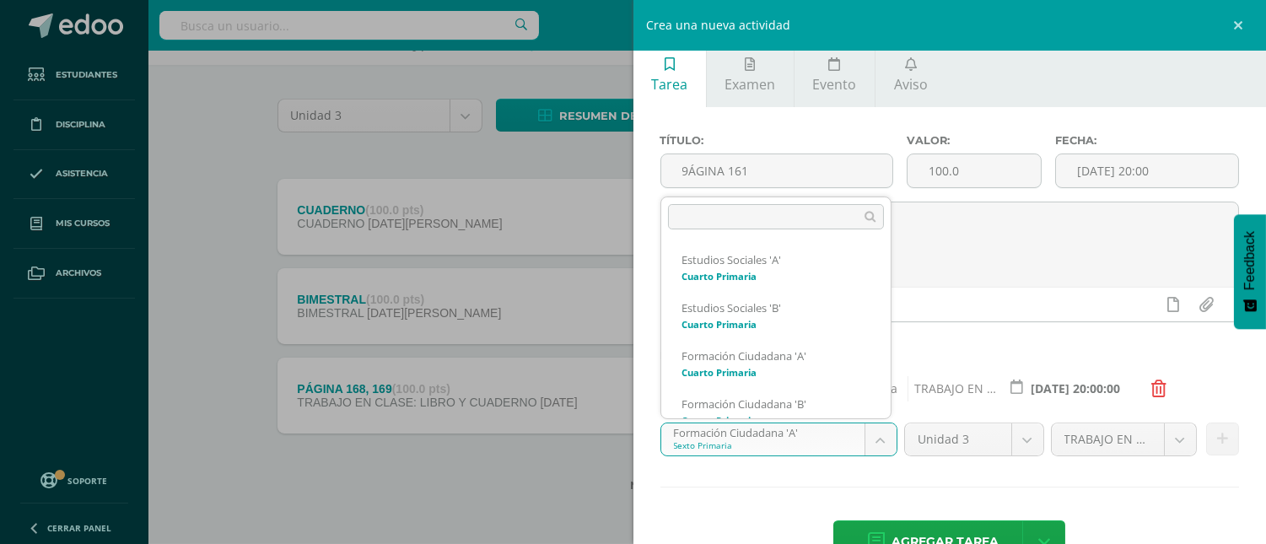
click at [872, 444] on body "Estudiantes Disciplina Asistencia Mis cursos Archivos Soporte Centro de ayuda Ú…" at bounding box center [633, 222] width 1266 height 648
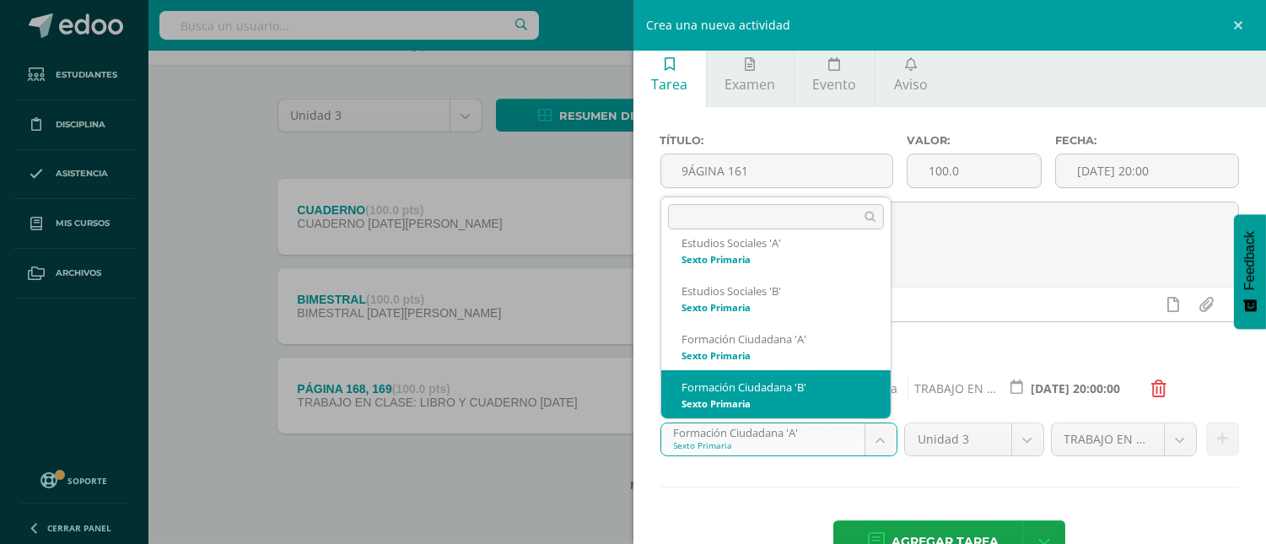
scroll to position [504, 0]
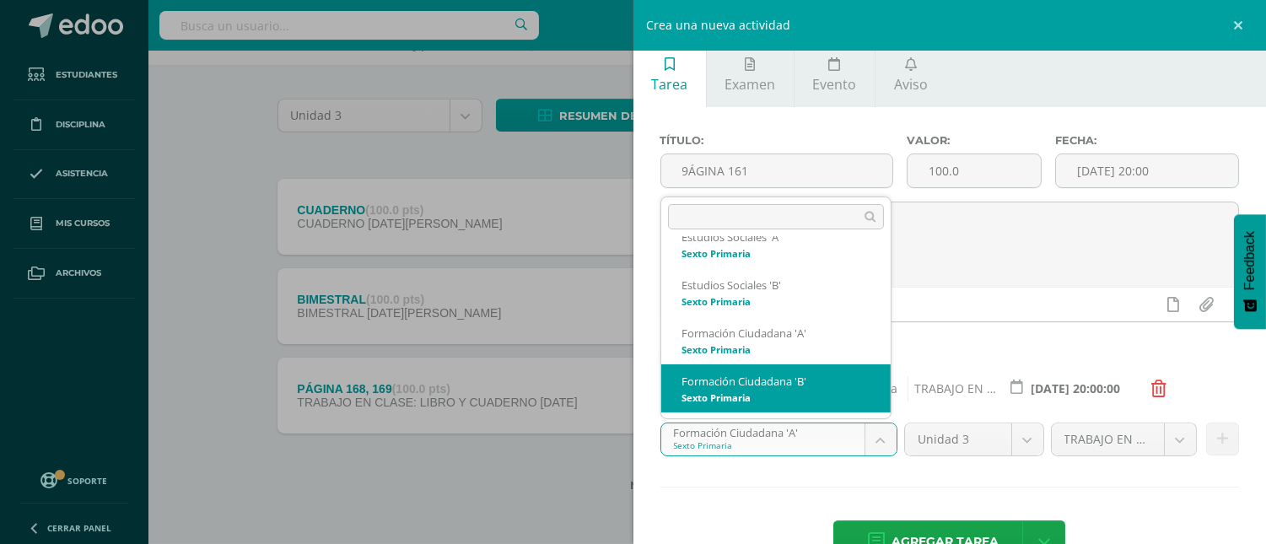
select select "211785"
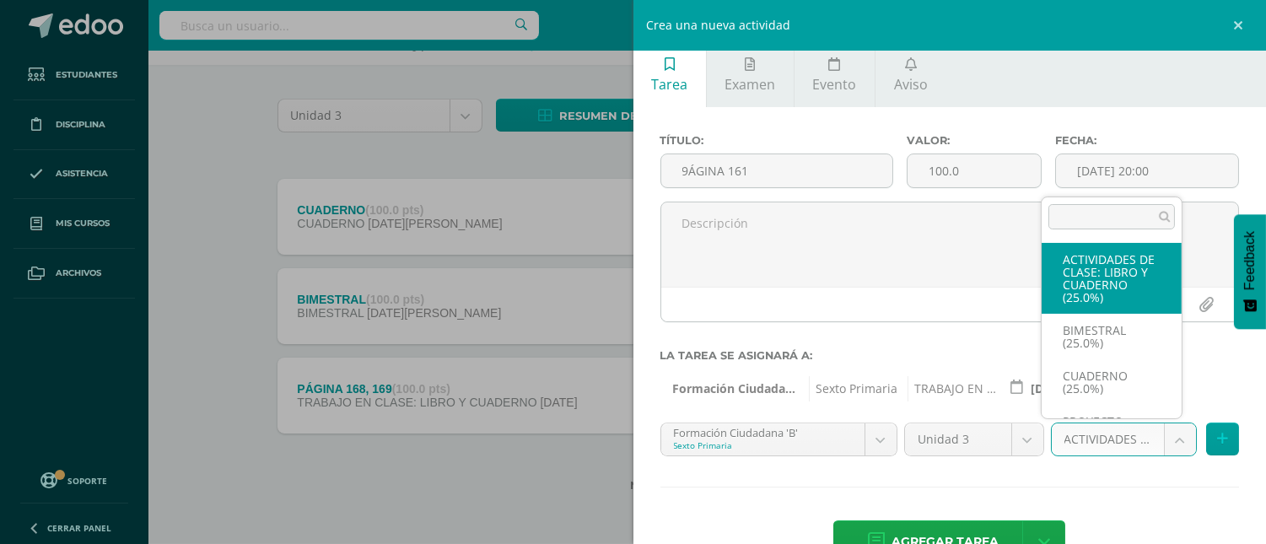
click at [1166, 442] on body "Estudiantes Disciplina Asistencia Mis cursos Archivos Soporte Centro de ayuda Ú…" at bounding box center [633, 222] width 1266 height 648
select select "228240"
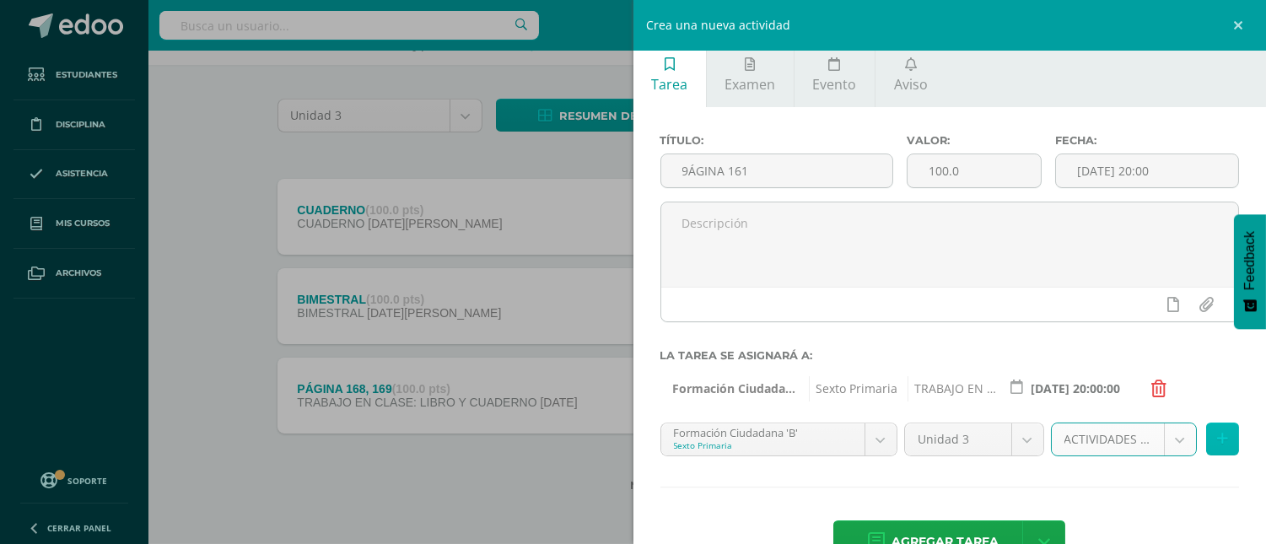
click at [1217, 435] on icon at bounding box center [1222, 439] width 11 height 14
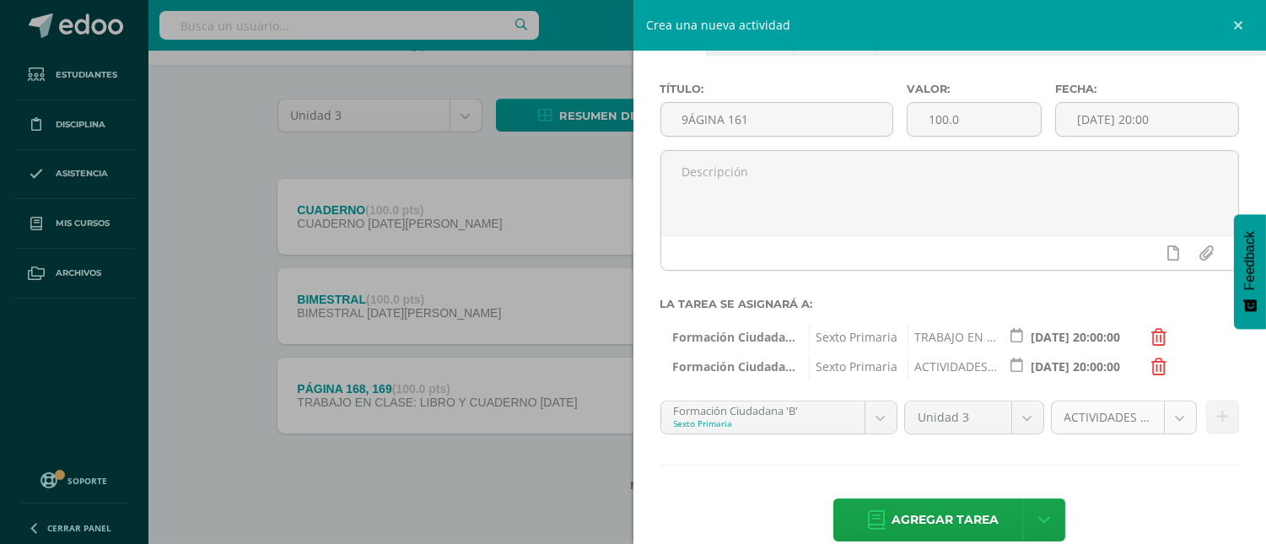
scroll to position [88, 0]
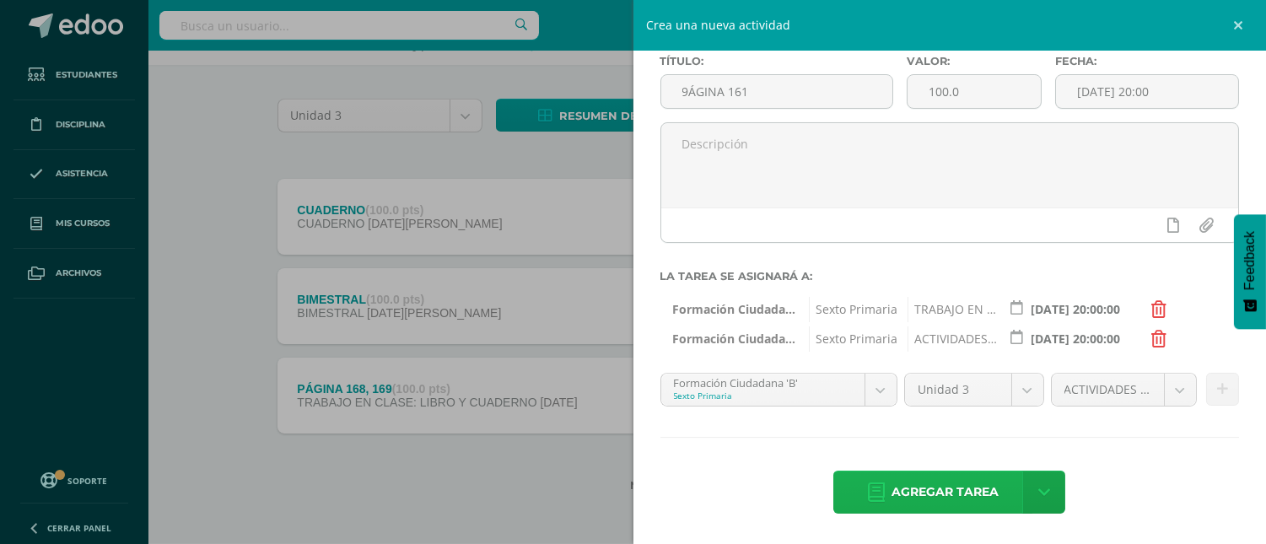
click at [936, 492] on span "Agregar tarea" at bounding box center [944, 491] width 107 height 41
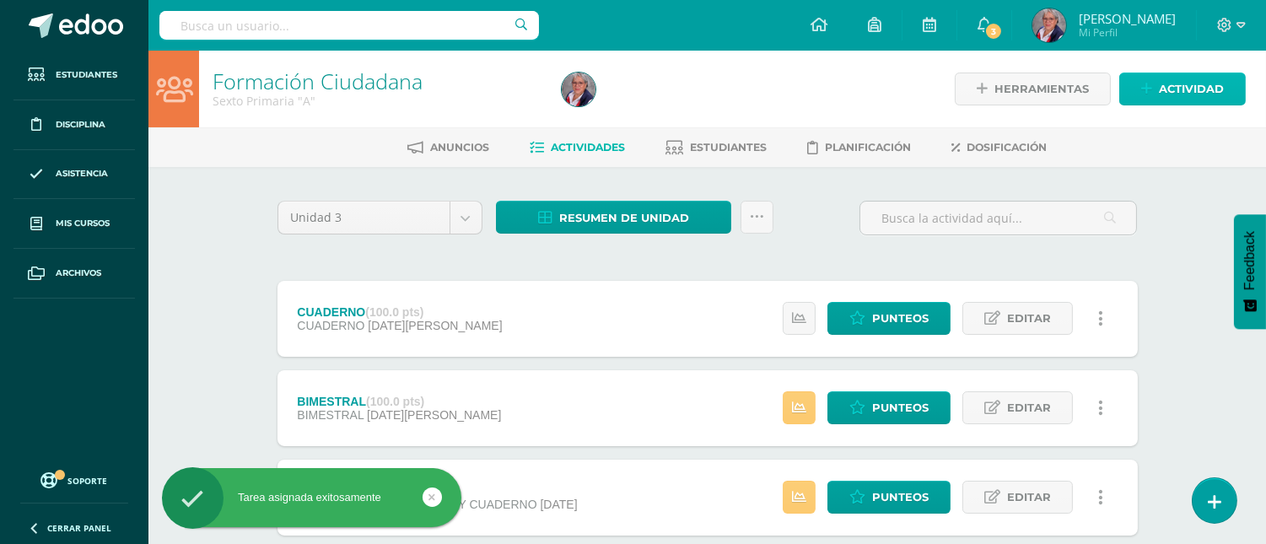
click at [1186, 90] on span "Actividad" at bounding box center [1191, 88] width 65 height 31
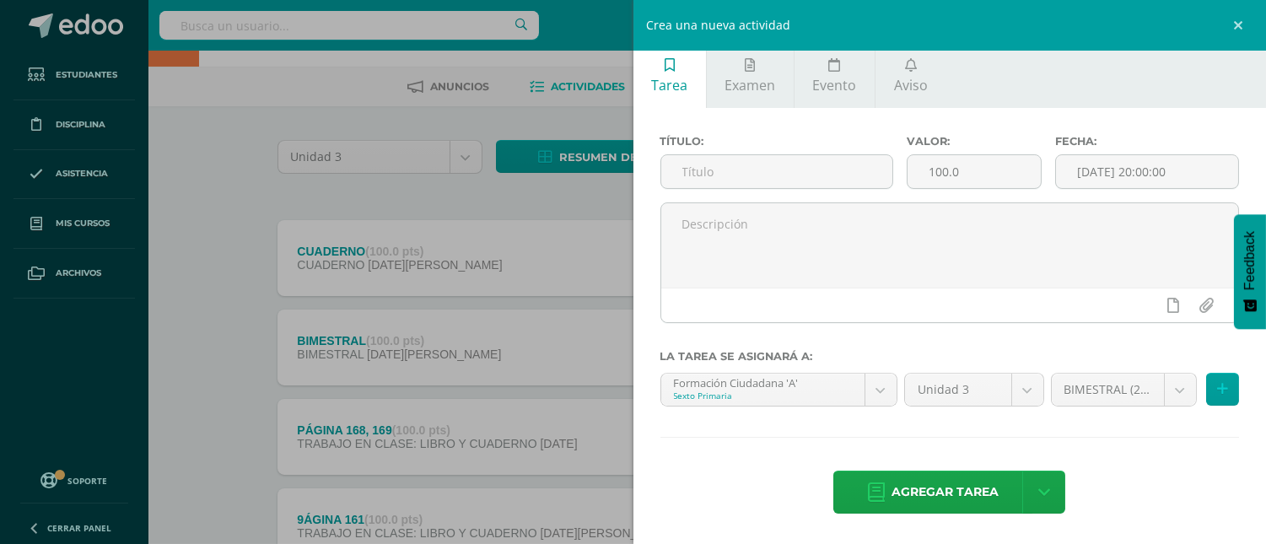
scroll to position [94, 0]
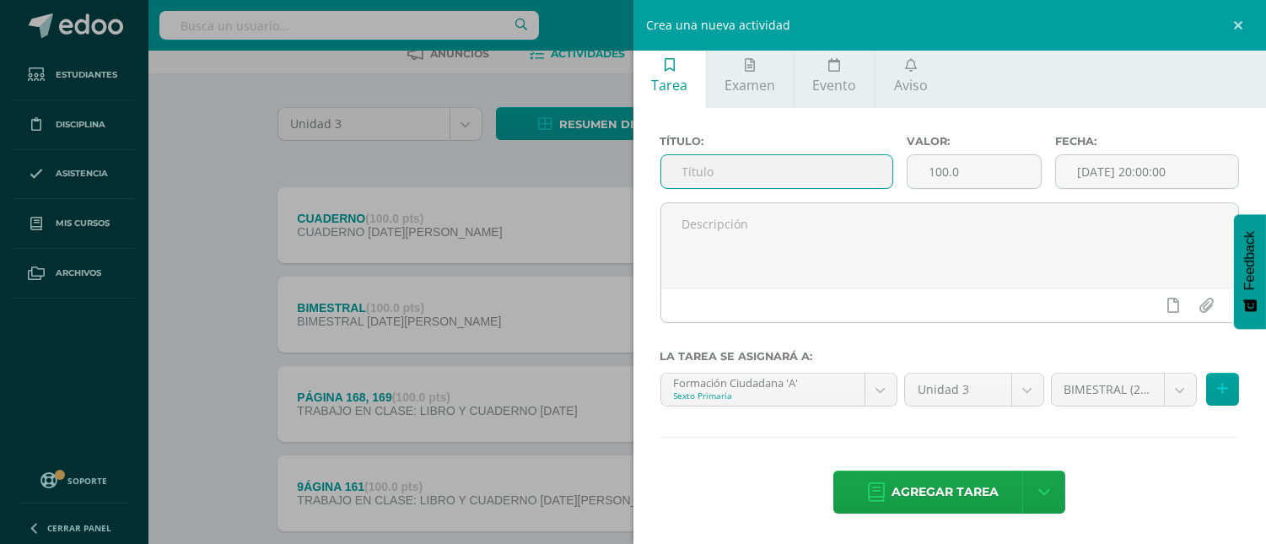
click at [746, 173] on input "text" at bounding box center [777, 171] width 232 height 33
type input "PROYECTO"
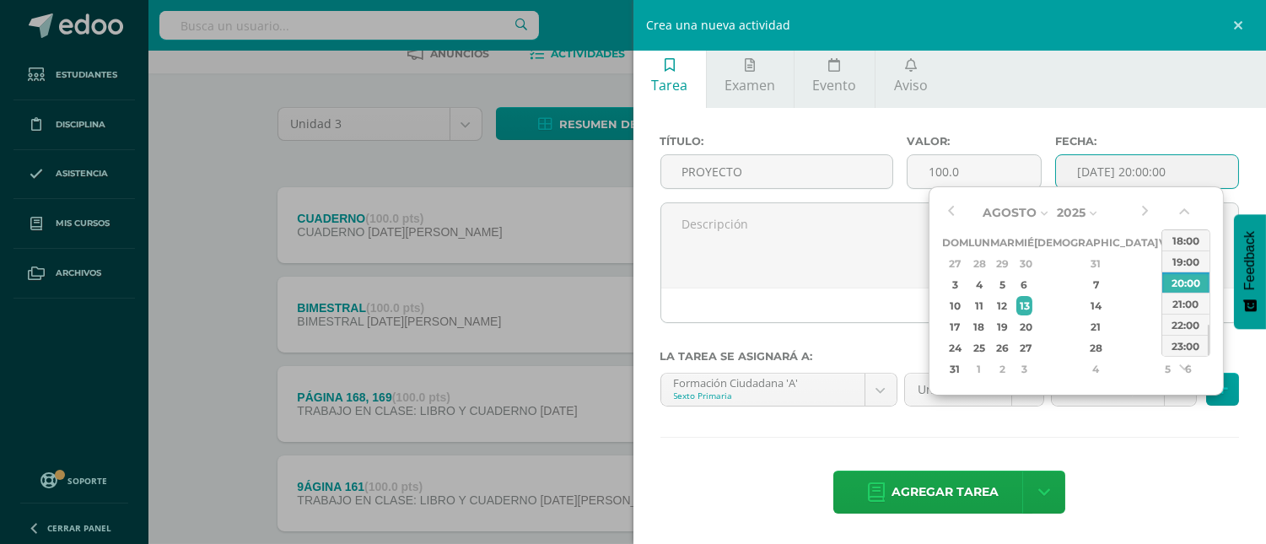
click at [1080, 166] on input "[DATE] 20:00:00" at bounding box center [1147, 171] width 182 height 33
click at [945, 213] on button "button" at bounding box center [950, 212] width 17 height 25
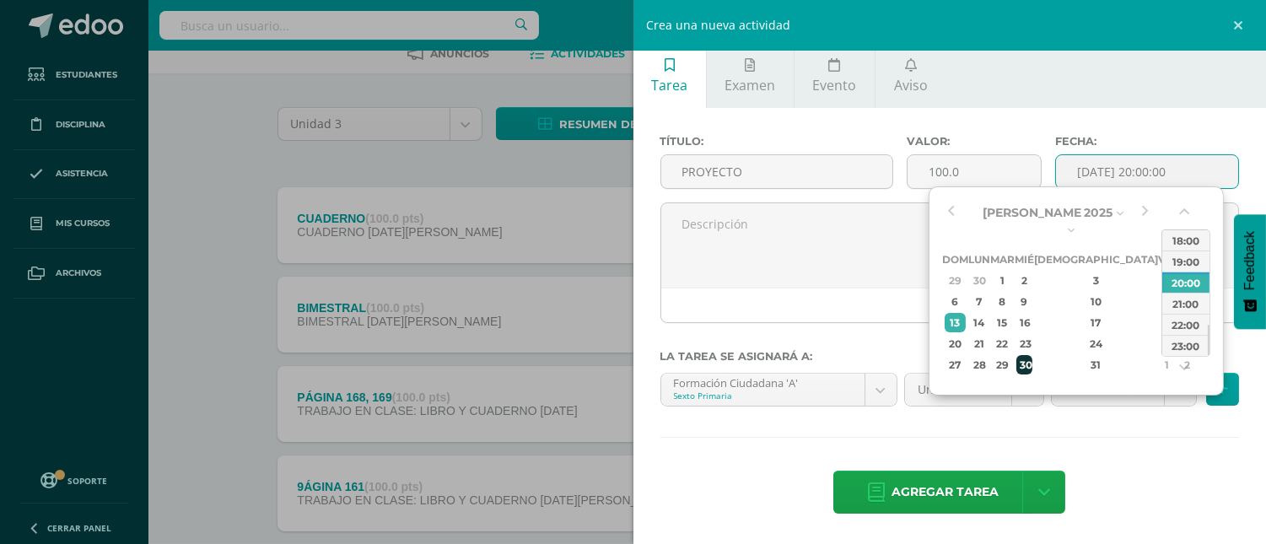
click at [1031, 355] on div "30" at bounding box center [1023, 364] width 15 height 19
type input "2025-07-30 20:00"
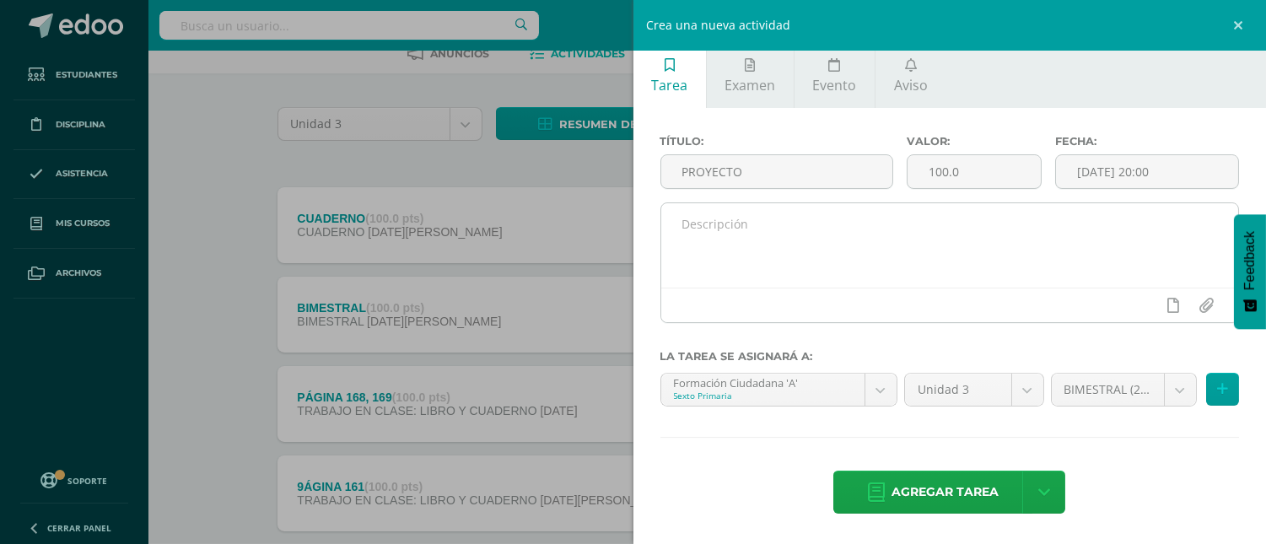
click at [820, 304] on div at bounding box center [950, 305] width 578 height 35
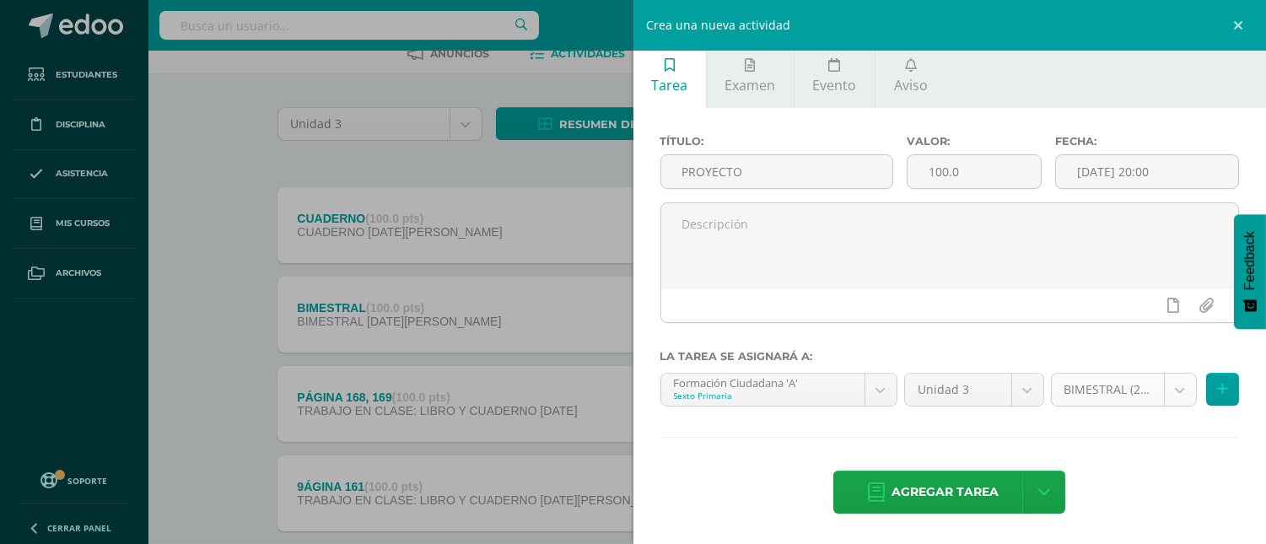
click at [1165, 391] on body "Tarea asignada exitosamente Estudiantes Disciplina Asistencia Mis cursos Archiv…" at bounding box center [633, 274] width 1266 height 737
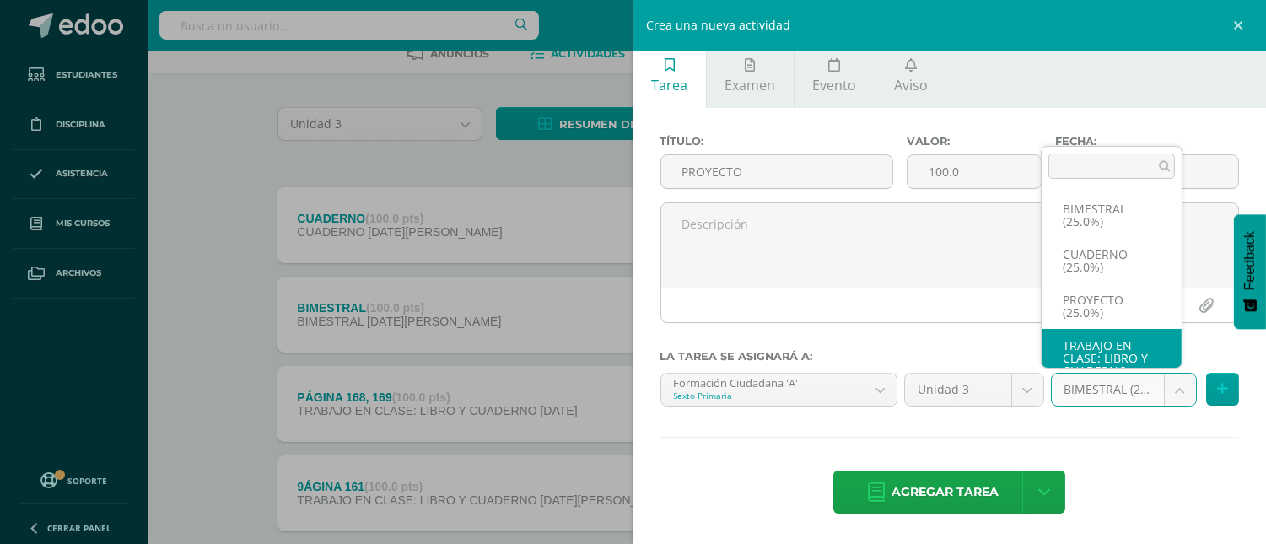
scroll to position [31, 0]
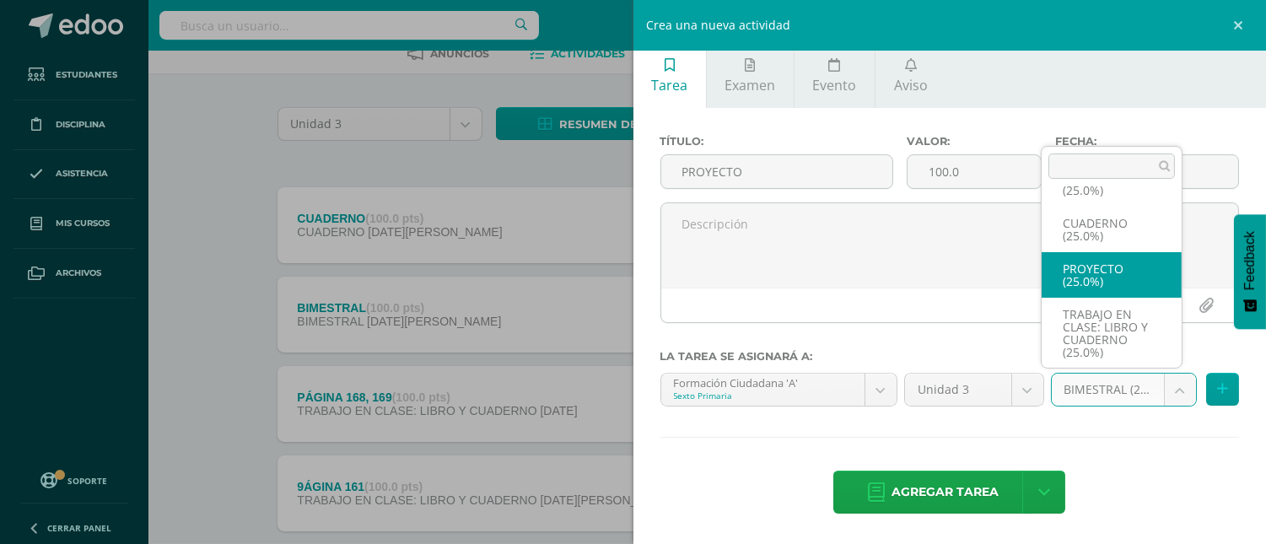
select select "228237"
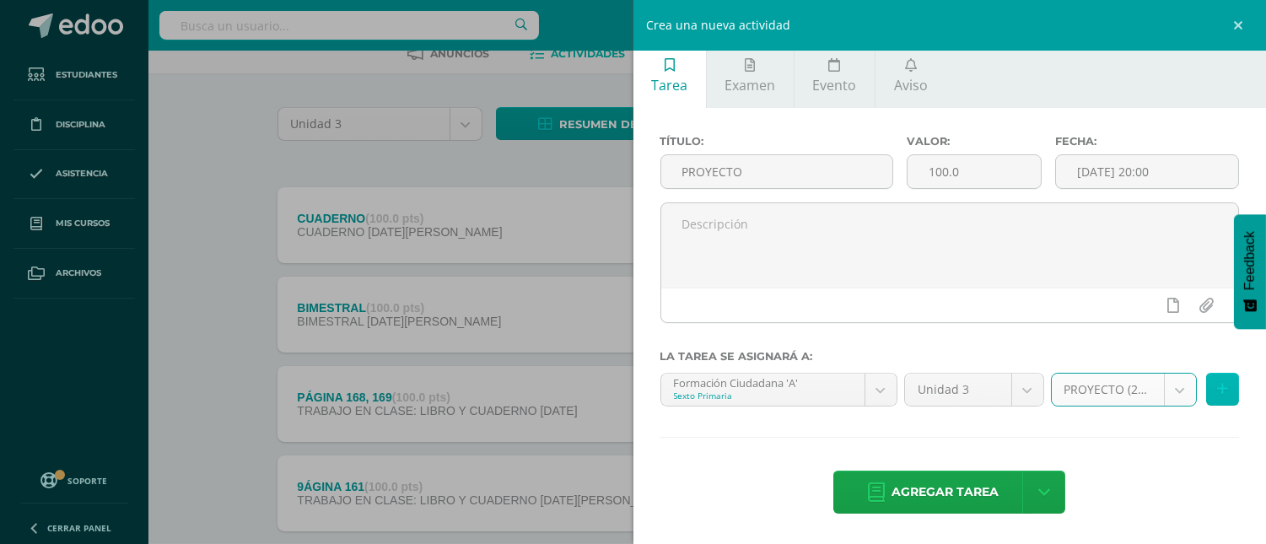
click at [1217, 394] on icon at bounding box center [1222, 389] width 11 height 14
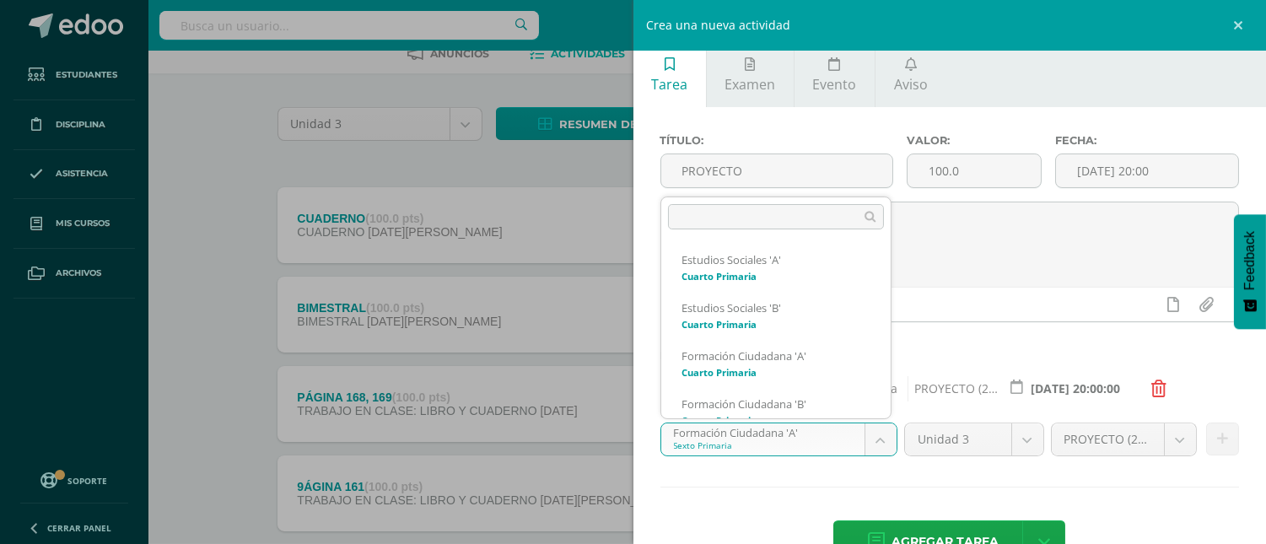
click at [871, 436] on body "Tarea asignada exitosamente Estudiantes Disciplina Asistencia Mis cursos Archiv…" at bounding box center [633, 274] width 1266 height 737
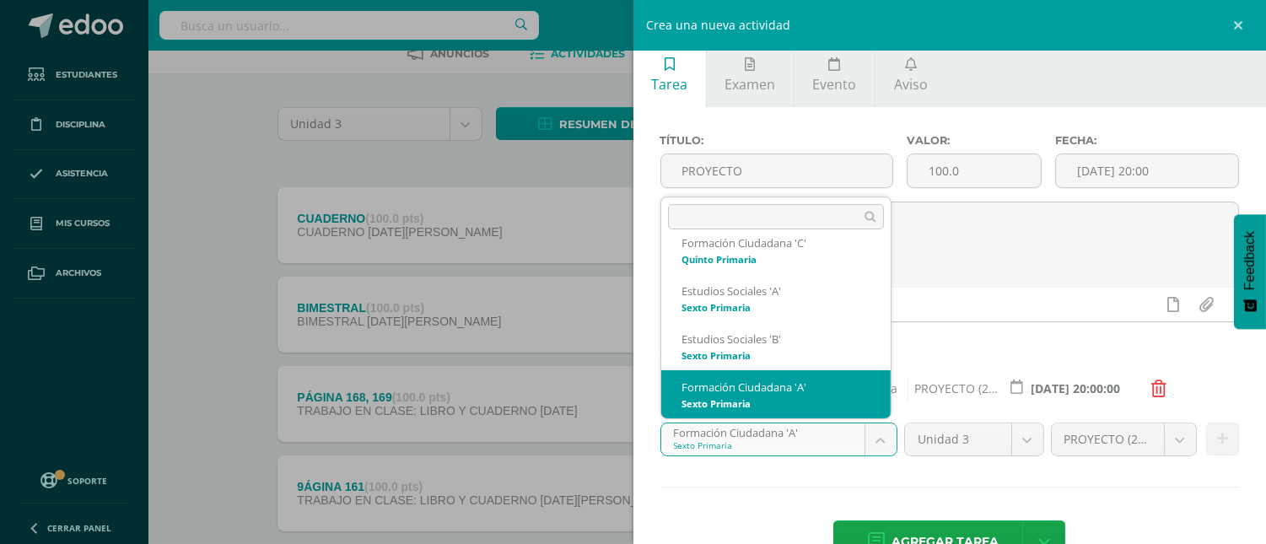
scroll to position [504, 0]
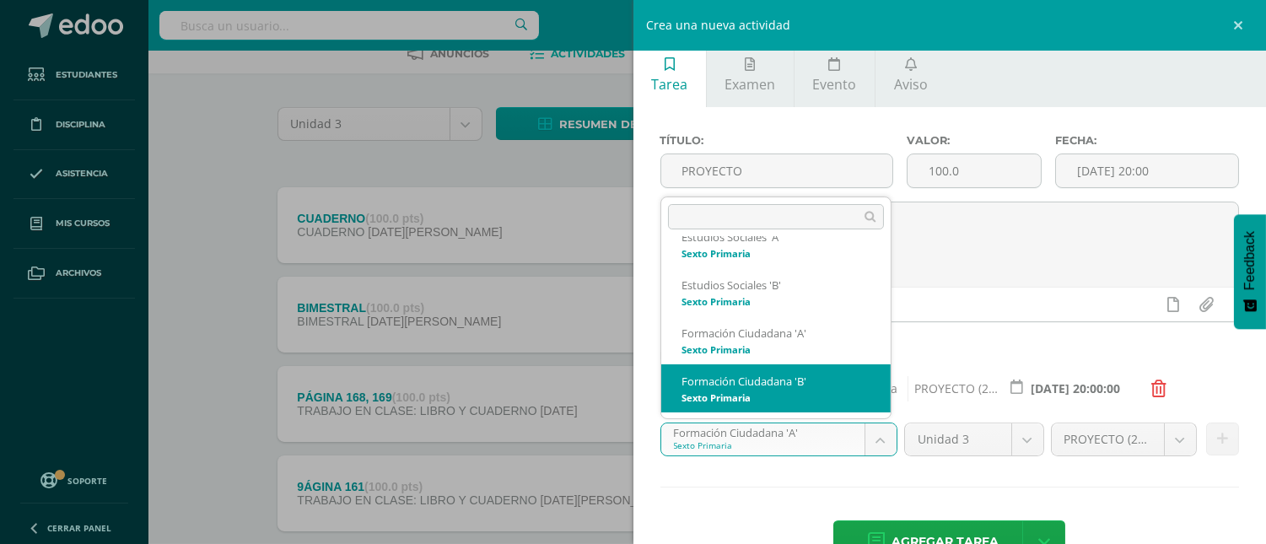
select select "211785"
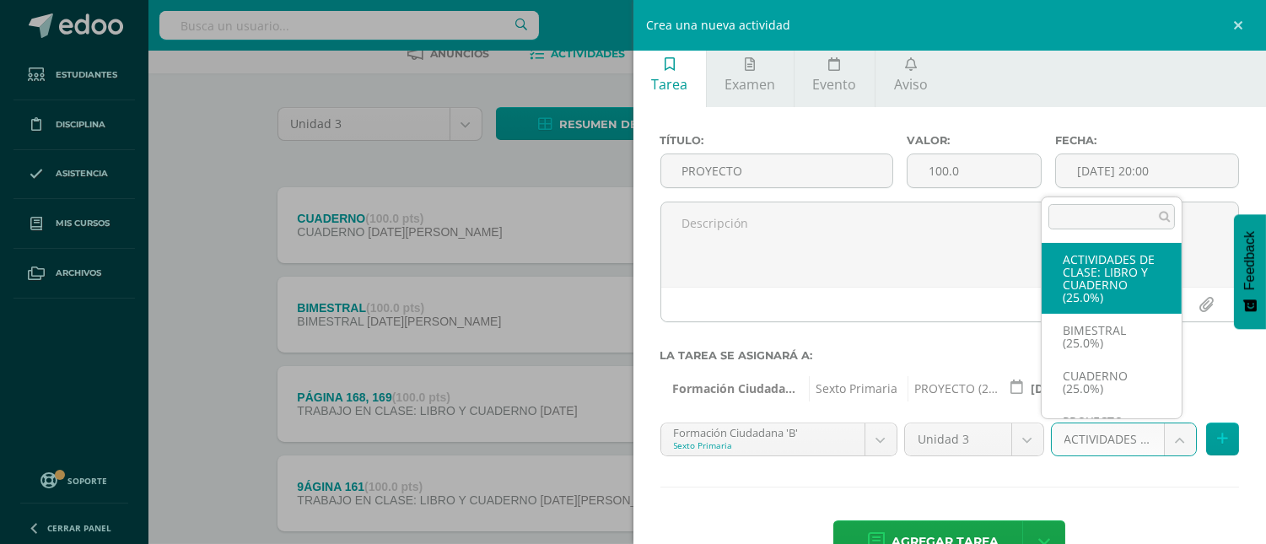
click at [1166, 443] on body "Tarea asignada exitosamente Estudiantes Disciplina Asistencia Mis cursos Archiv…" at bounding box center [633, 274] width 1266 height 737
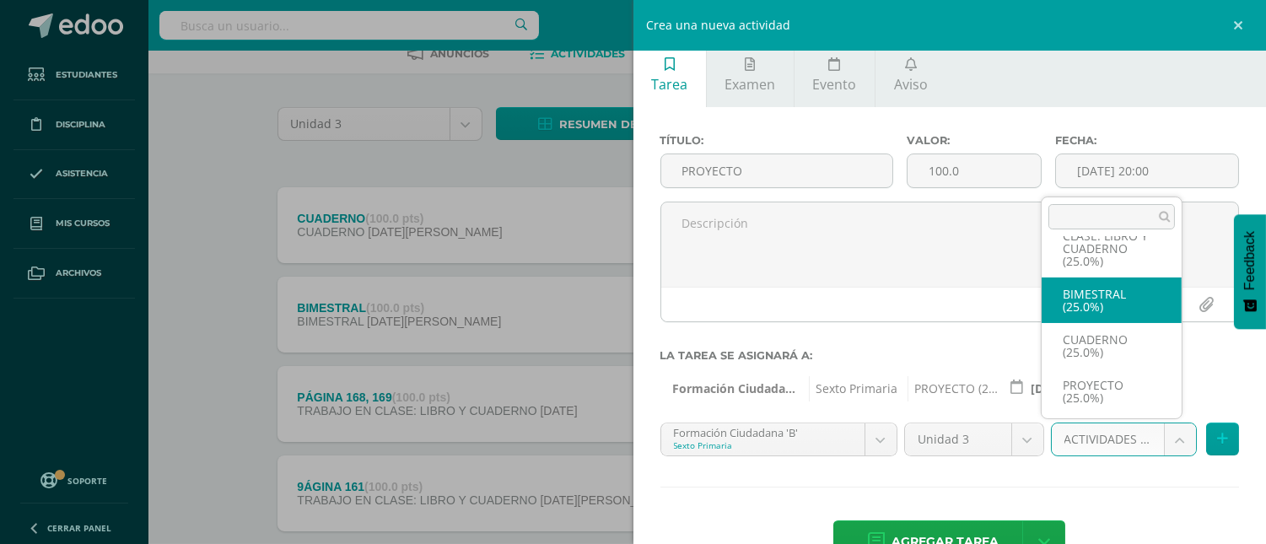
scroll to position [51, 0]
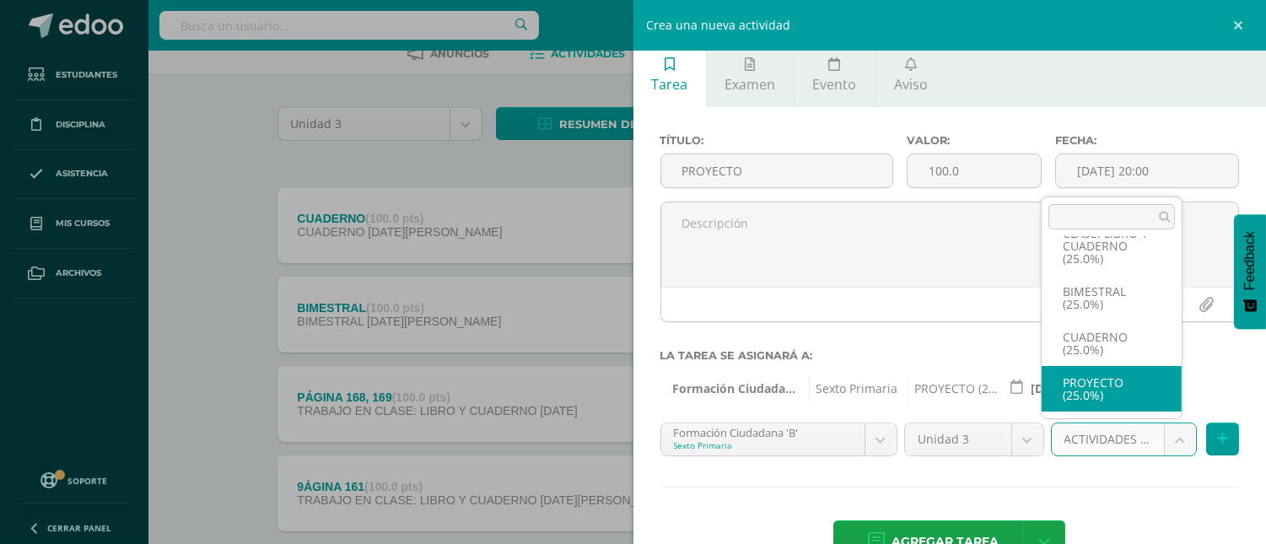
select select "228241"
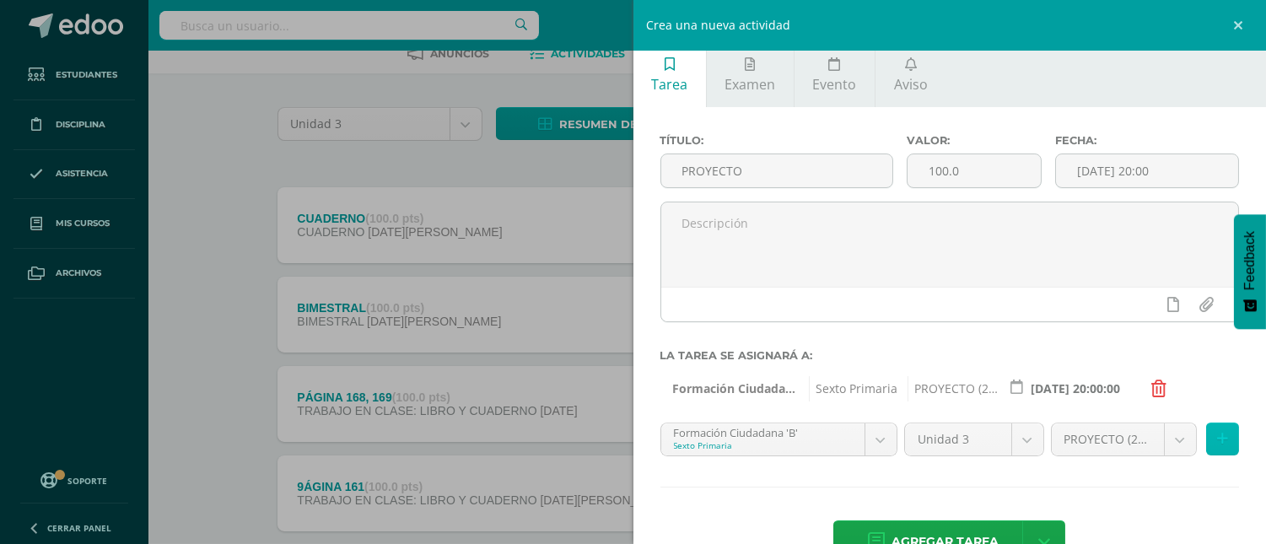
click at [1217, 440] on icon at bounding box center [1222, 439] width 11 height 14
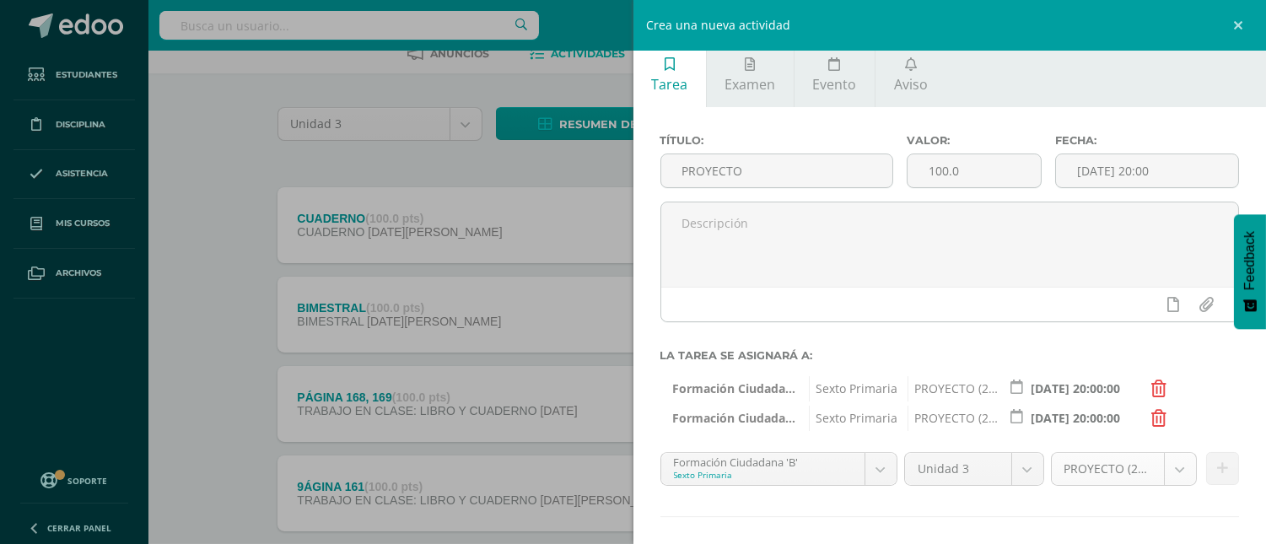
scroll to position [88, 0]
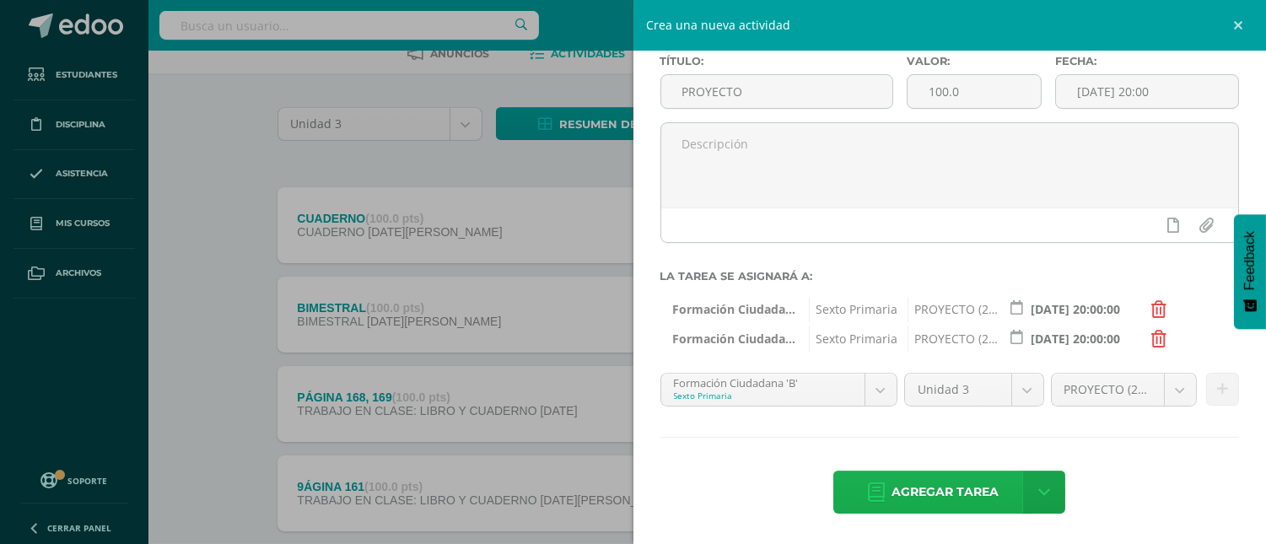
click at [960, 495] on span "Agregar tarea" at bounding box center [944, 491] width 107 height 41
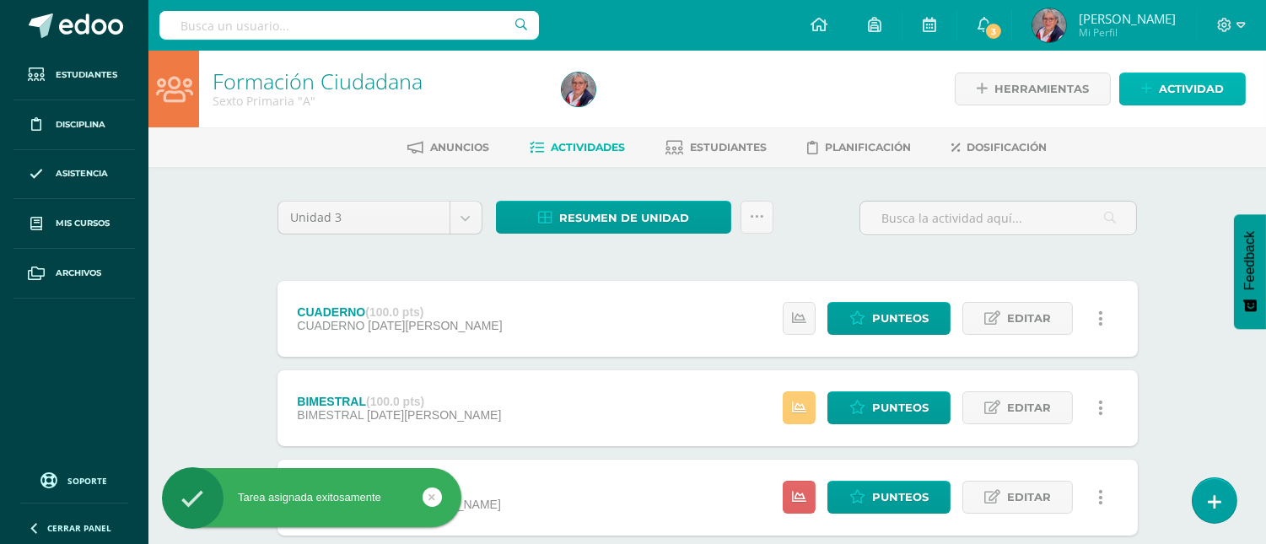
click at [1192, 88] on span "Actividad" at bounding box center [1191, 88] width 65 height 31
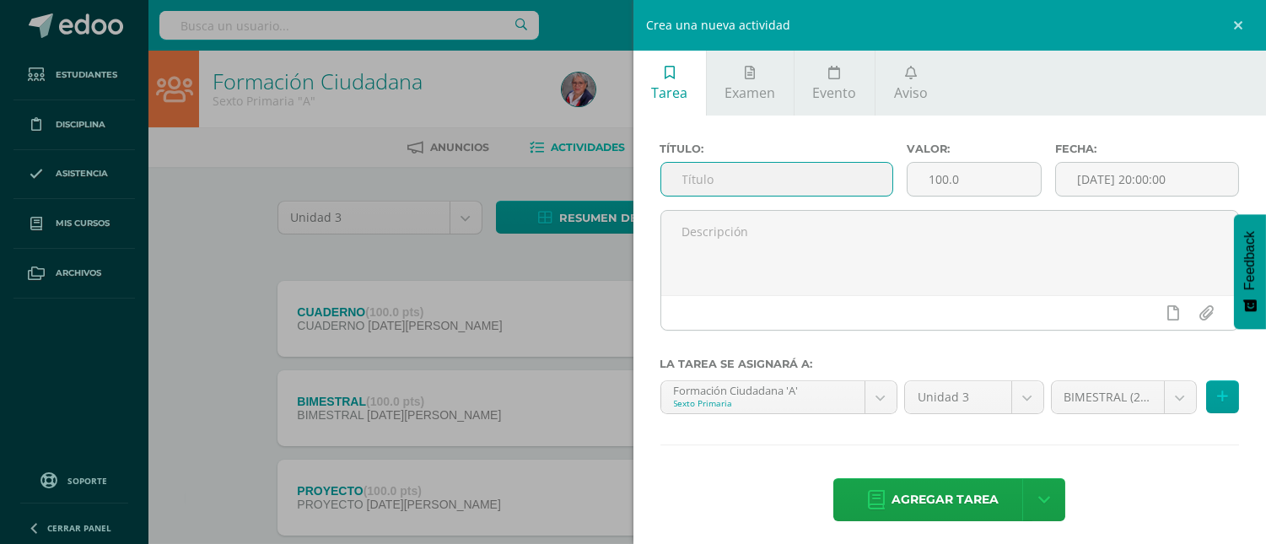
click at [752, 183] on input "text" at bounding box center [777, 179] width 232 height 33
type input "INDOSTÁN E [GEOGRAPHIC_DATA]"
click at [1083, 186] on input "[DATE] 20:00:00" at bounding box center [1147, 179] width 182 height 33
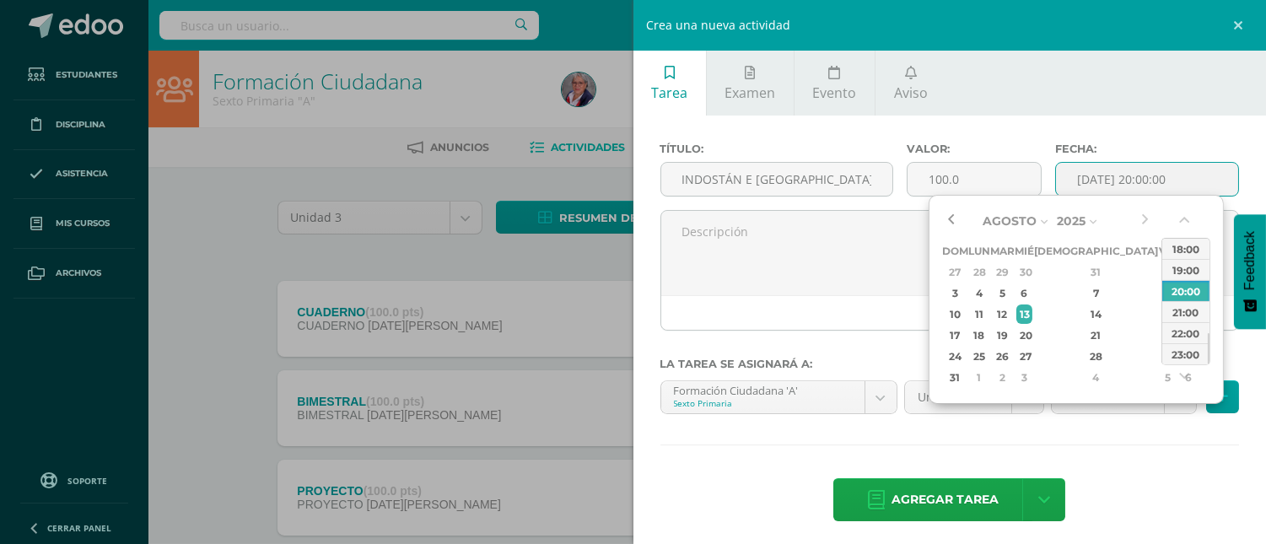
click at [951, 220] on button "button" at bounding box center [950, 220] width 17 height 25
click at [1160, 321] on div "18" at bounding box center [1167, 330] width 15 height 19
type input "2025-07-18 20:00"
click at [967, 439] on div "Título: INDOSTÁN E INDOCHINA Valor: 100.0 Fecha: 2025-07-18 20:00 La tarea se a…" at bounding box center [949, 334] width 633 height 436
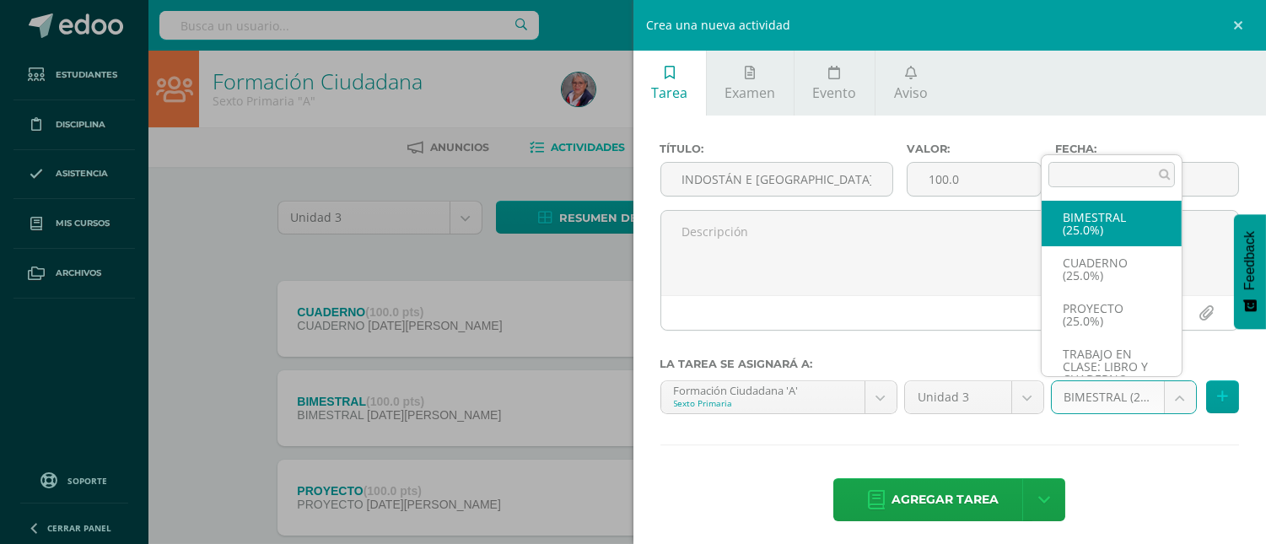
click at [1173, 401] on body "Tarea asignada exitosamente Estudiantes Disciplina Asistencia Mis cursos Archiv…" at bounding box center [633, 413] width 1266 height 827
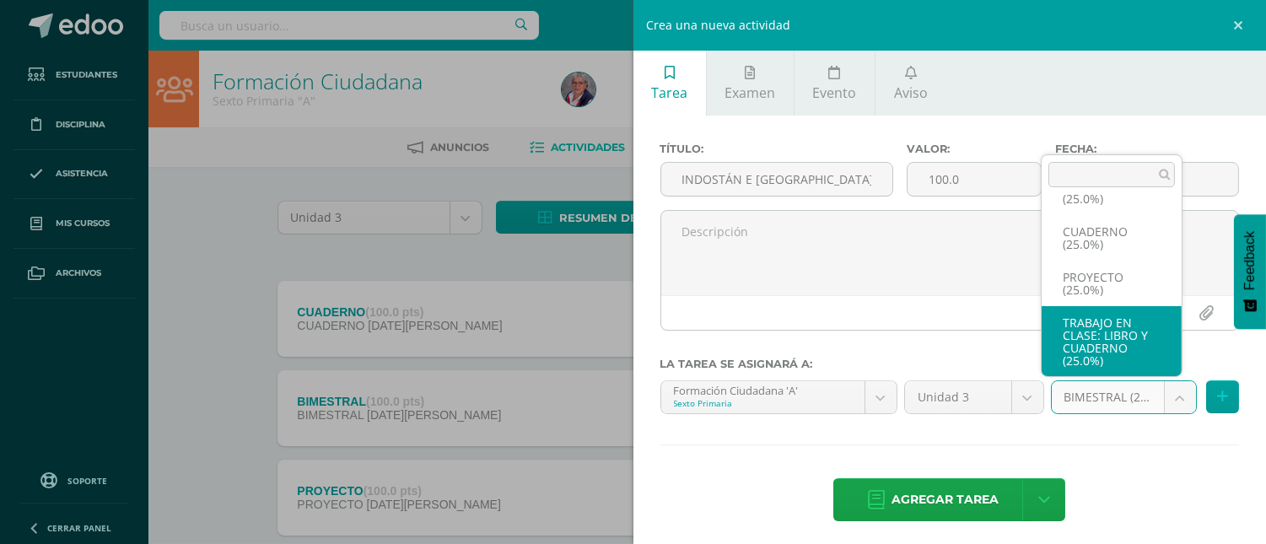
select select "228236"
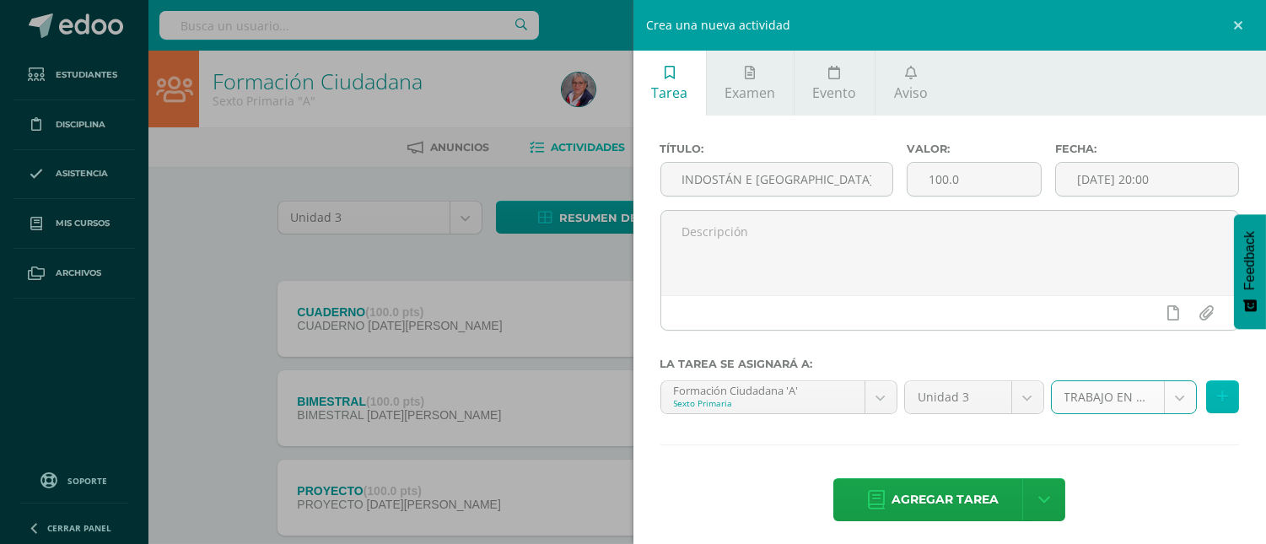
click at [1206, 388] on button at bounding box center [1222, 396] width 33 height 33
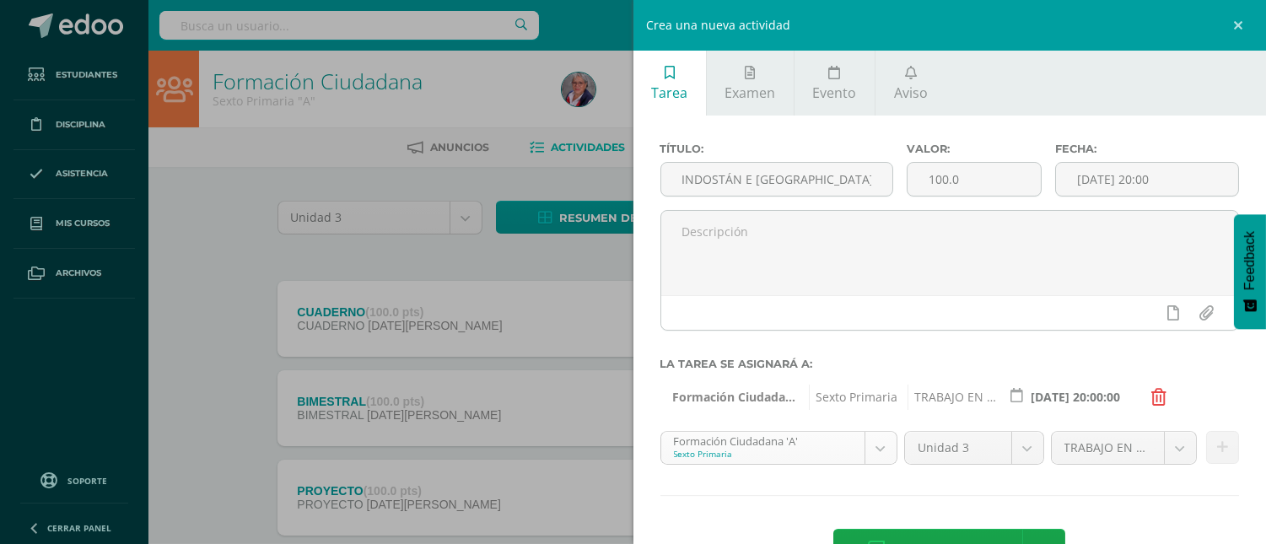
scroll to position [450, 0]
click at [870, 449] on body "Tarea asignada exitosamente Estudiantes Disciplina Asistencia Mis cursos Archiv…" at bounding box center [633, 413] width 1266 height 827
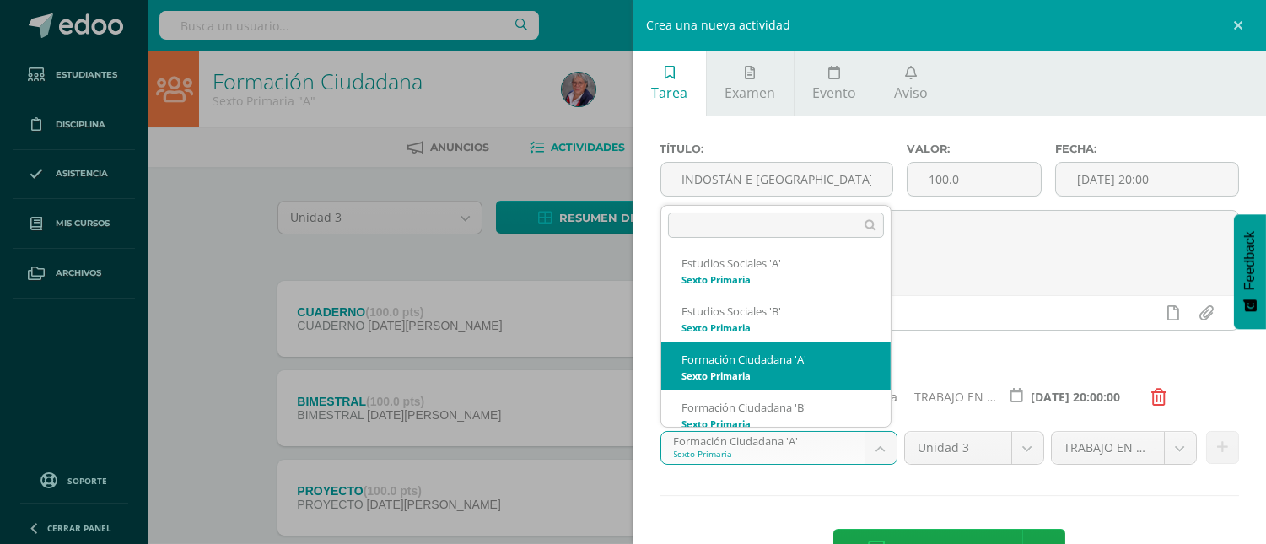
scroll to position [504, 0]
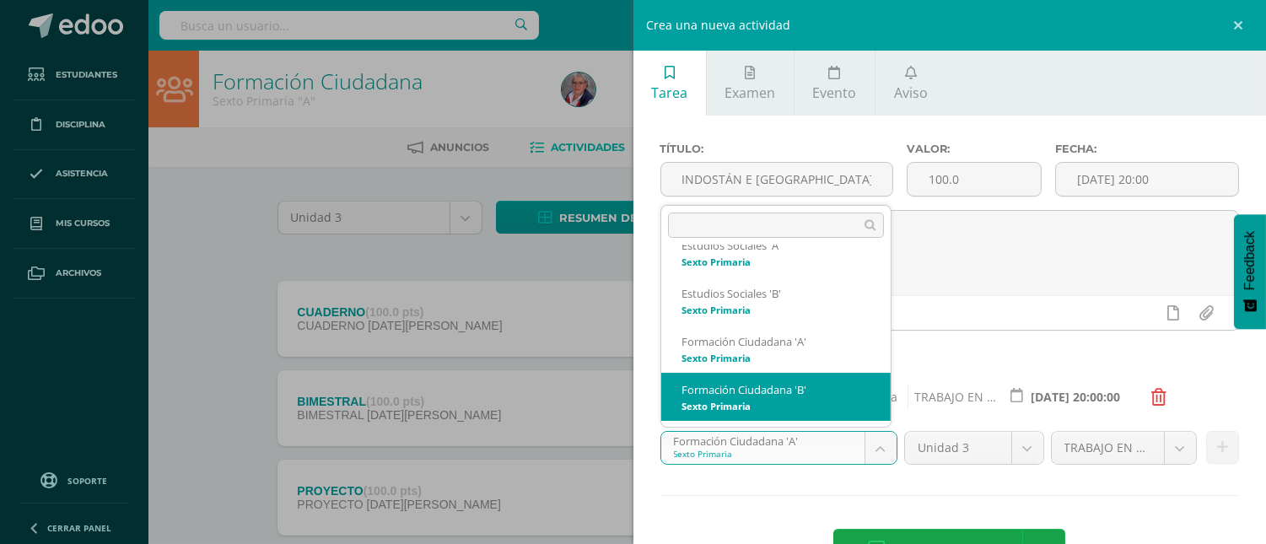
select select "211785"
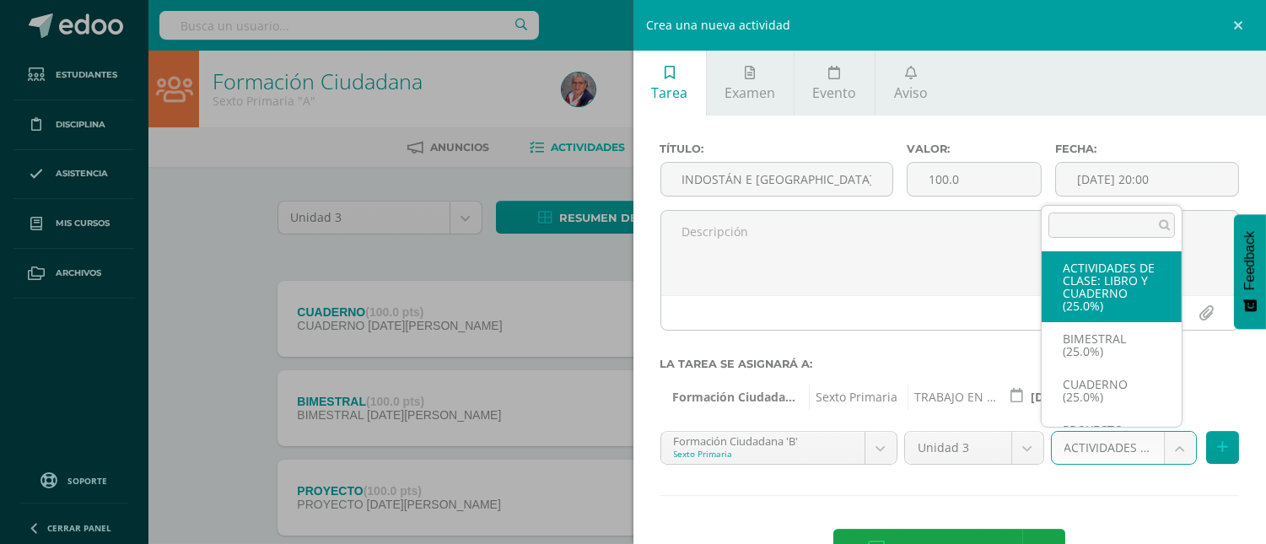
click at [1169, 449] on body "Tarea asignada exitosamente Estudiantes Disciplina Asistencia Mis cursos Archiv…" at bounding box center [633, 413] width 1266 height 827
select select "228240"
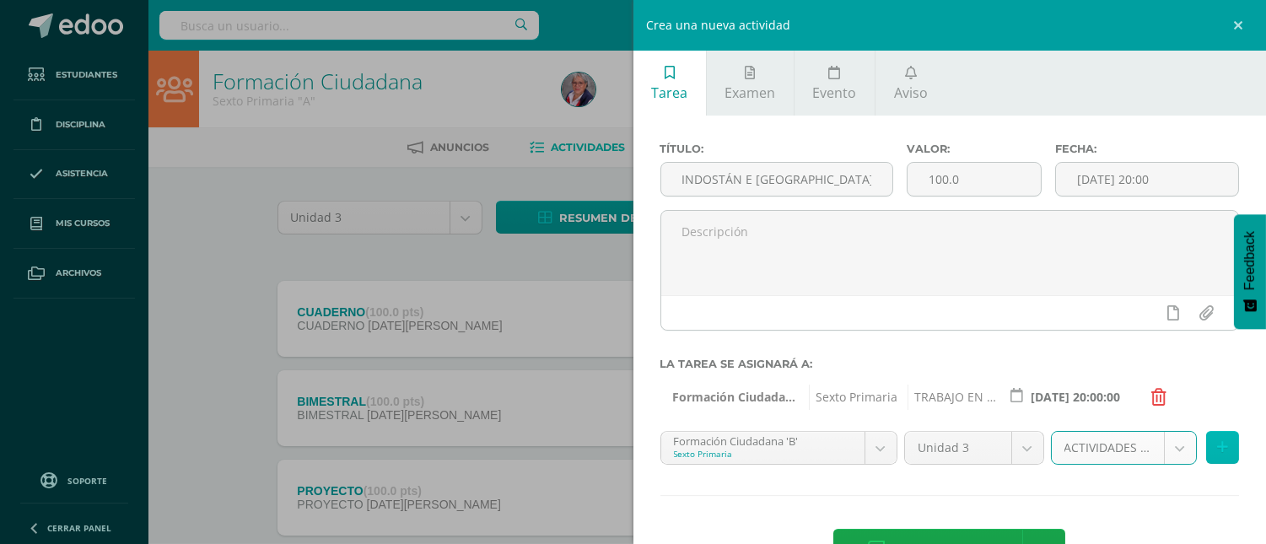
click at [1206, 445] on button at bounding box center [1222, 447] width 33 height 33
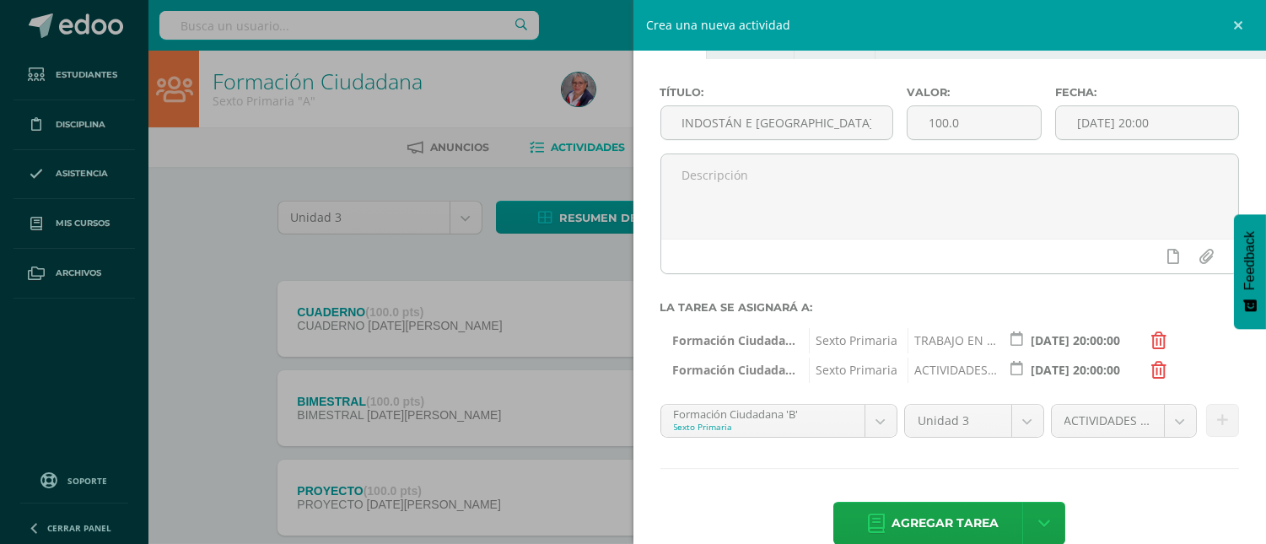
scroll to position [88, 0]
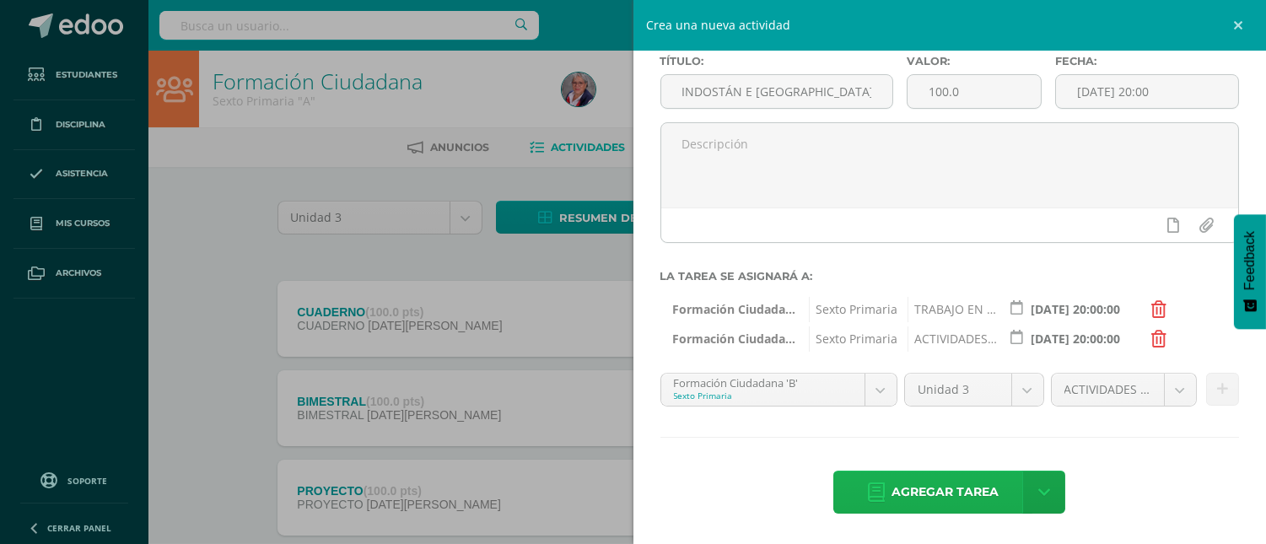
click at [918, 484] on span "Agregar tarea" at bounding box center [944, 491] width 107 height 41
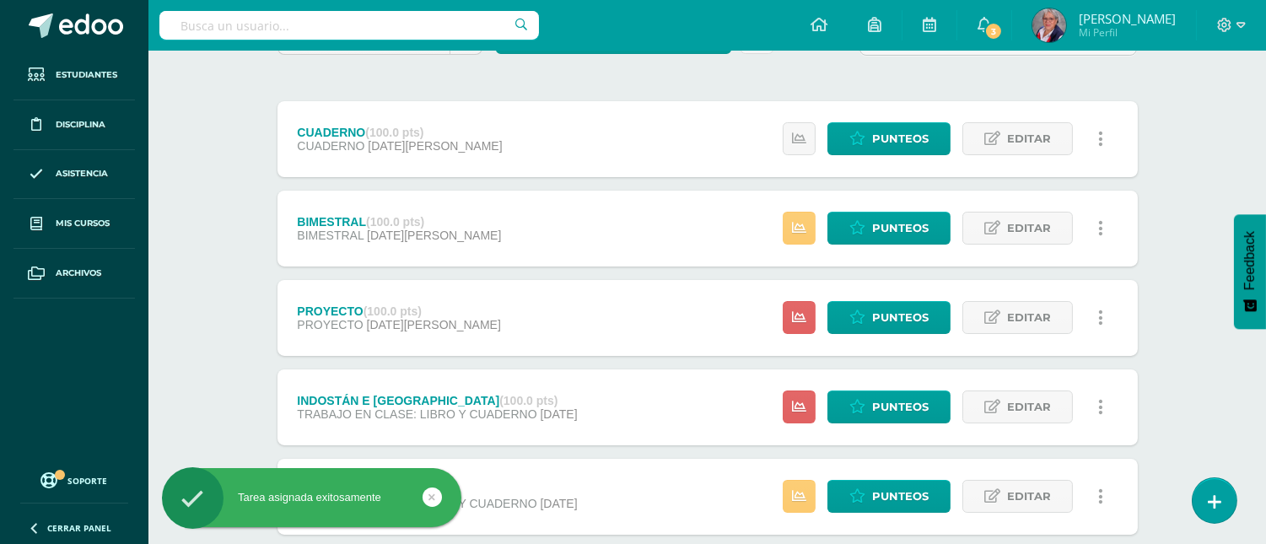
scroll to position [187, 0]
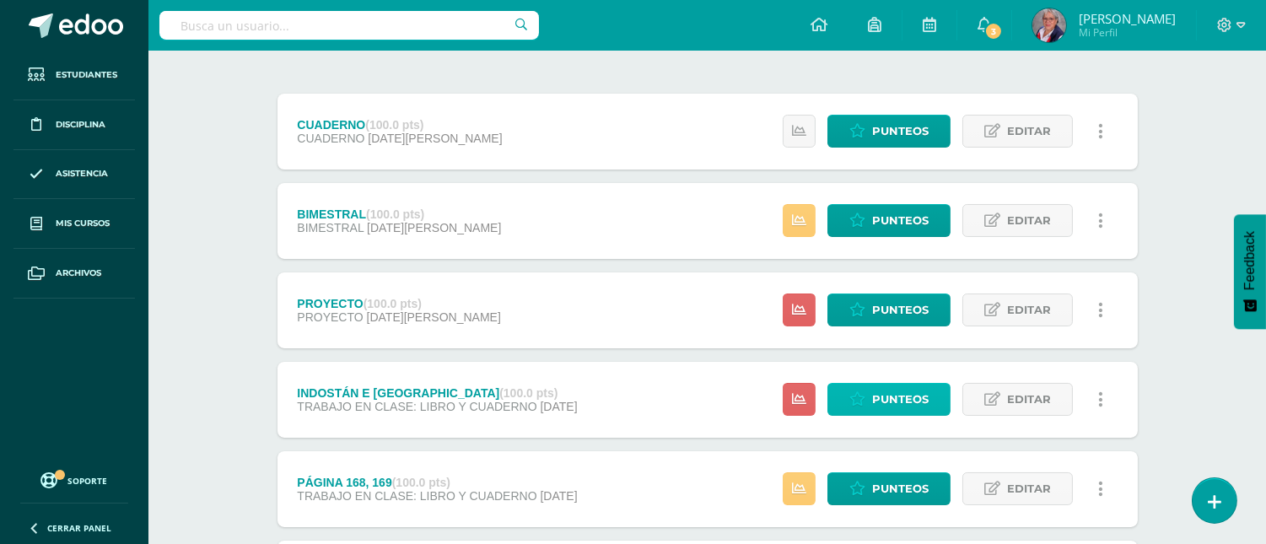
click at [891, 399] on span "Punteos" at bounding box center [900, 399] width 57 height 31
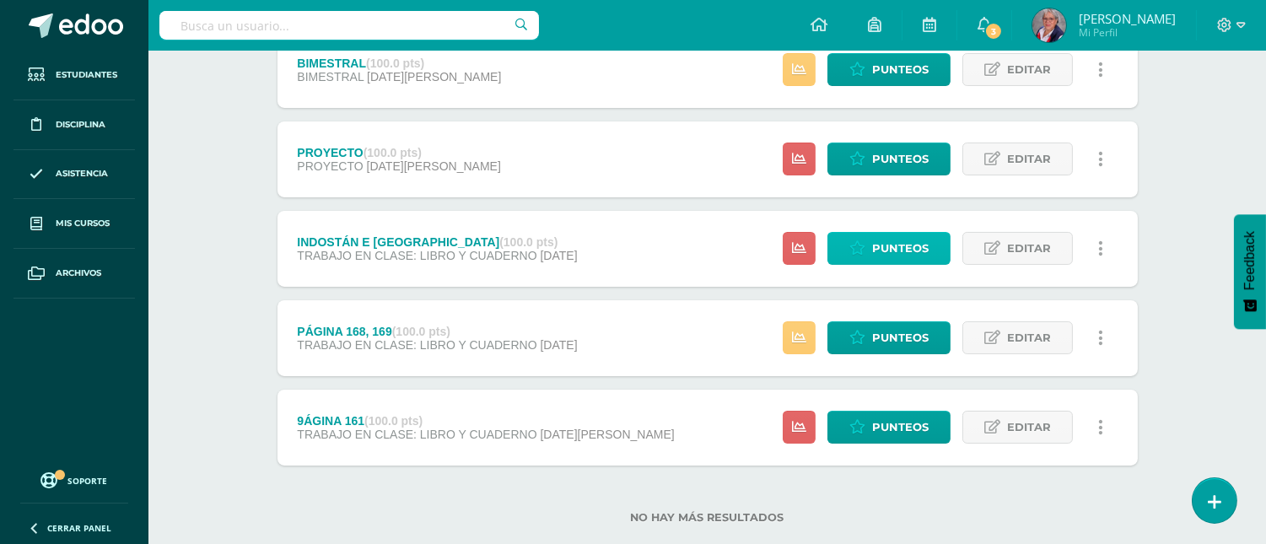
scroll to position [371, 0]
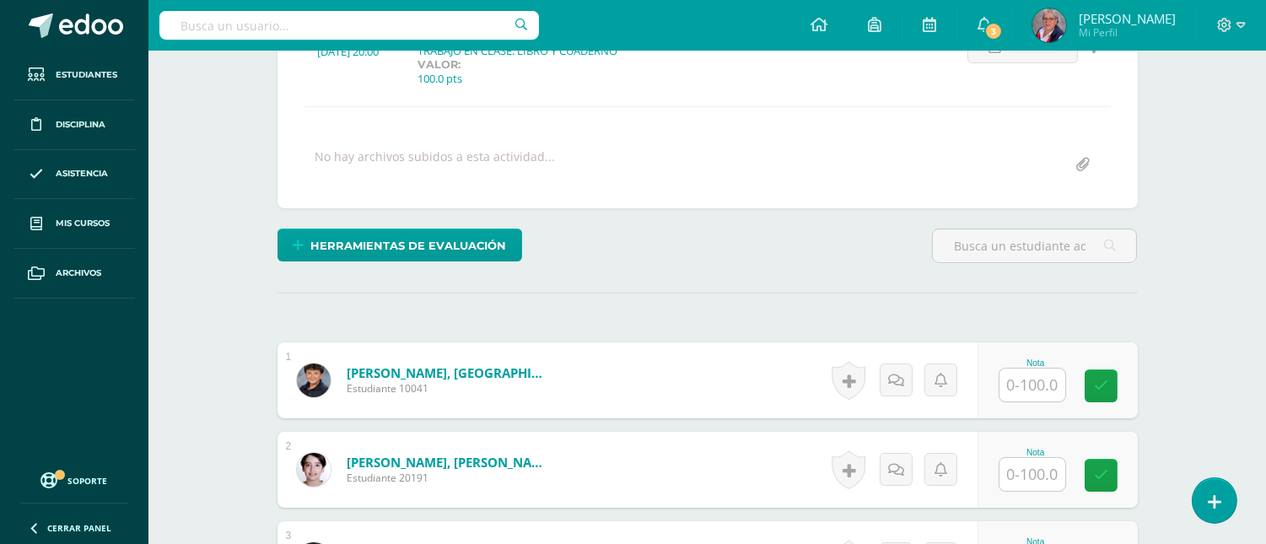
scroll to position [283, 0]
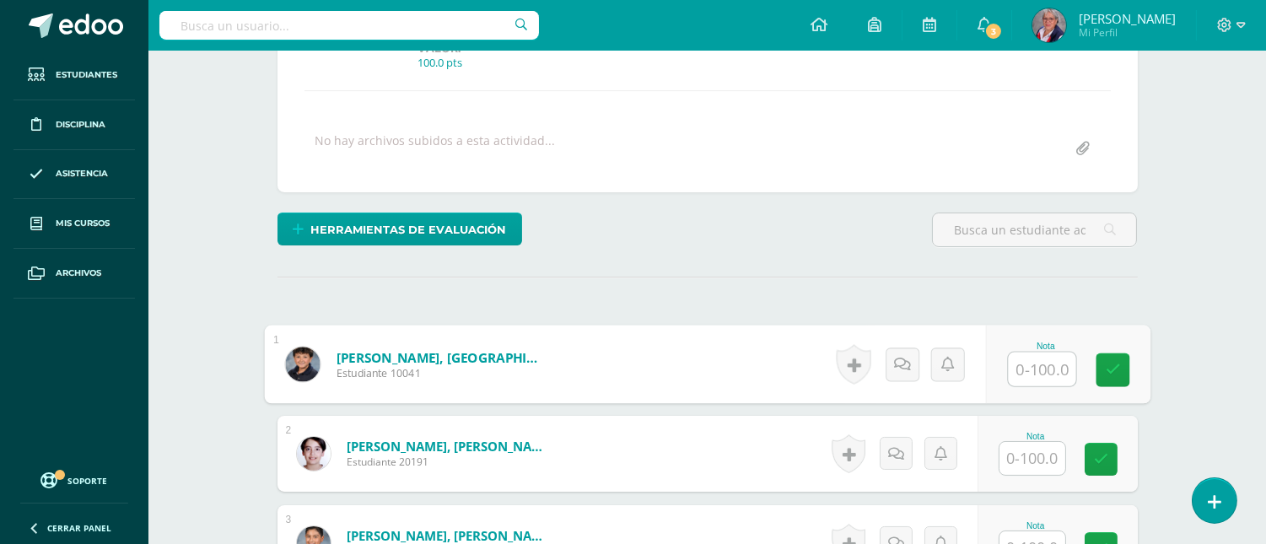
click at [1031, 367] on input "text" at bounding box center [1041, 370] width 67 height 34
type input "90"
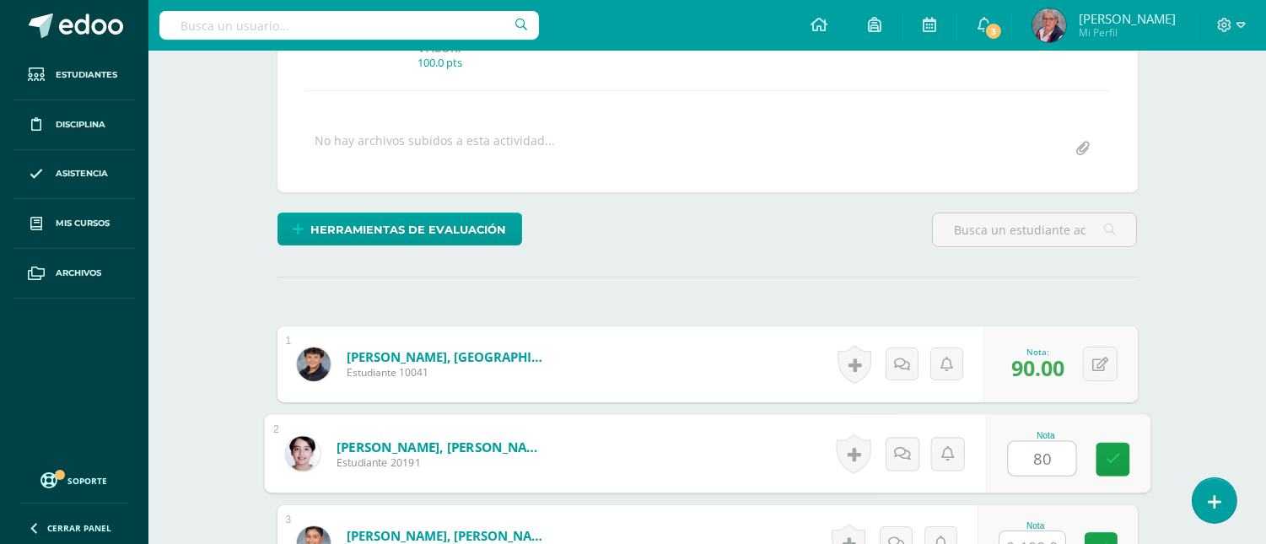
type input "80"
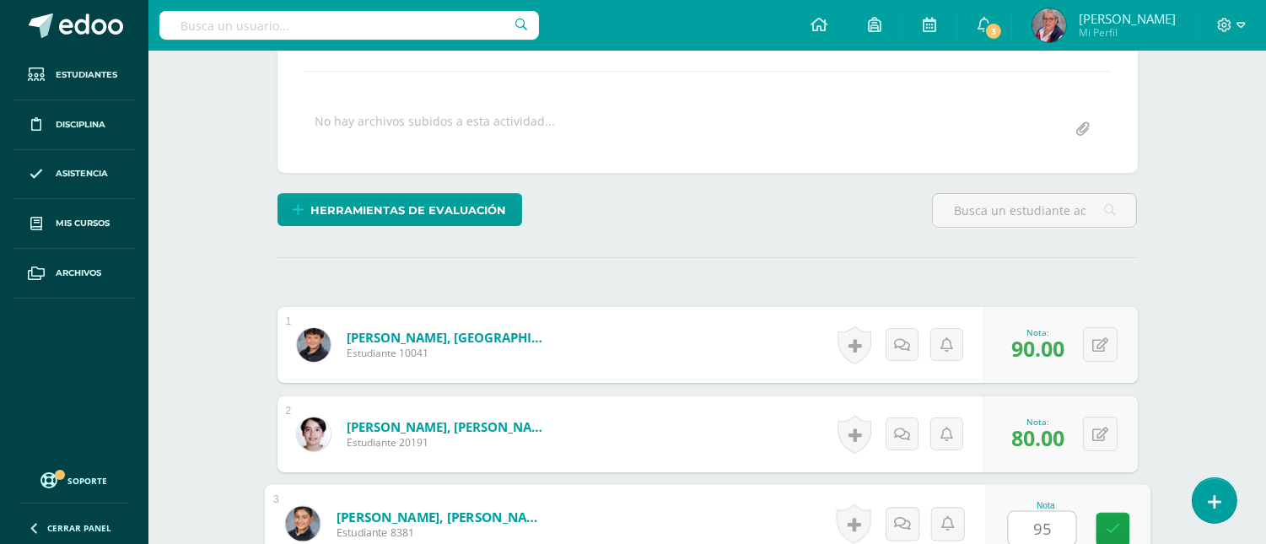
type input "95"
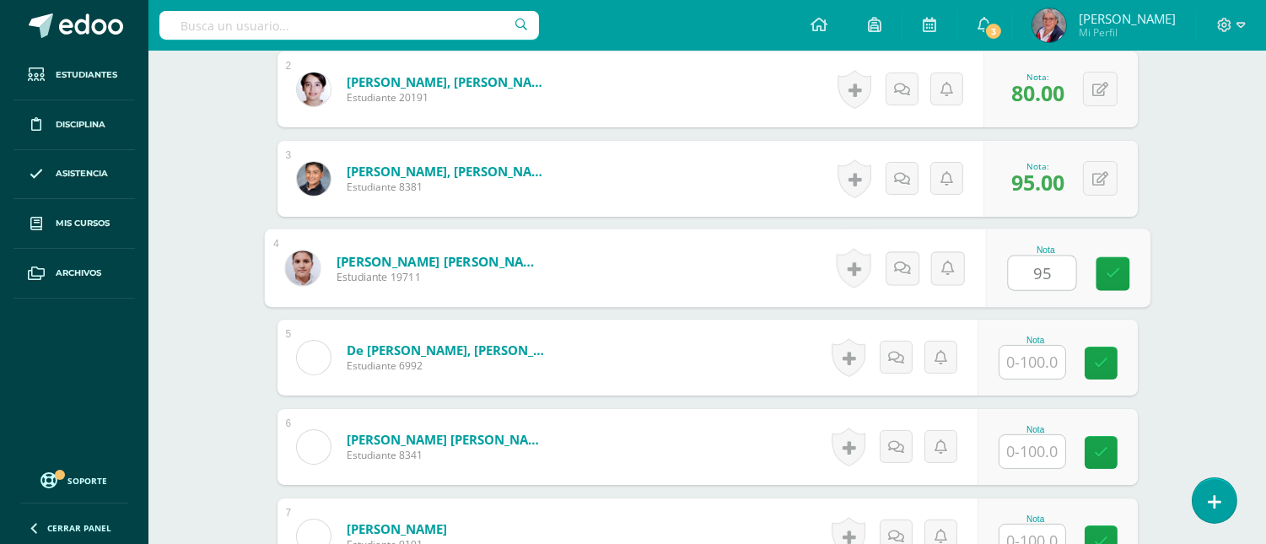
type input "95"
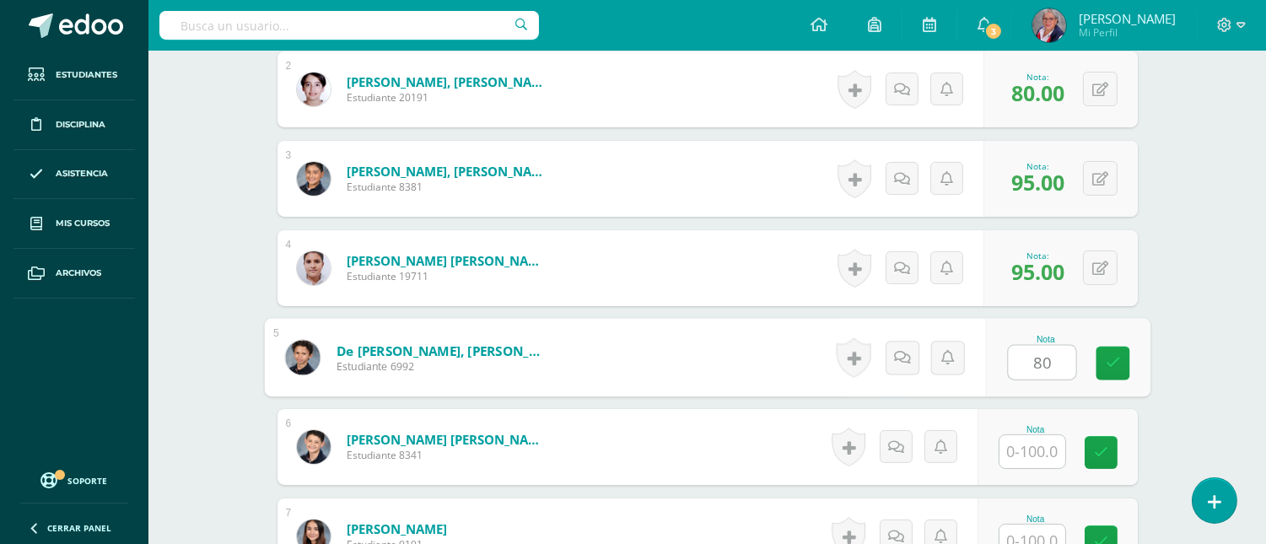
type input "80"
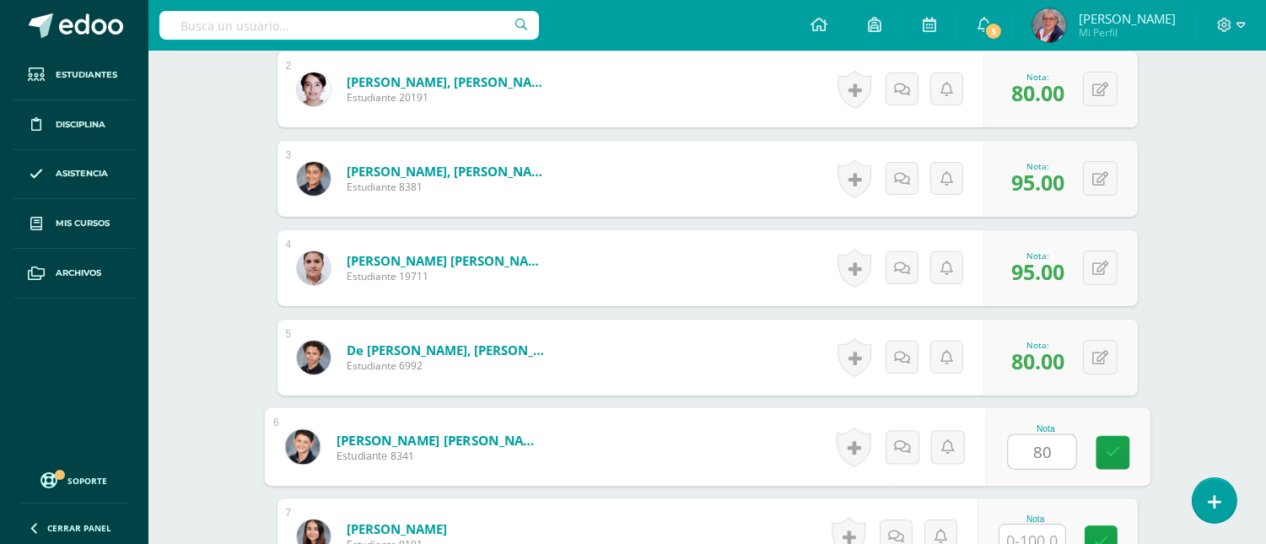
type input "80"
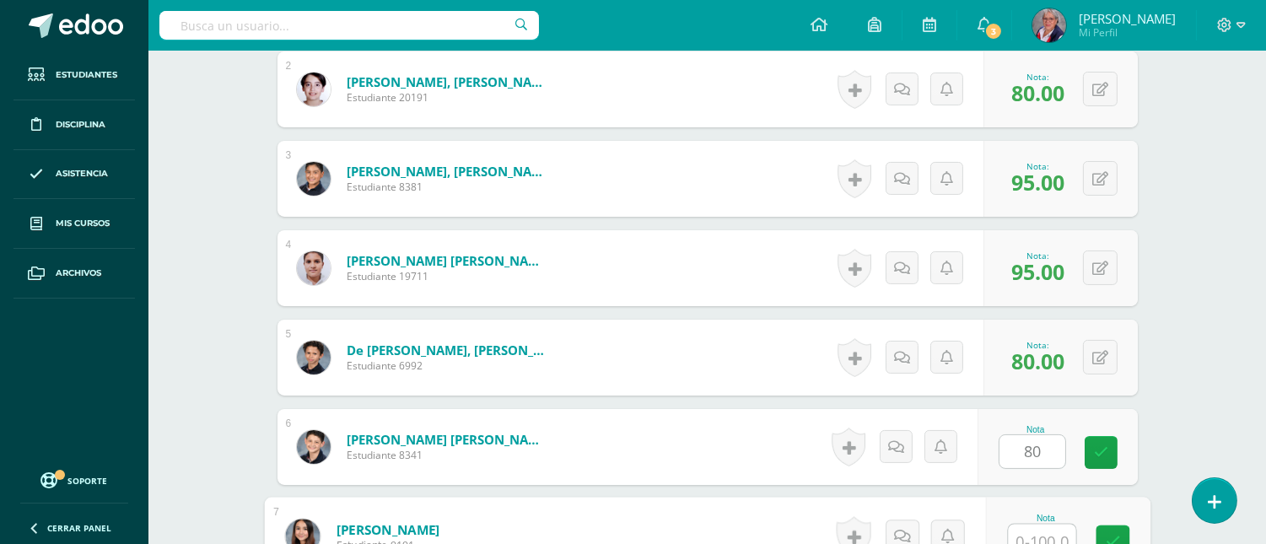
scroll to position [660, 0]
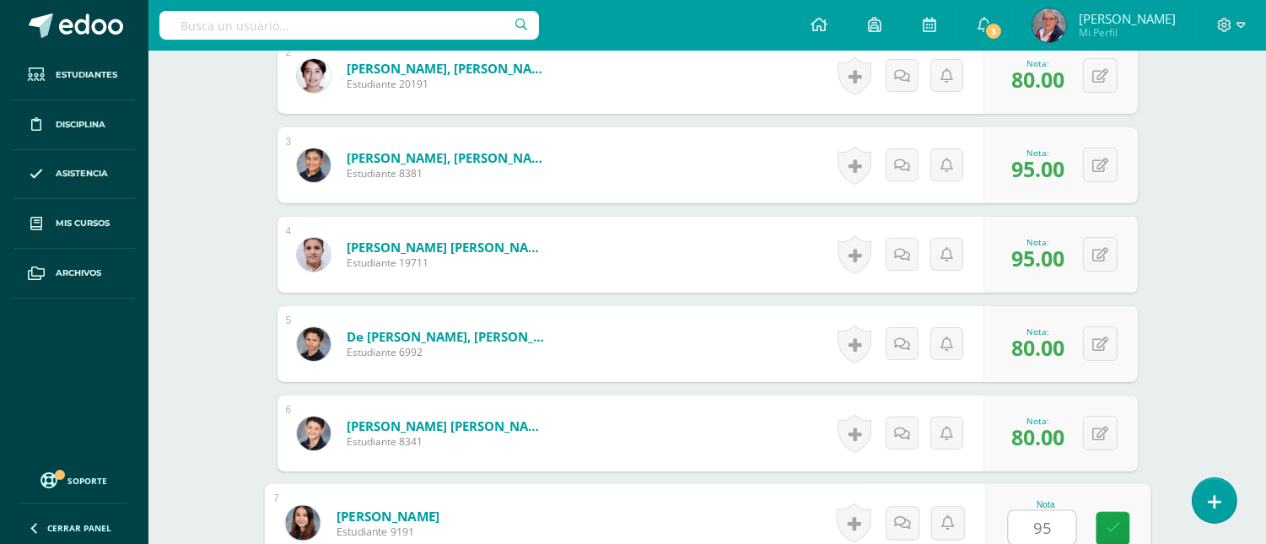
type input "95"
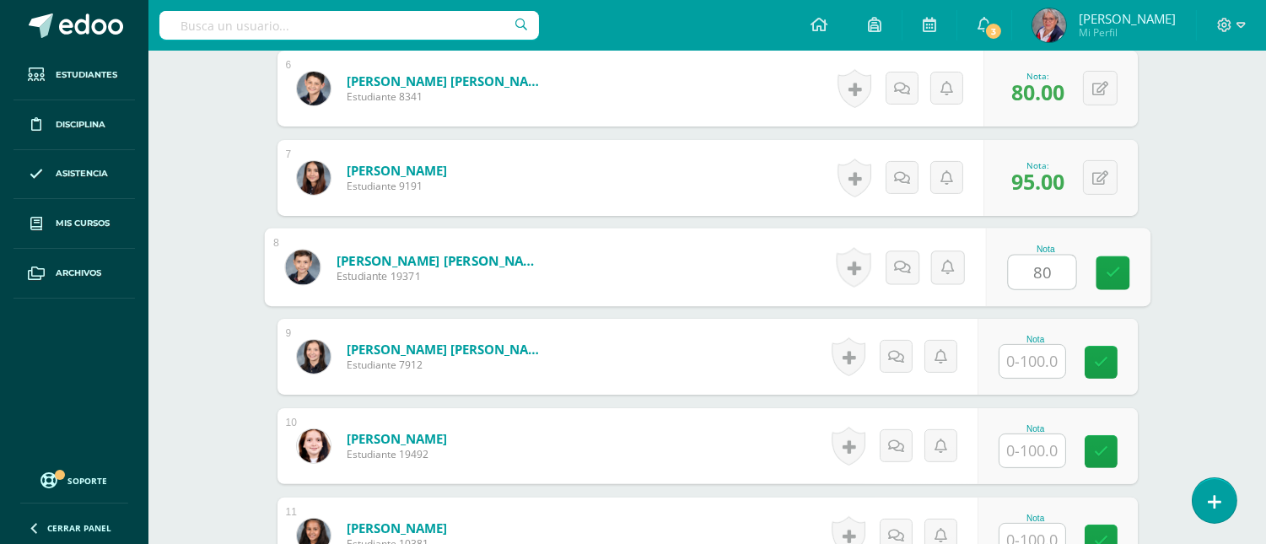
type input "80"
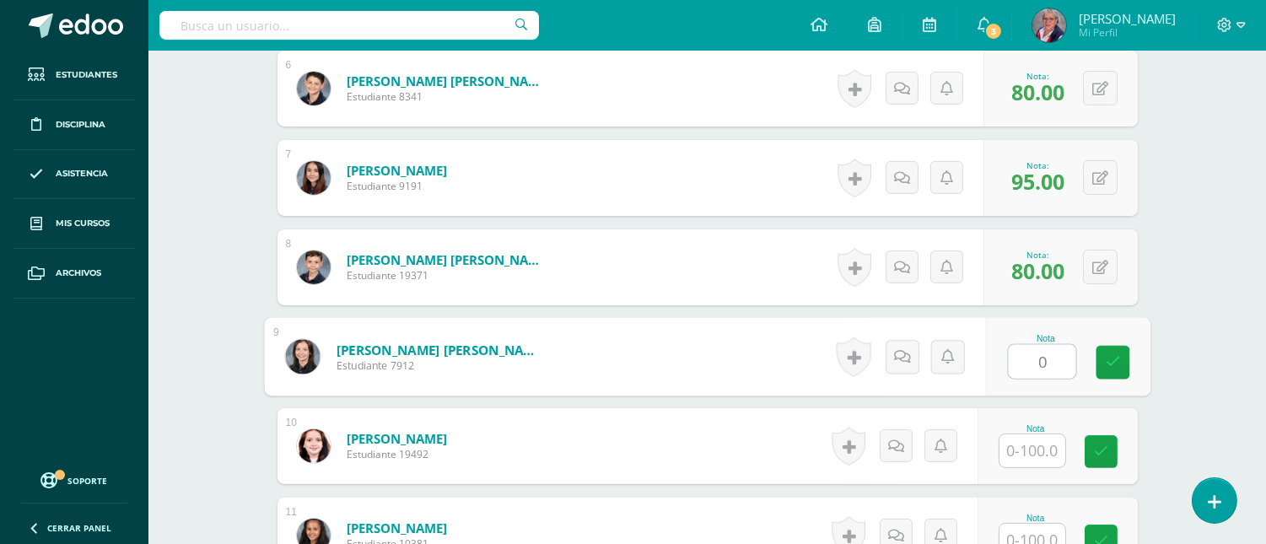
type input "0"
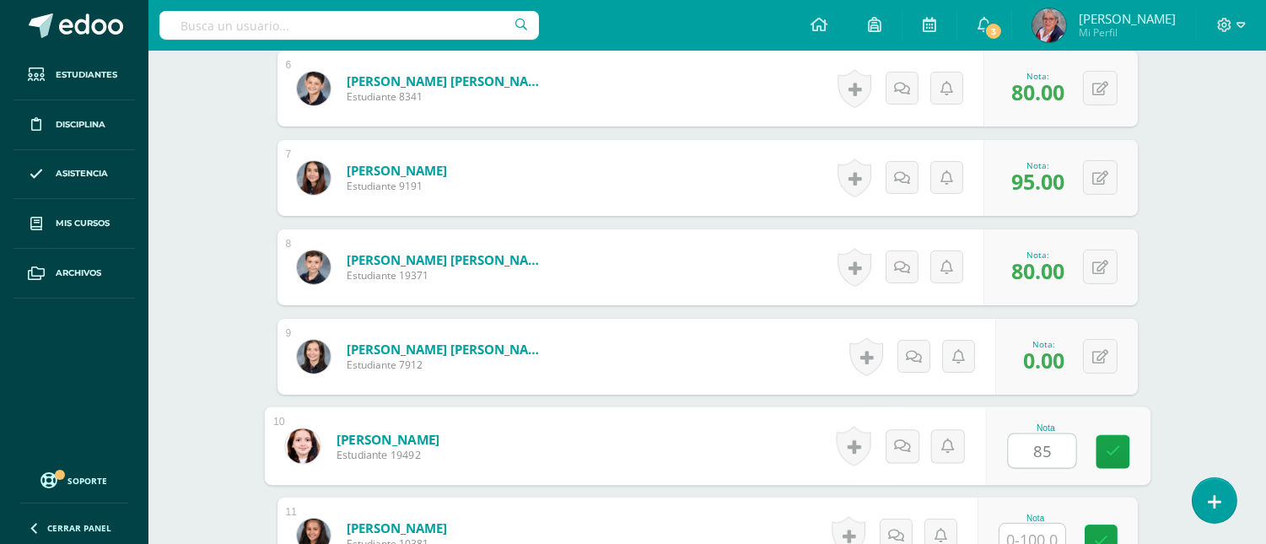
type input "85"
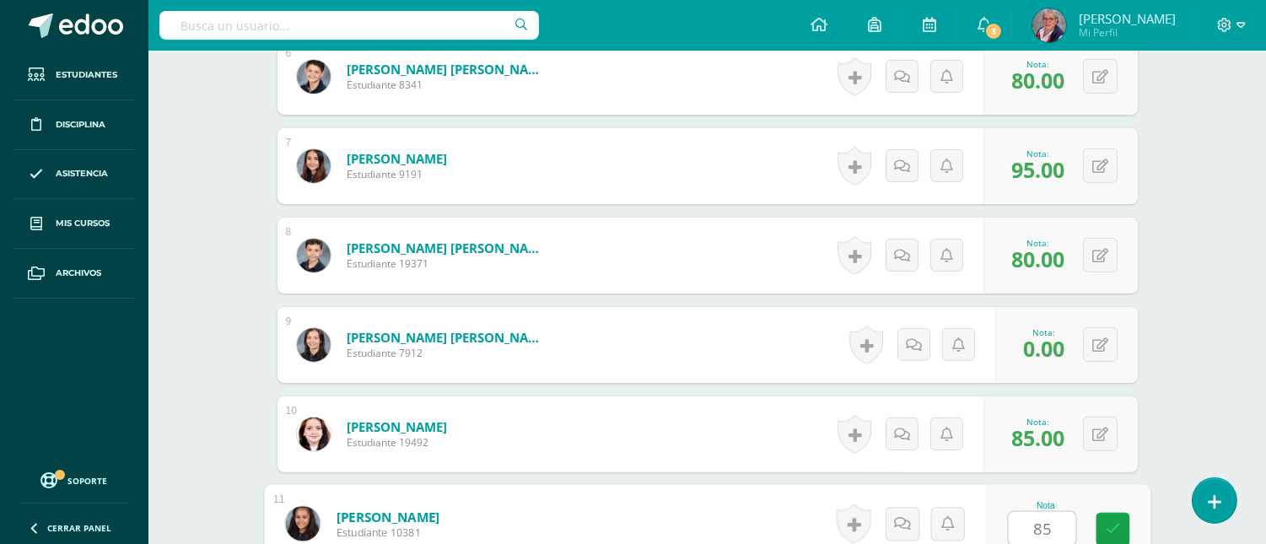
type input "85"
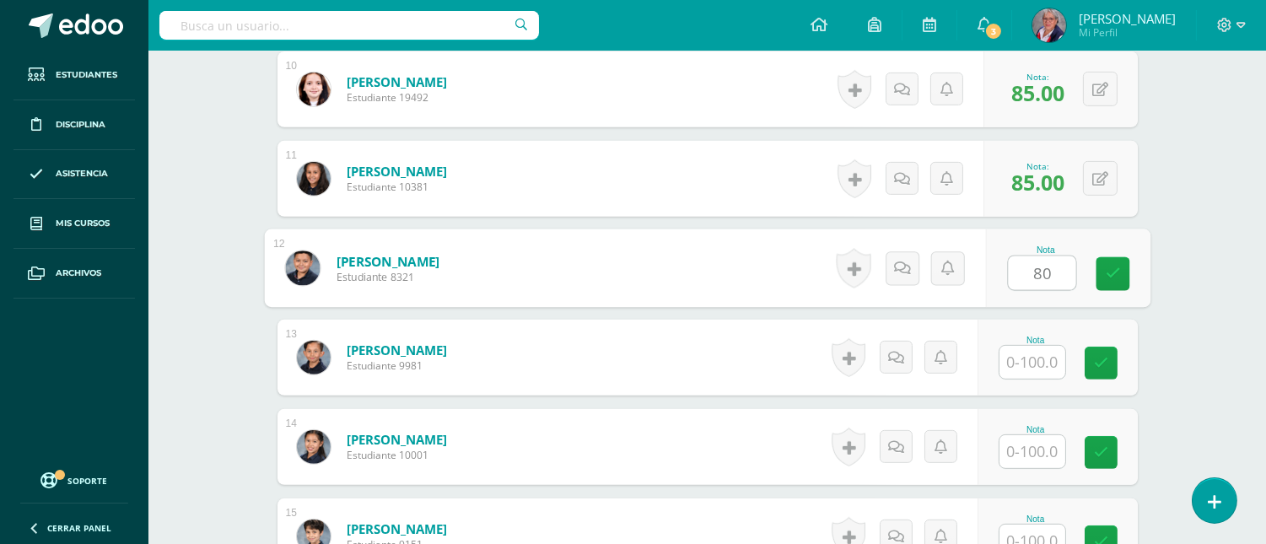
type input "80"
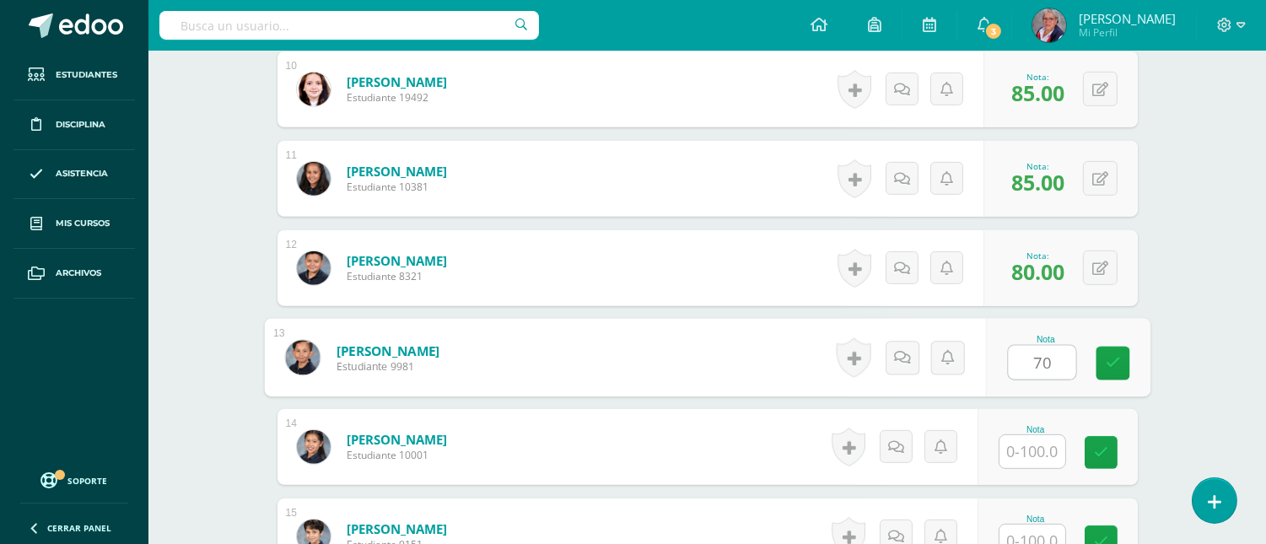
type input "70"
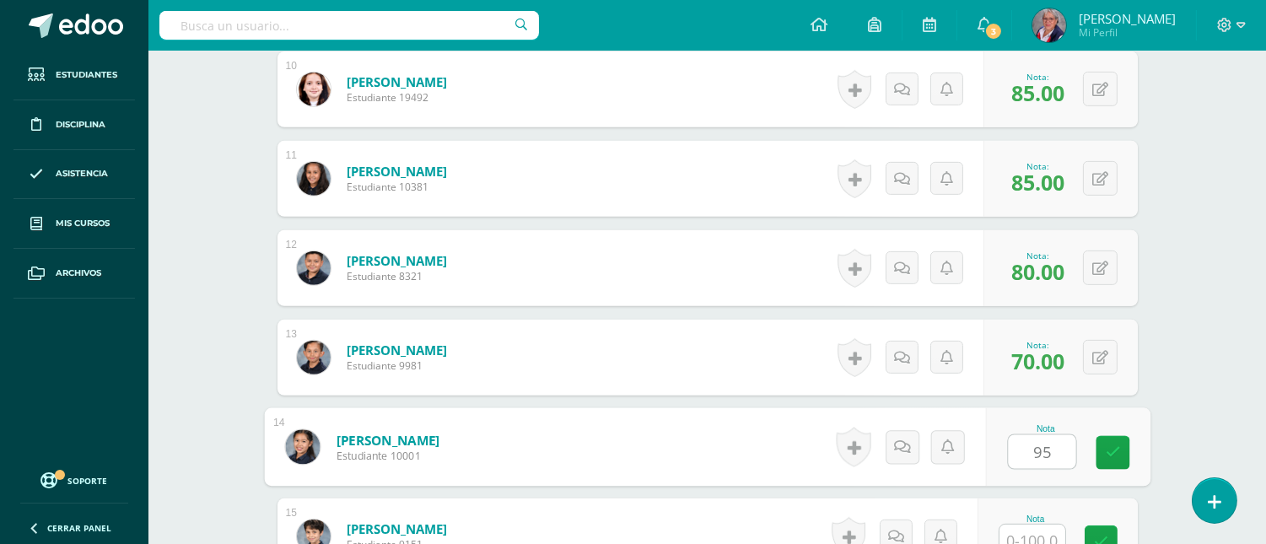
type input "95"
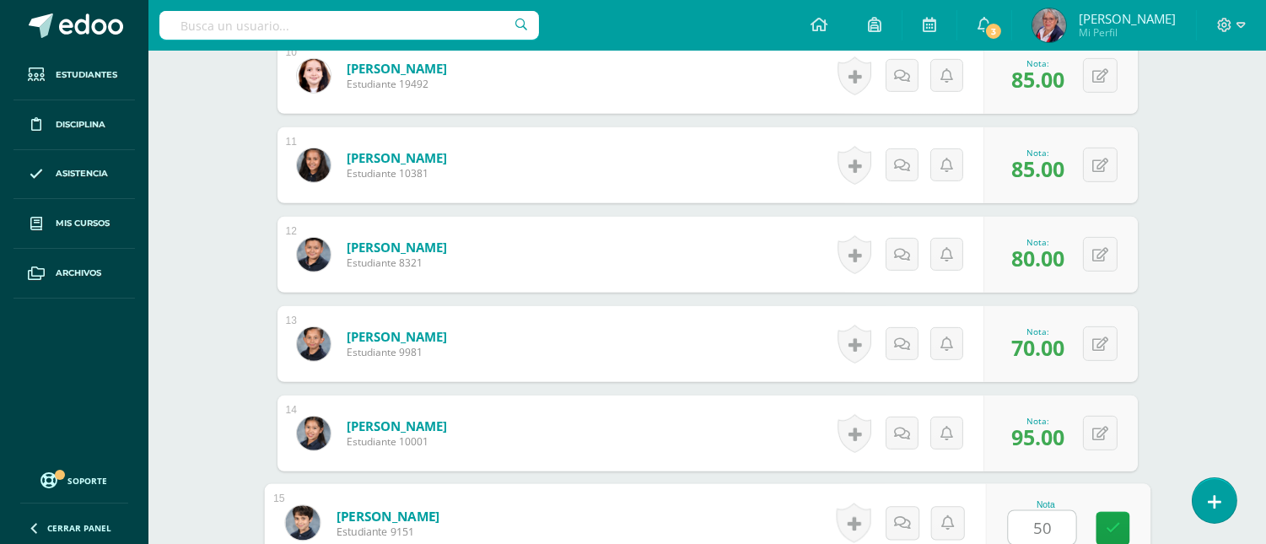
type input "50"
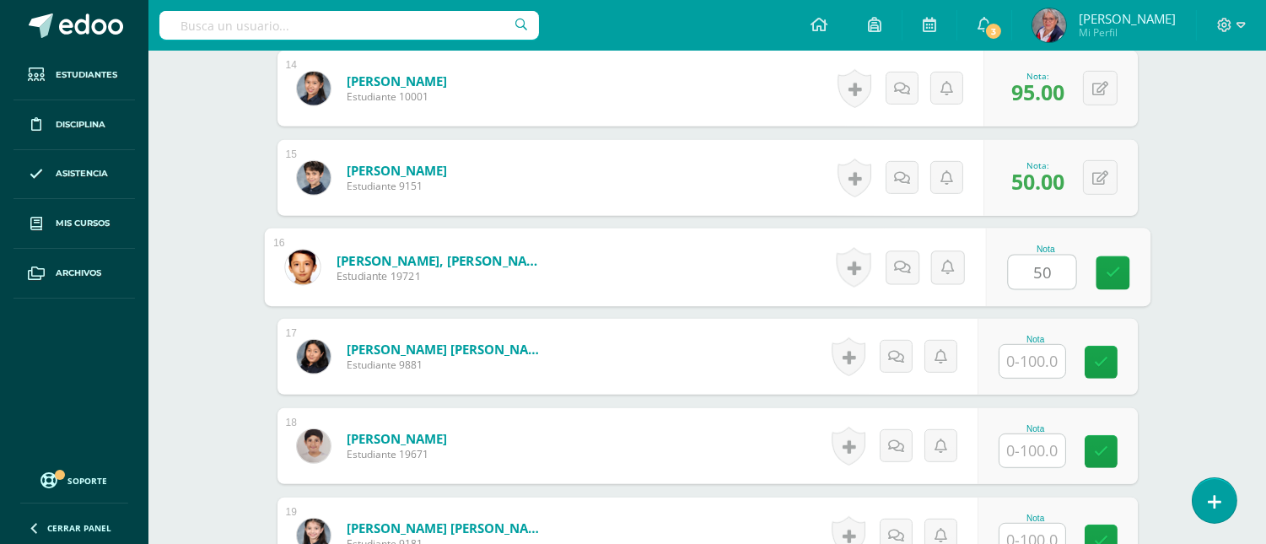
type input "50"
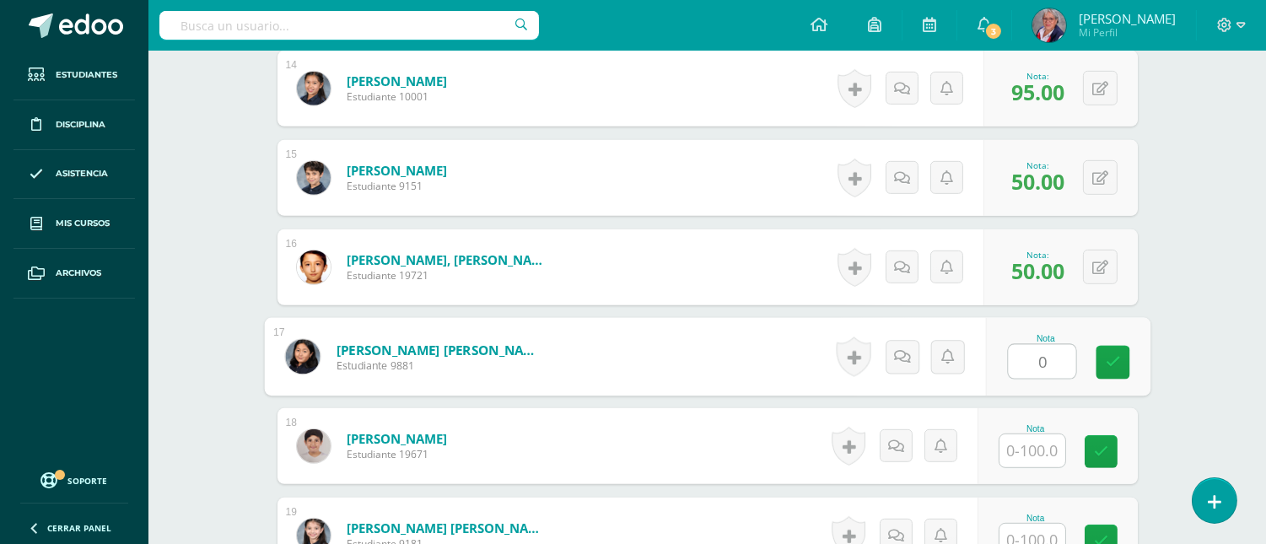
type input "0"
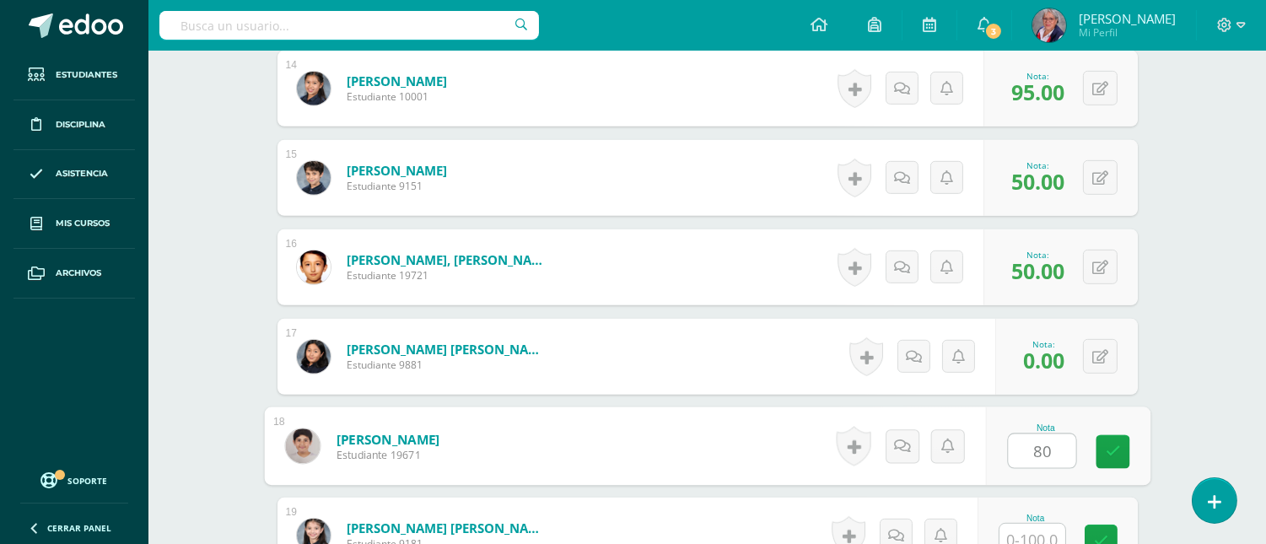
type input "80"
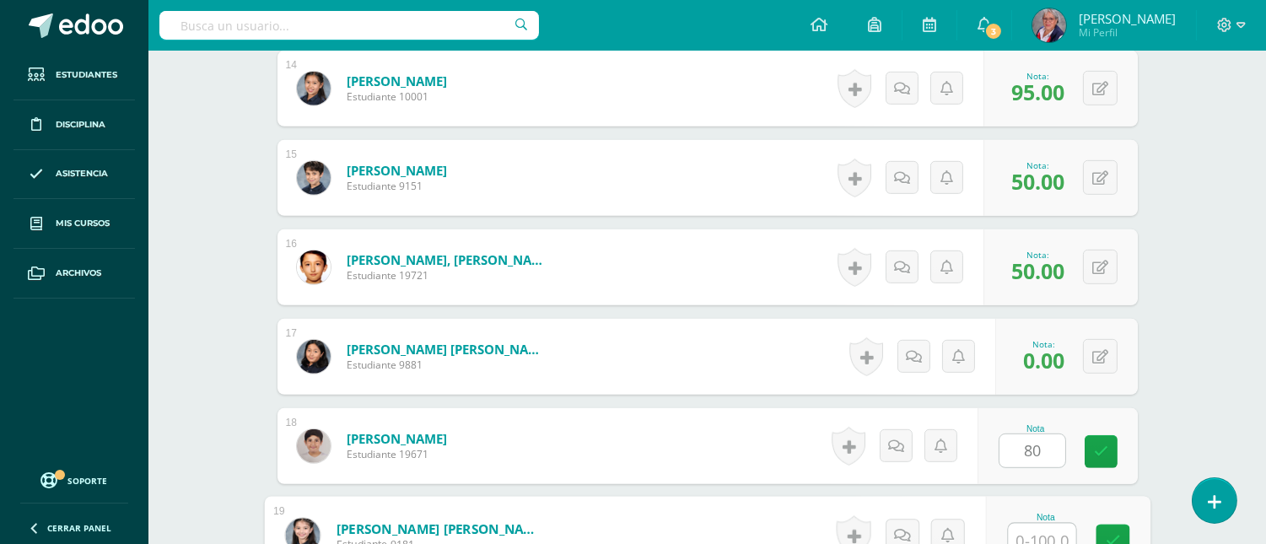
scroll to position [1732, 0]
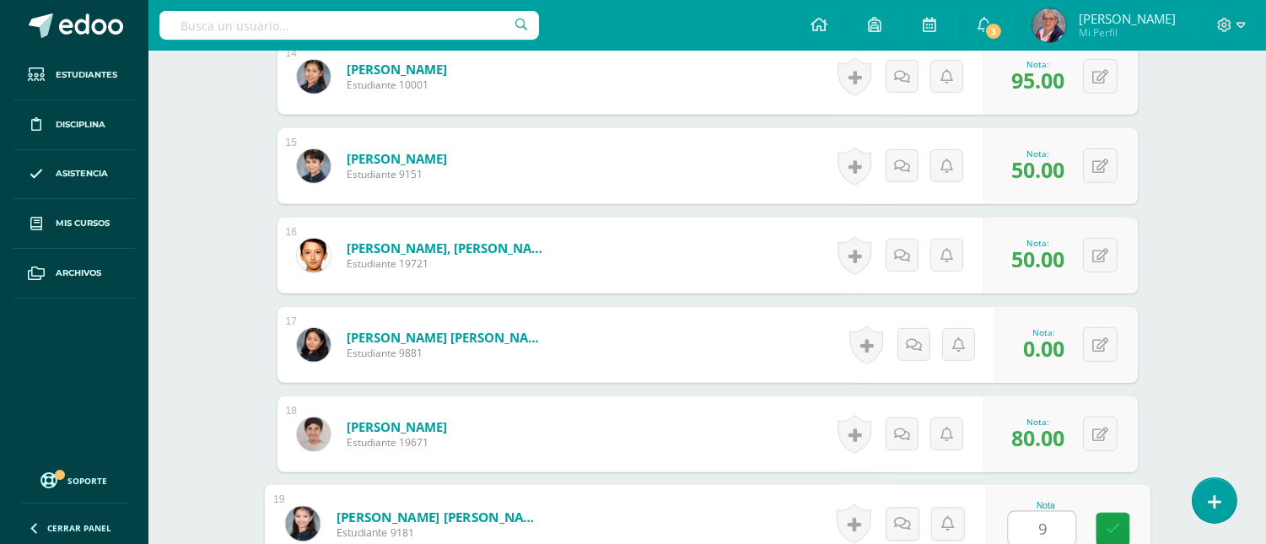
type input "95"
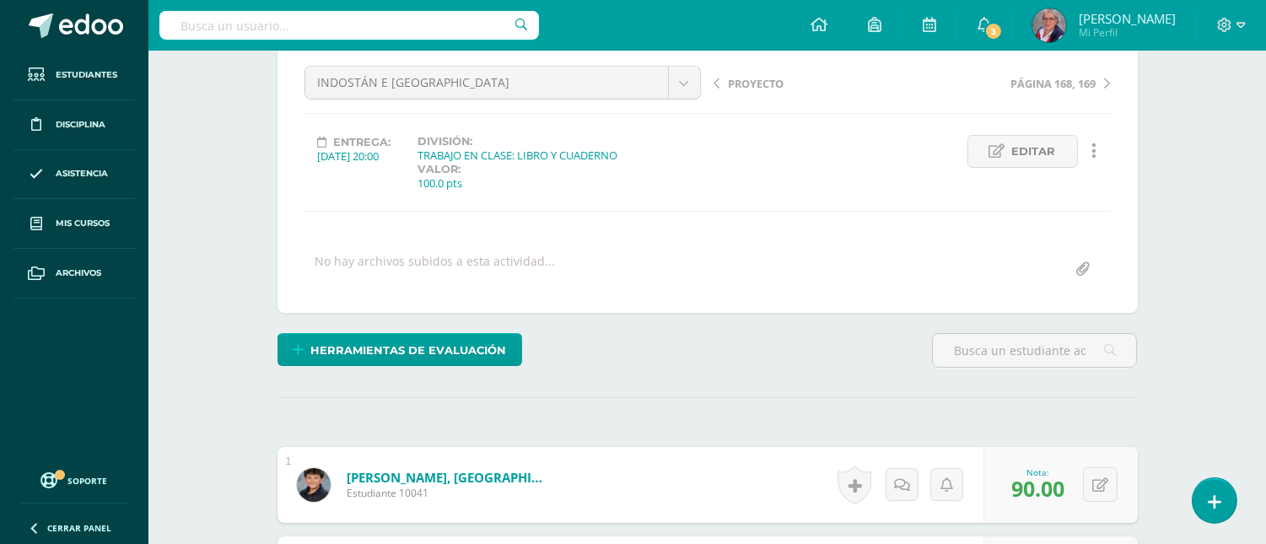
scroll to position [0, 0]
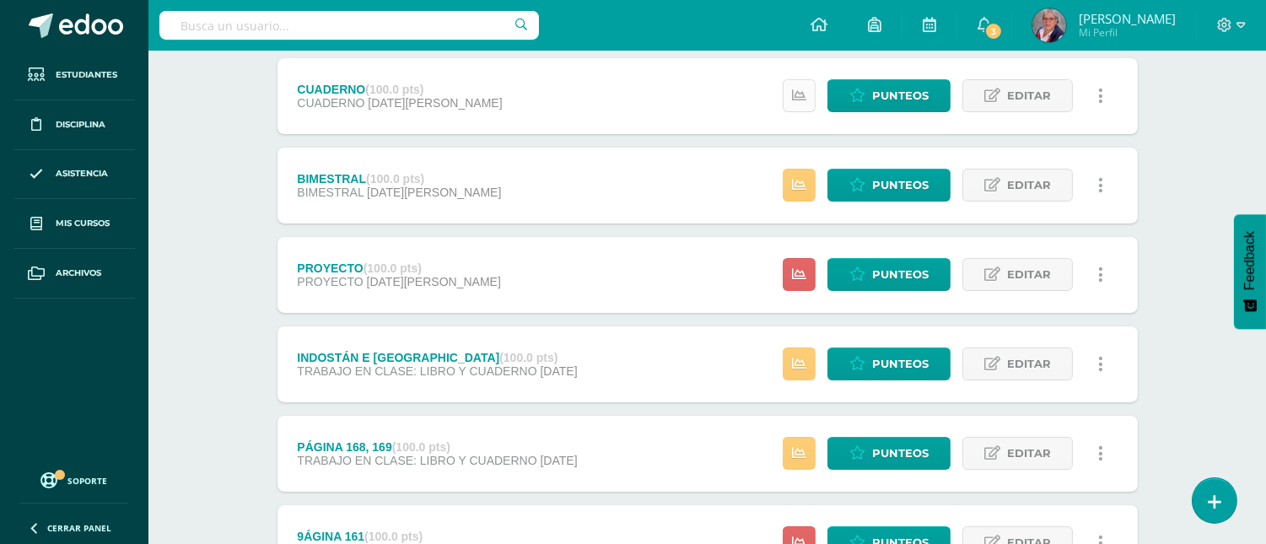
scroll to position [281, 0]
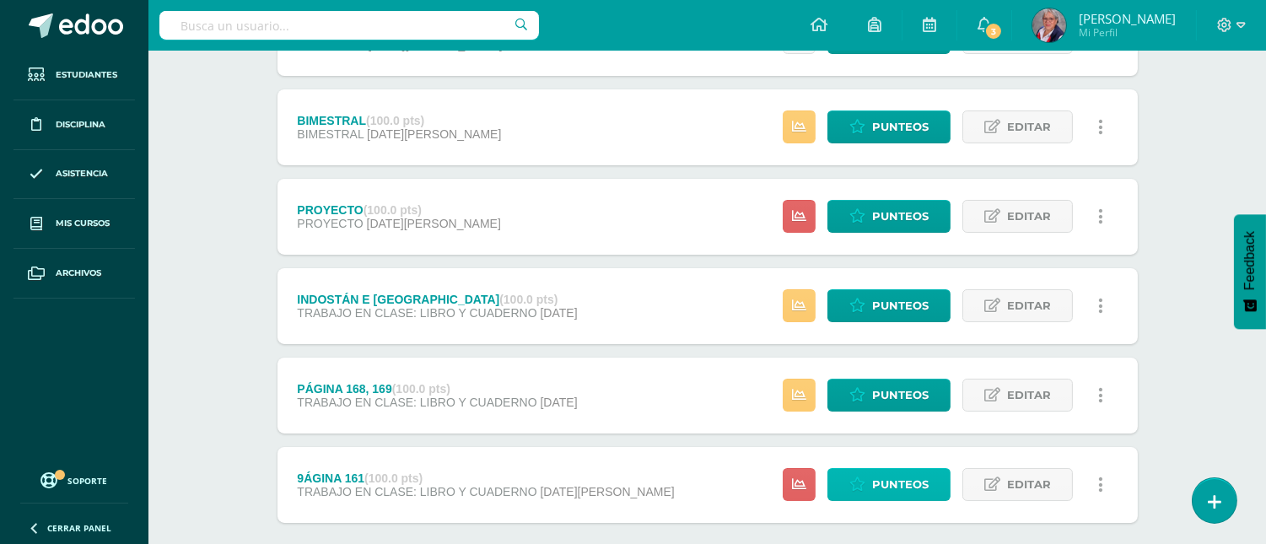
click at [882, 479] on span "Punteos" at bounding box center [900, 484] width 57 height 31
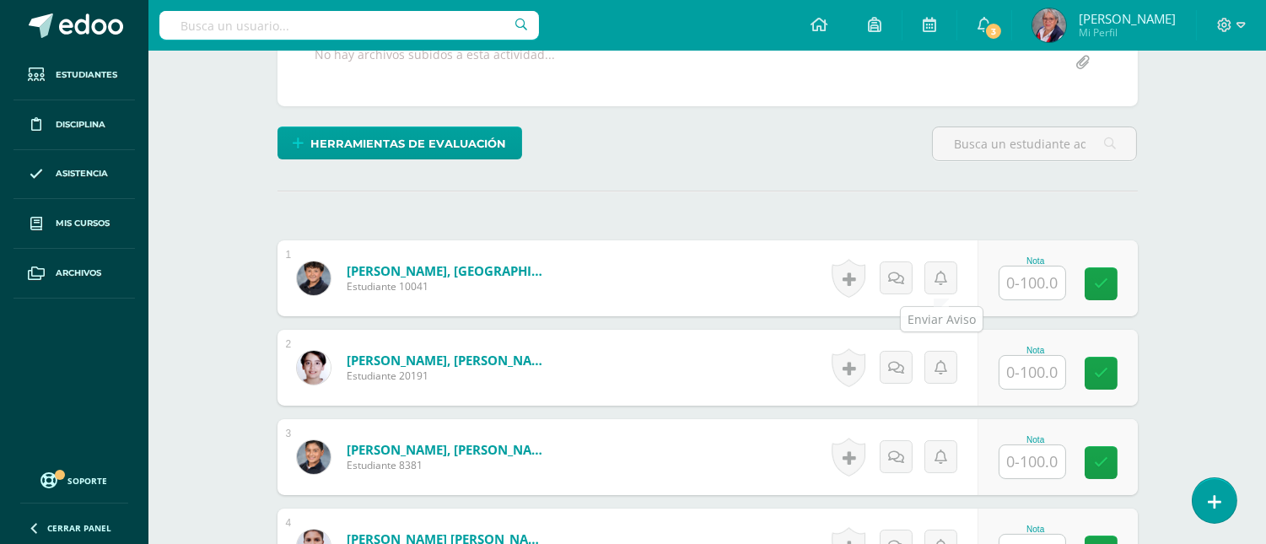
scroll to position [363, 0]
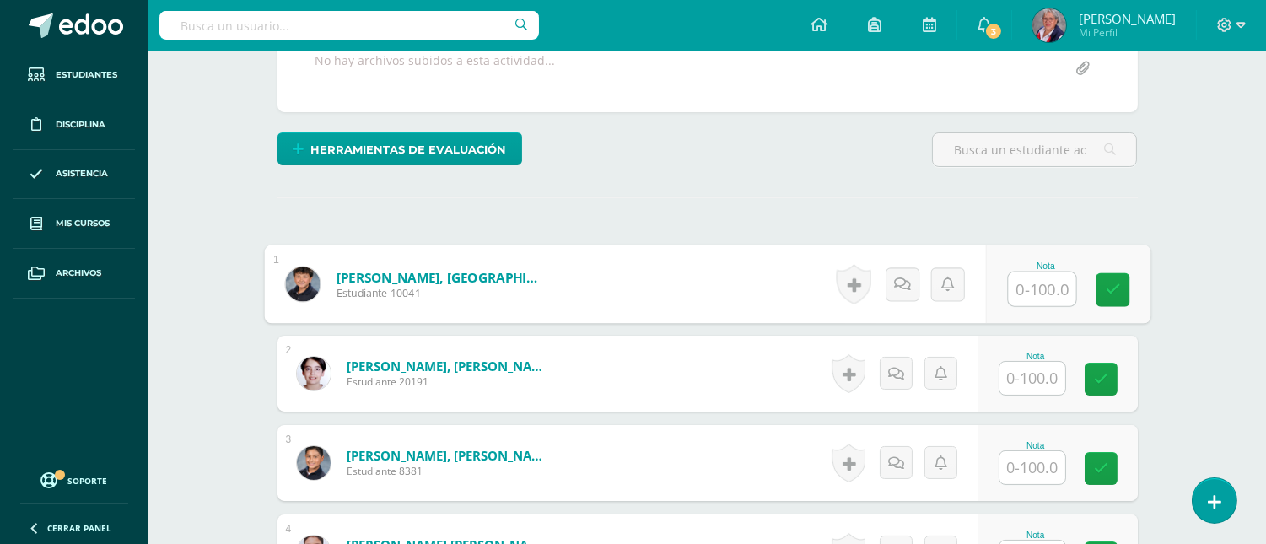
click at [1025, 281] on input "text" at bounding box center [1041, 289] width 67 height 34
type input "0"
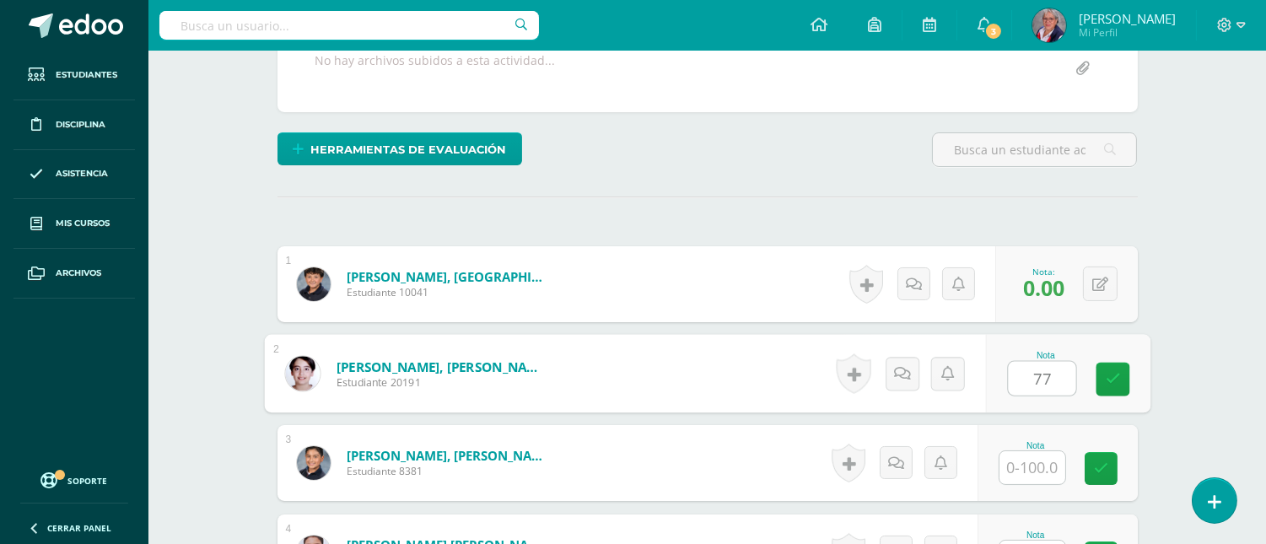
type input "77"
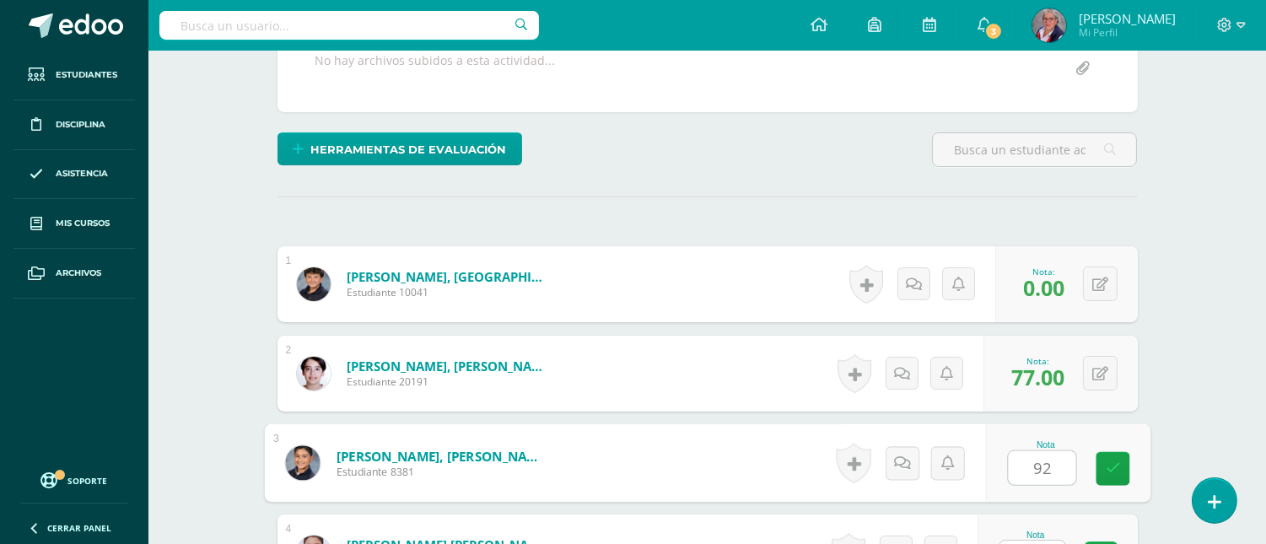
type input "92"
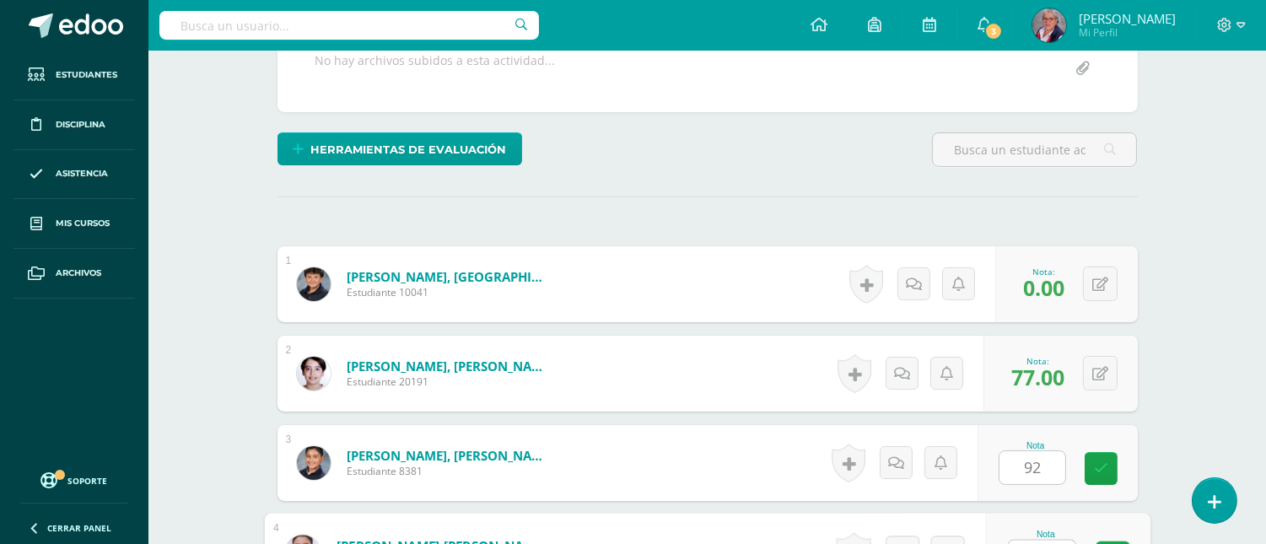
scroll to position [391, 0]
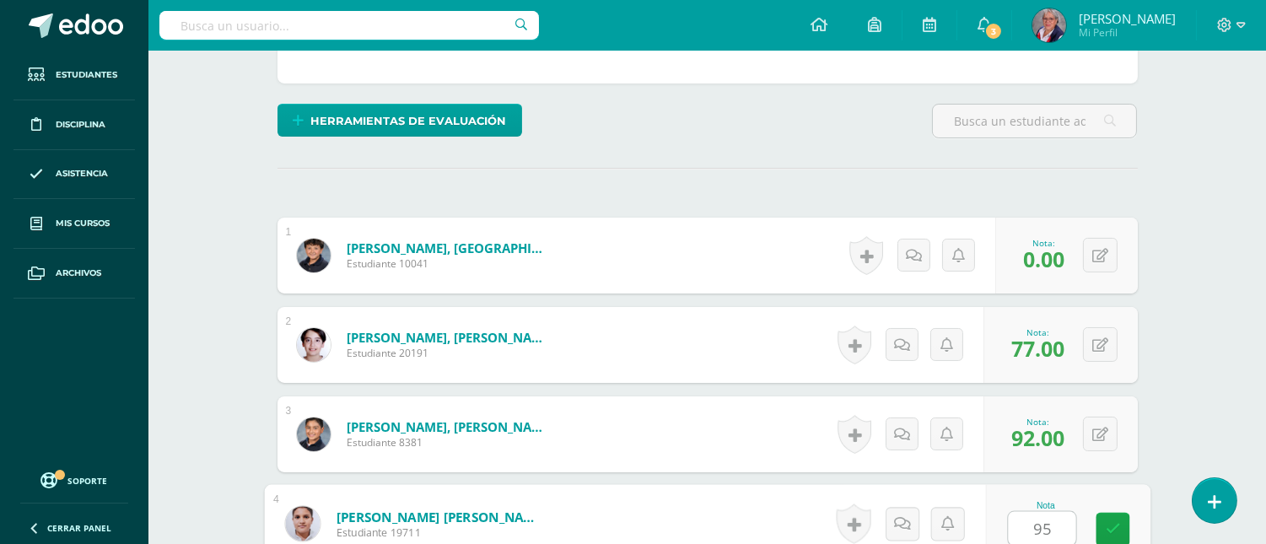
type input "95"
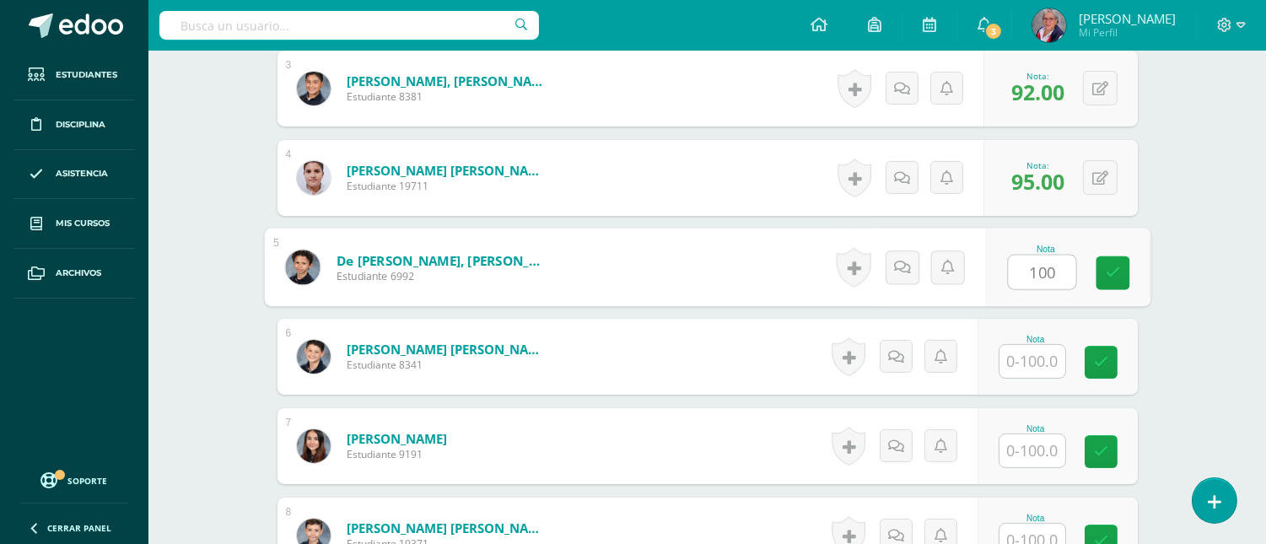
type input "100"
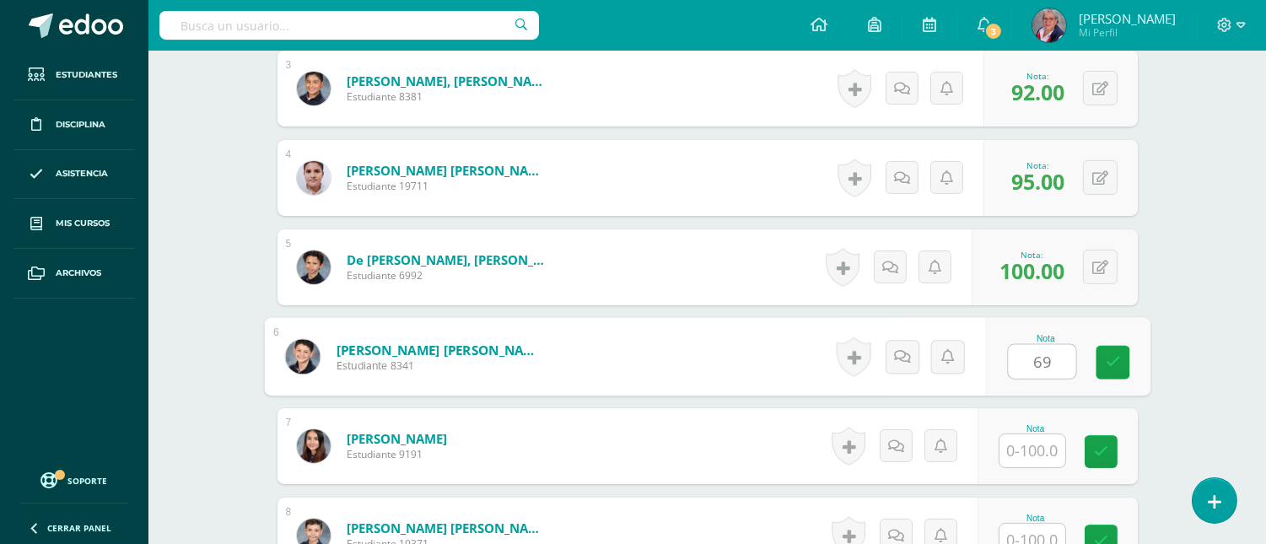
type input "69"
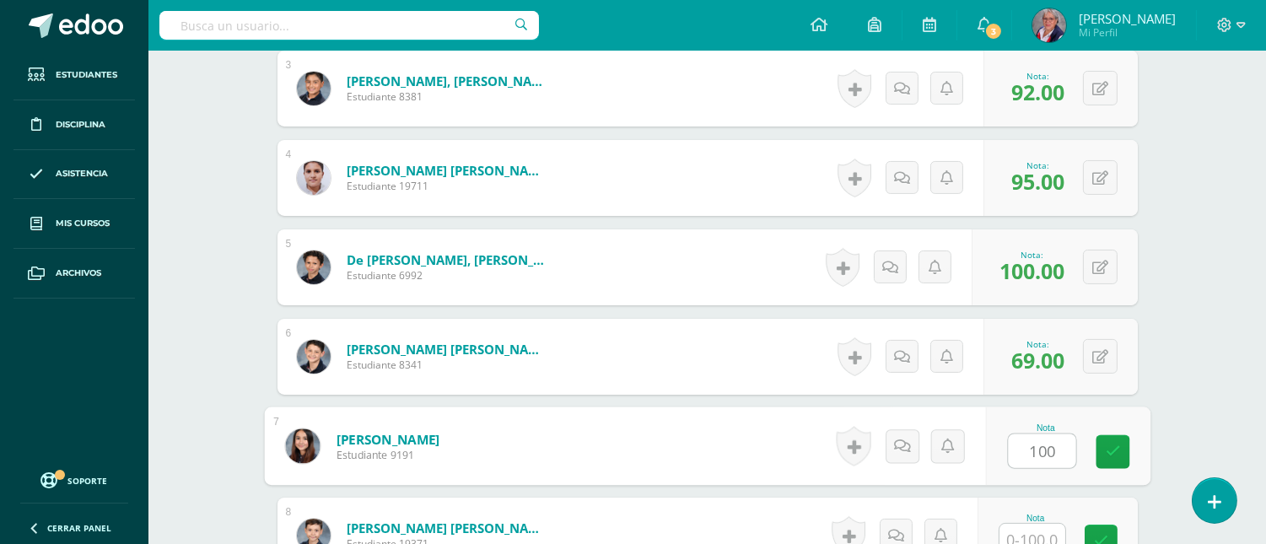
type input "100"
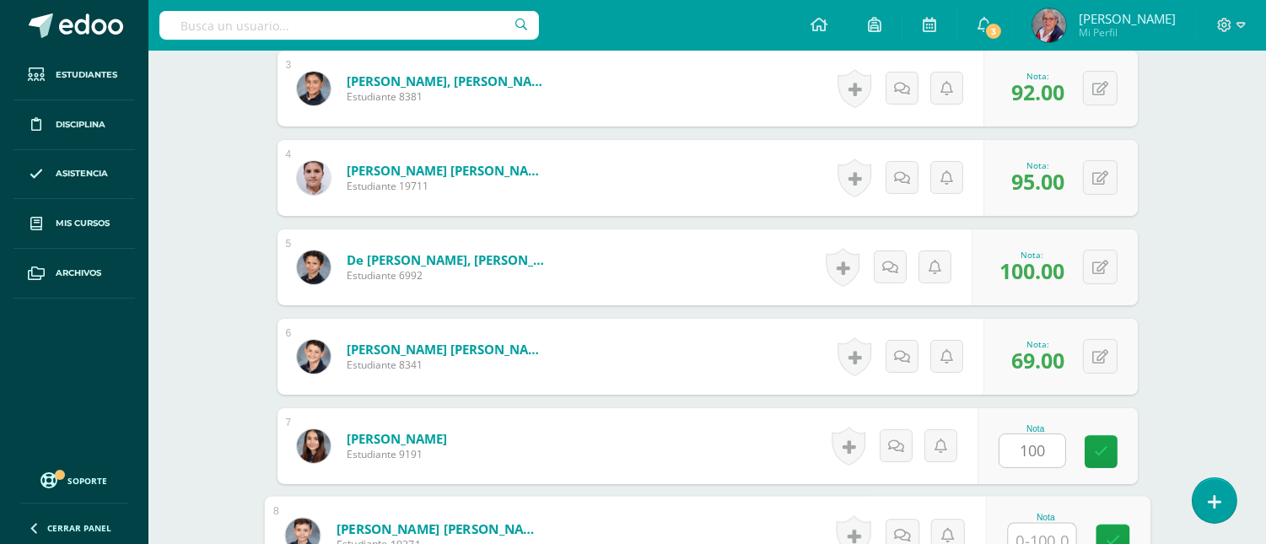
scroll to position [749, 0]
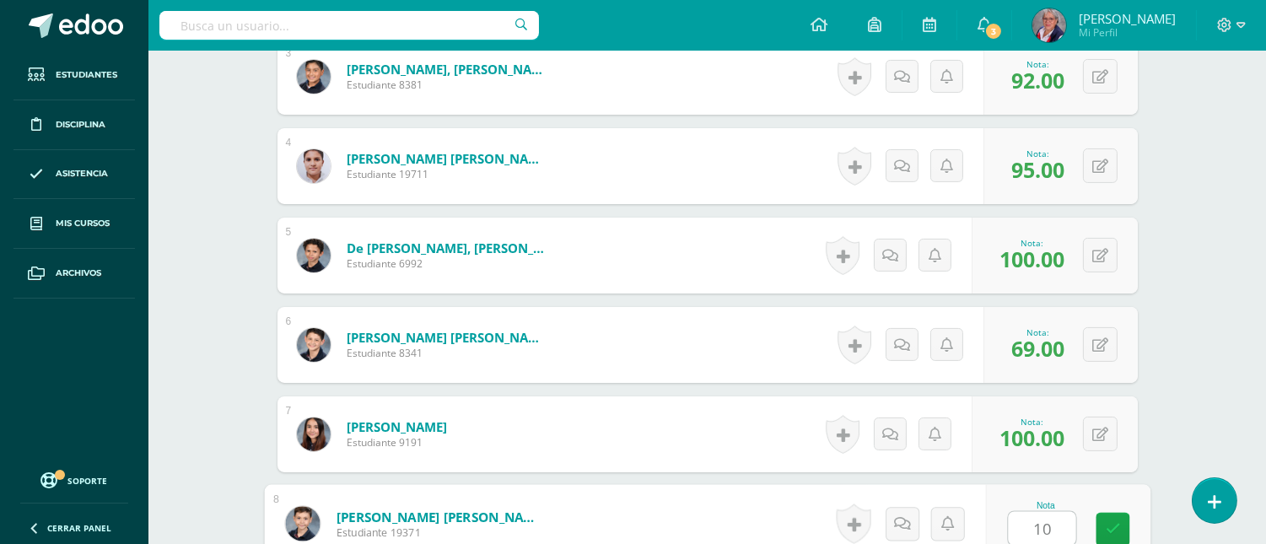
type input "10"
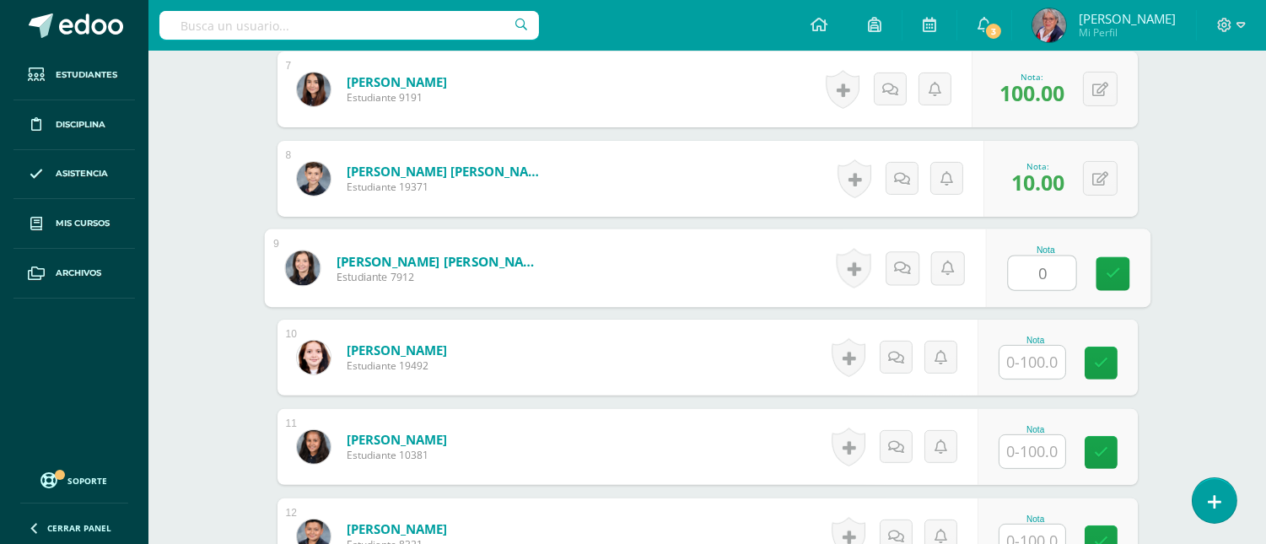
type input "0"
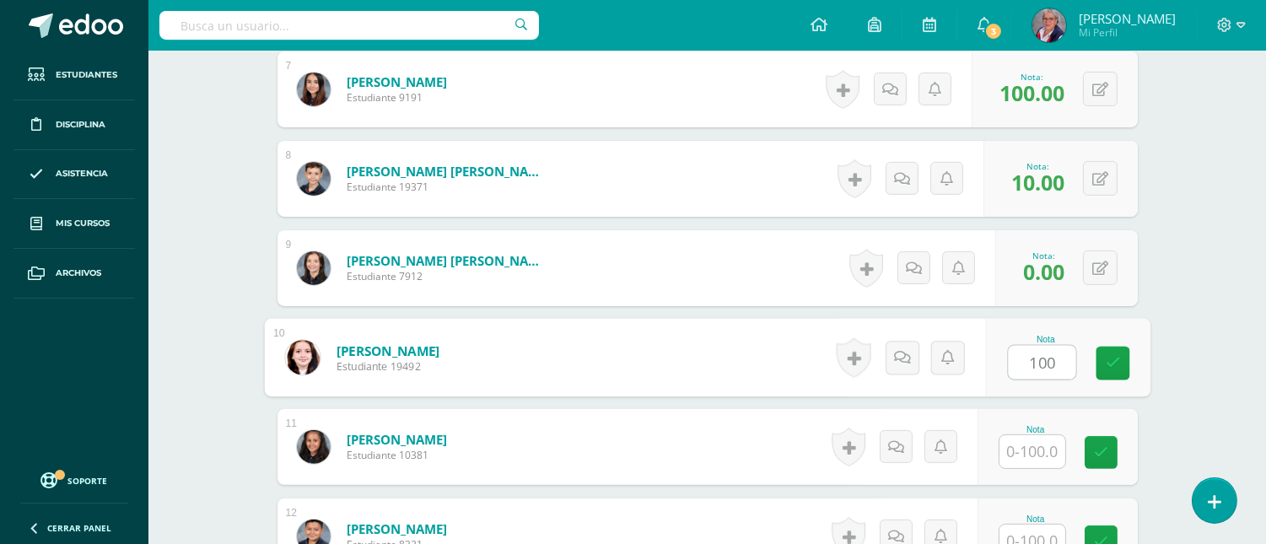
type input "100"
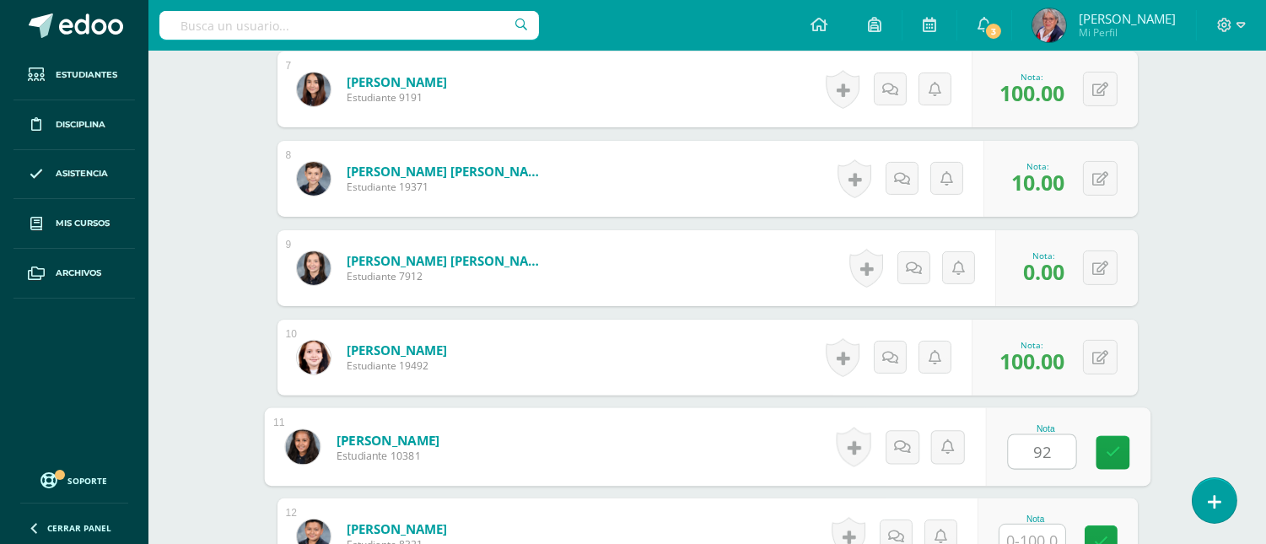
type input "92"
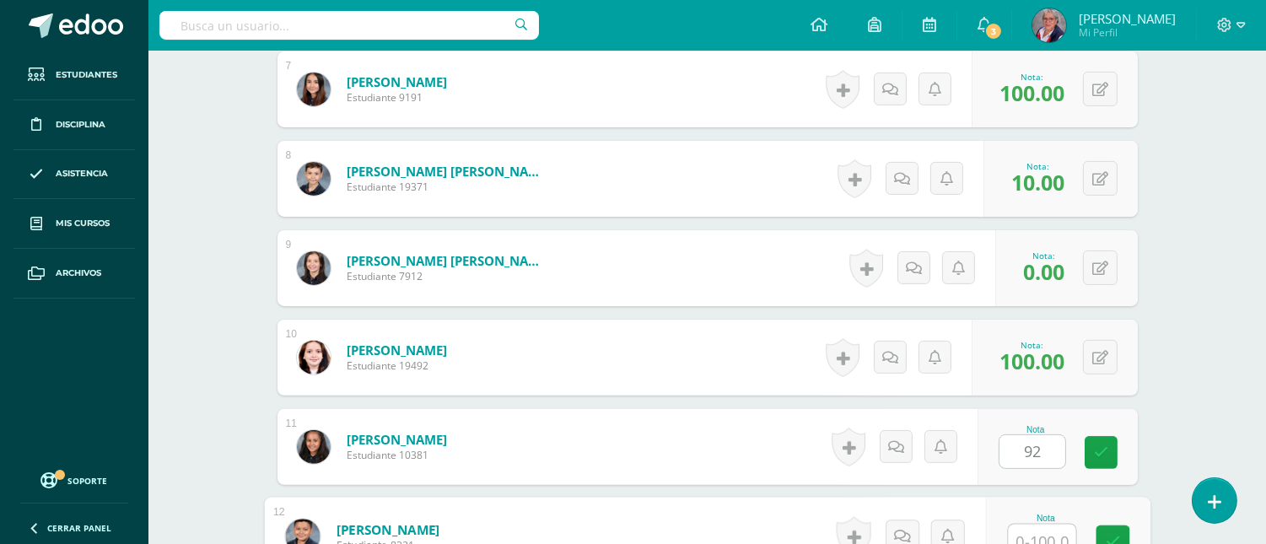
scroll to position [1107, 0]
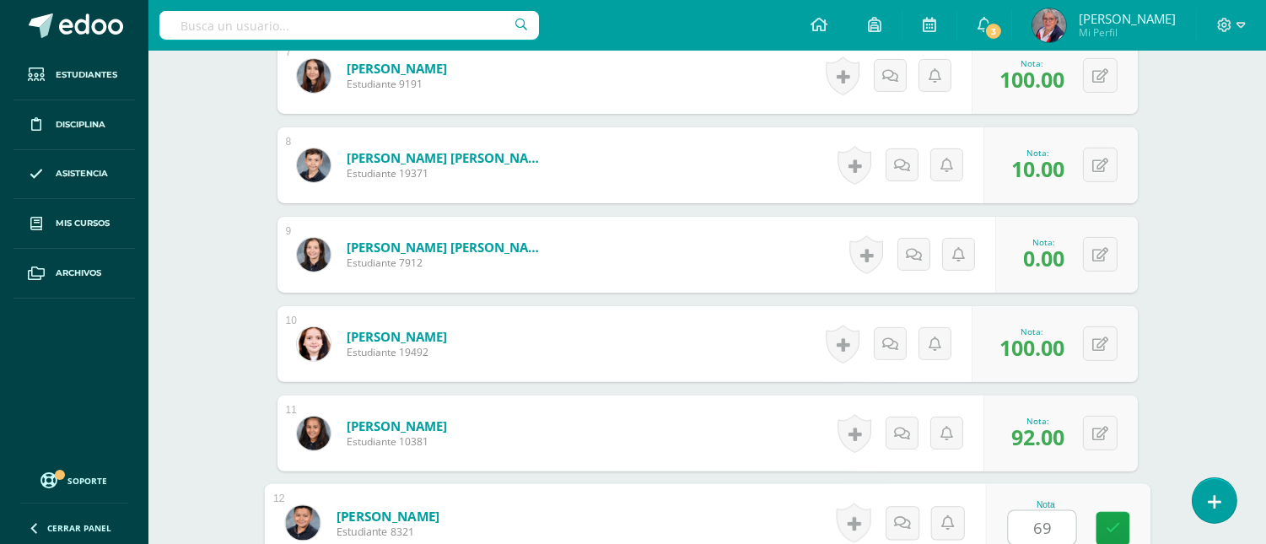
type input "69"
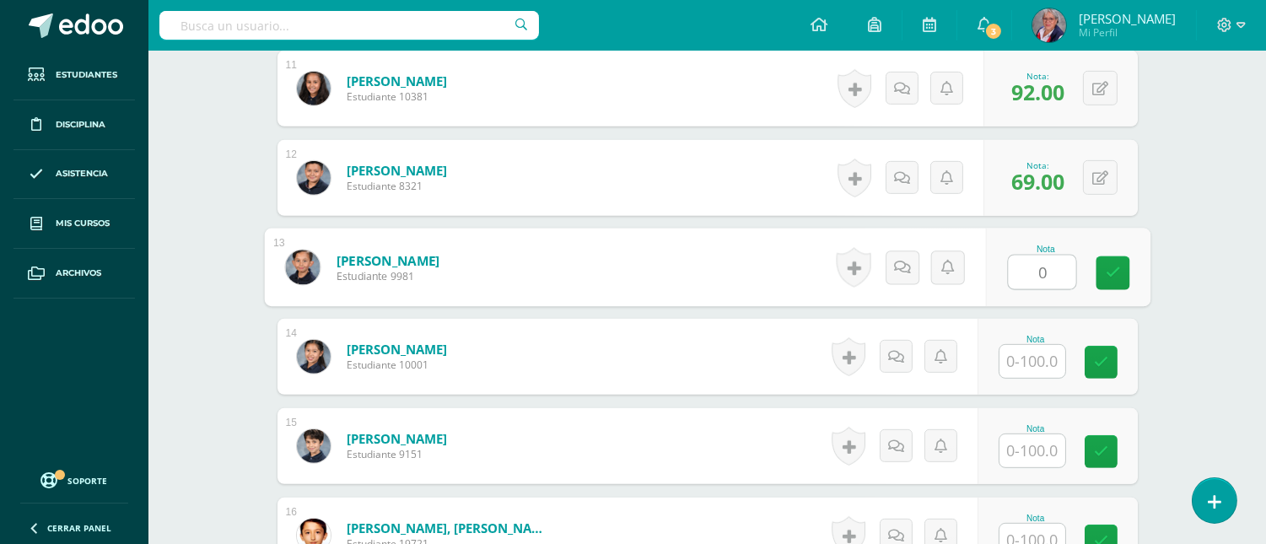
type input "0"
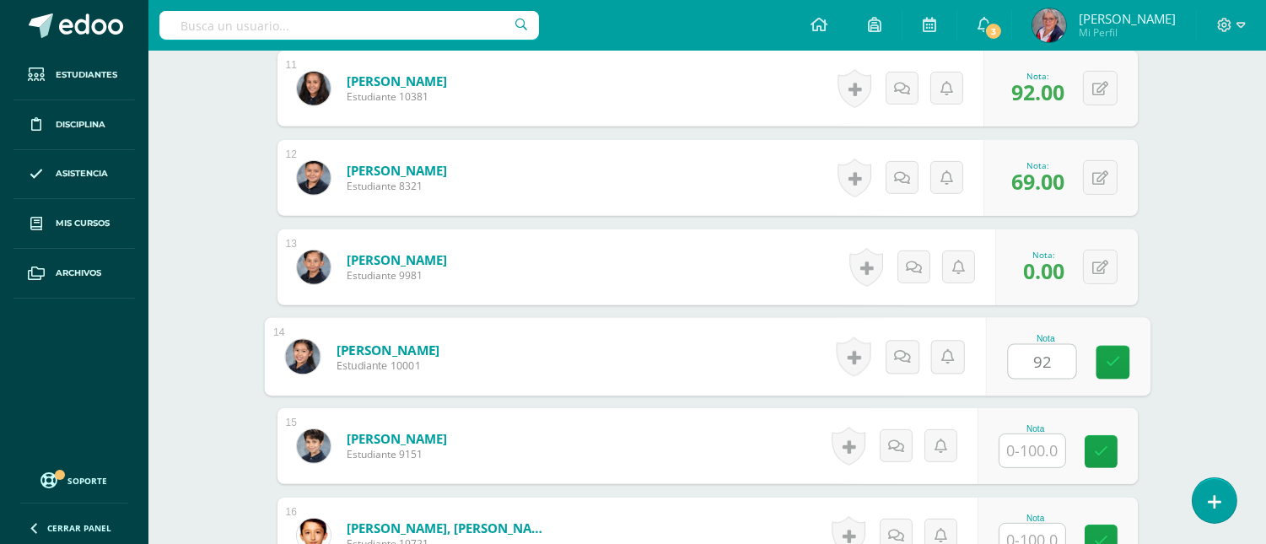
type input "92"
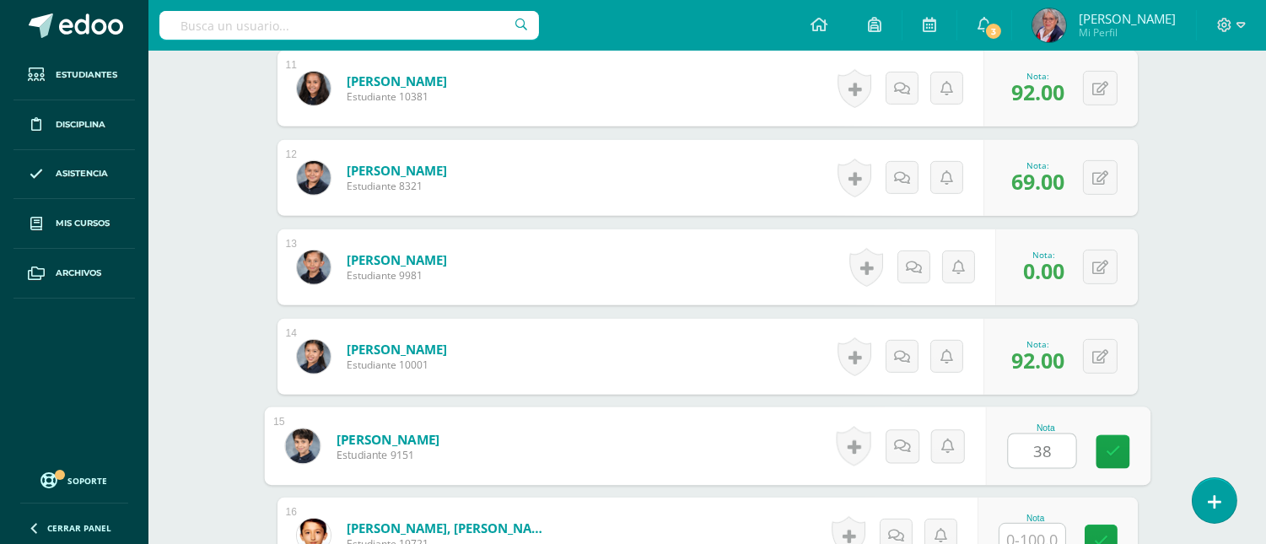
type input "38"
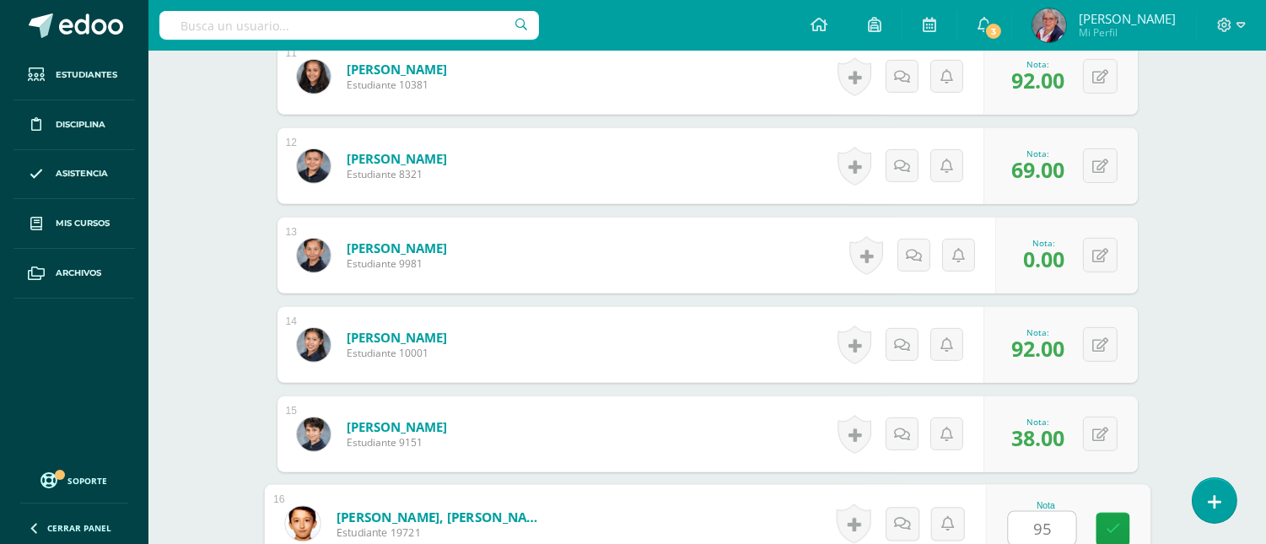
type input "95"
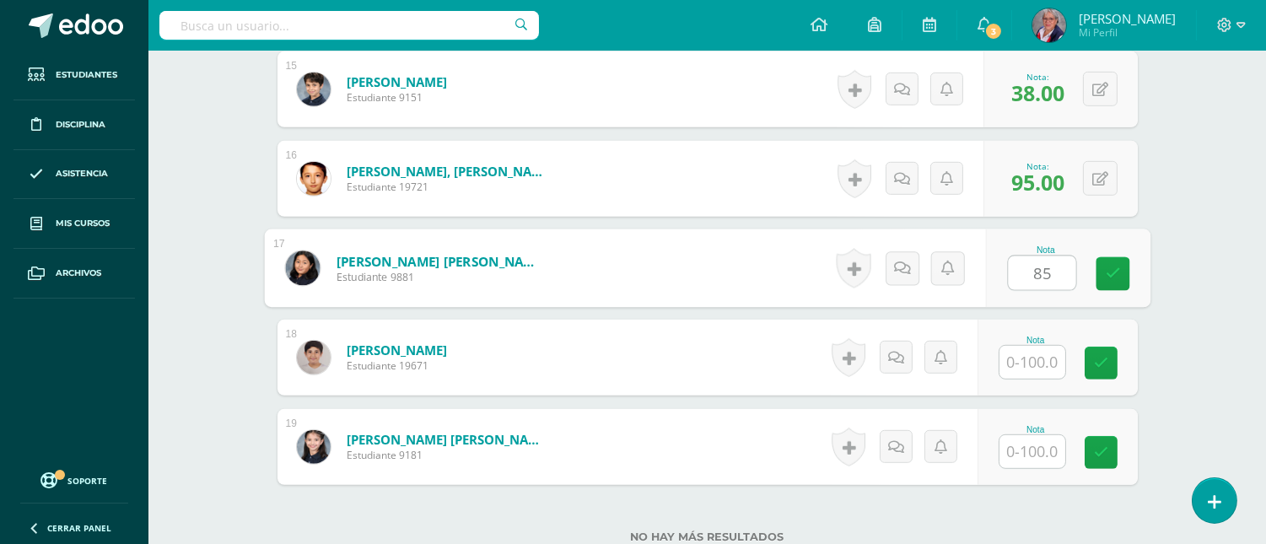
type input "85"
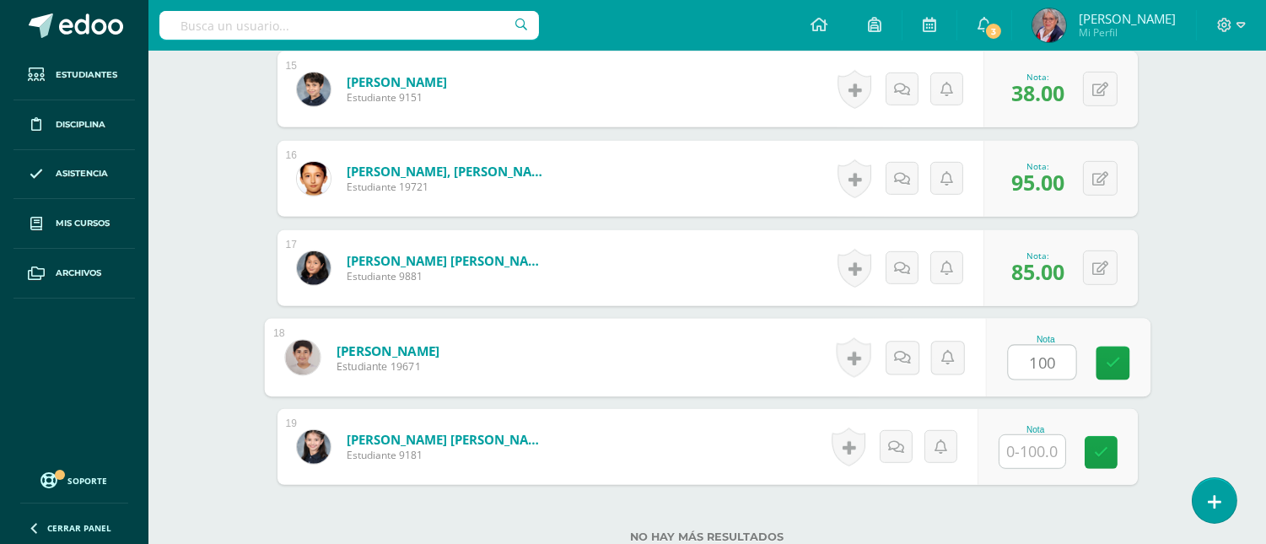
type input "100"
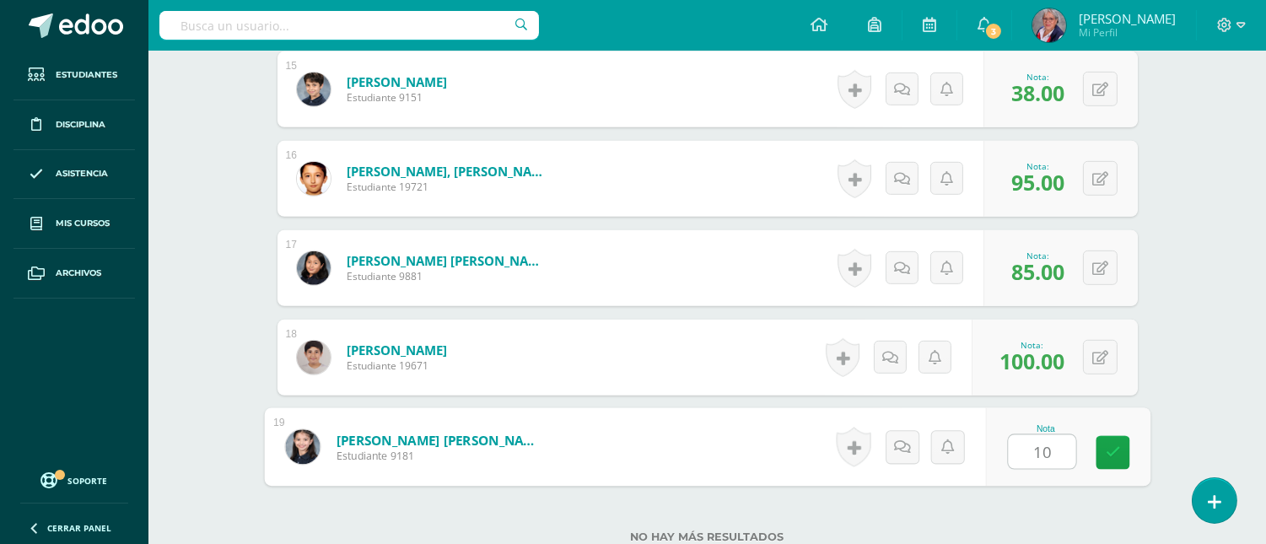
type input "100"
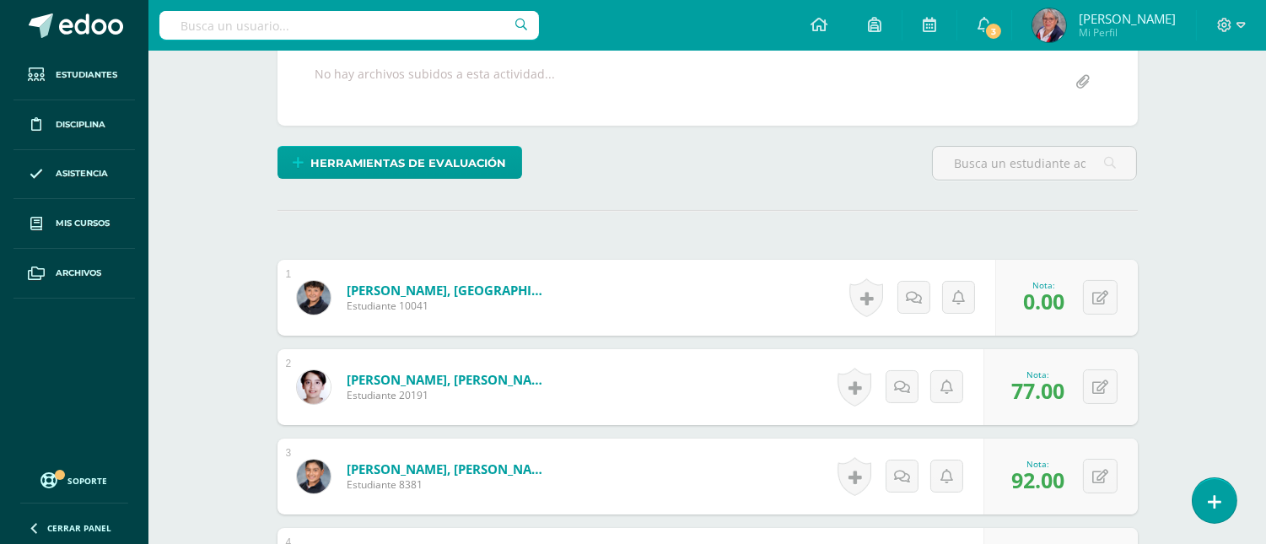
scroll to position [0, 0]
